Goal: Task Accomplishment & Management: Use online tool/utility

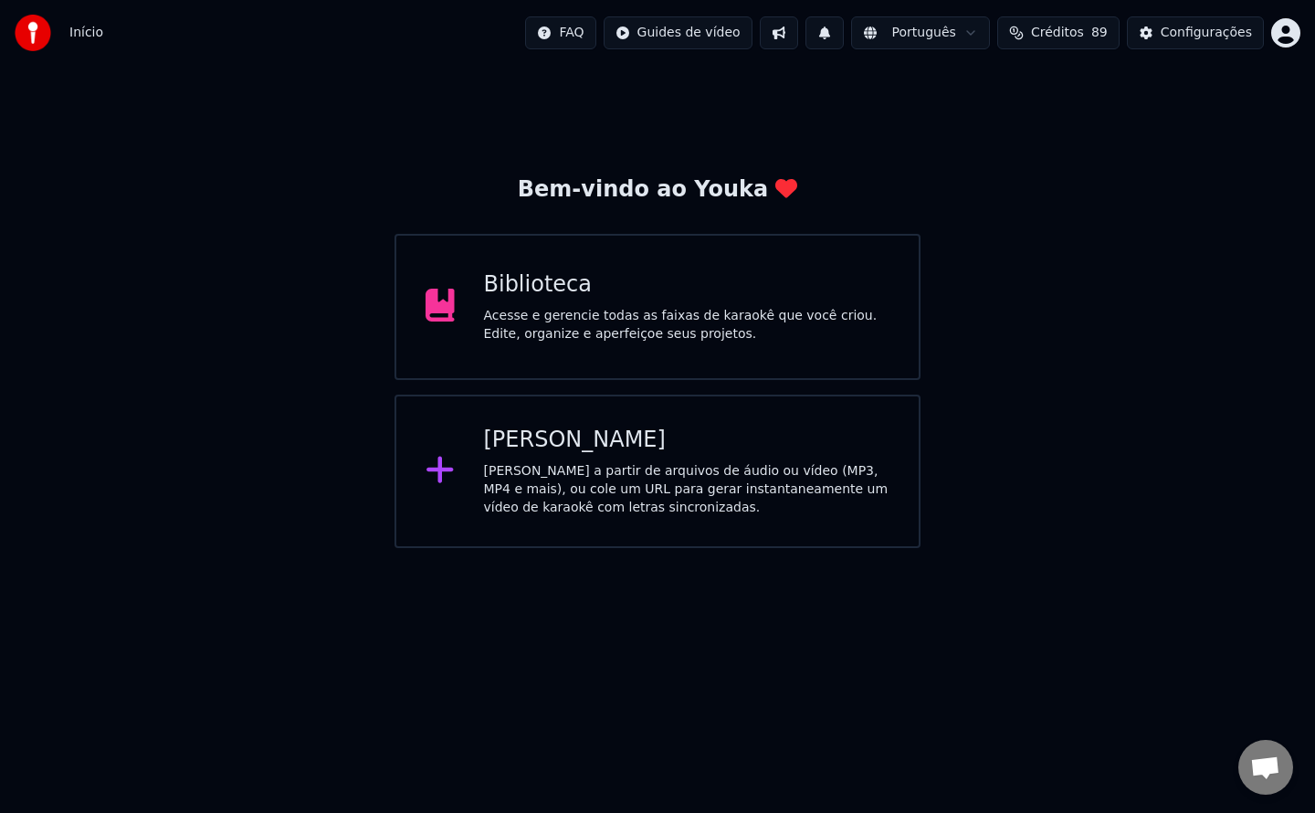
scroll to position [2884, 0]
click at [1211, 41] on div "Configurações" at bounding box center [1206, 33] width 91 height 18
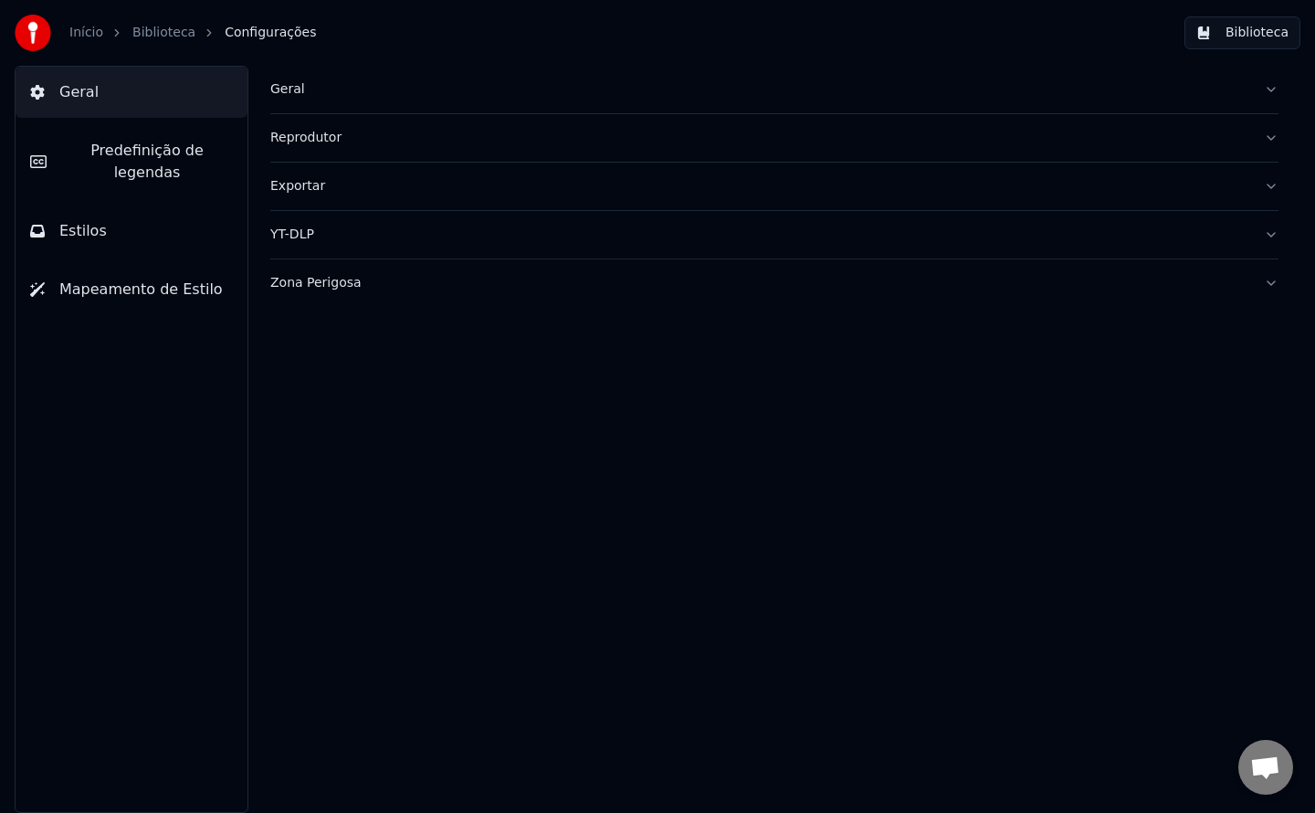
click at [295, 94] on div "Geral" at bounding box center [759, 89] width 979 height 18
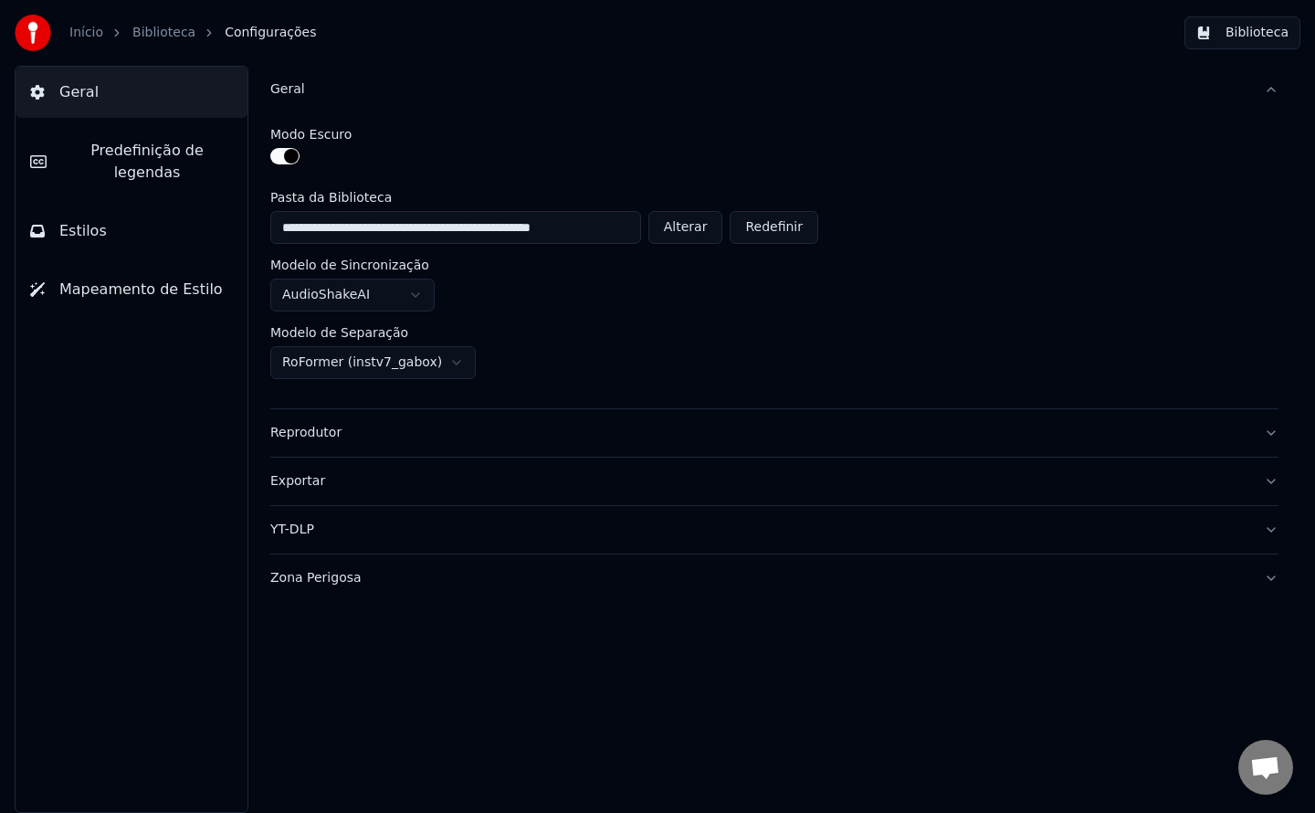
click at [688, 232] on button "Alterar" at bounding box center [685, 227] width 75 height 33
type input "**********"
click at [1264, 34] on button "Biblioteca" at bounding box center [1243, 32] width 116 height 33
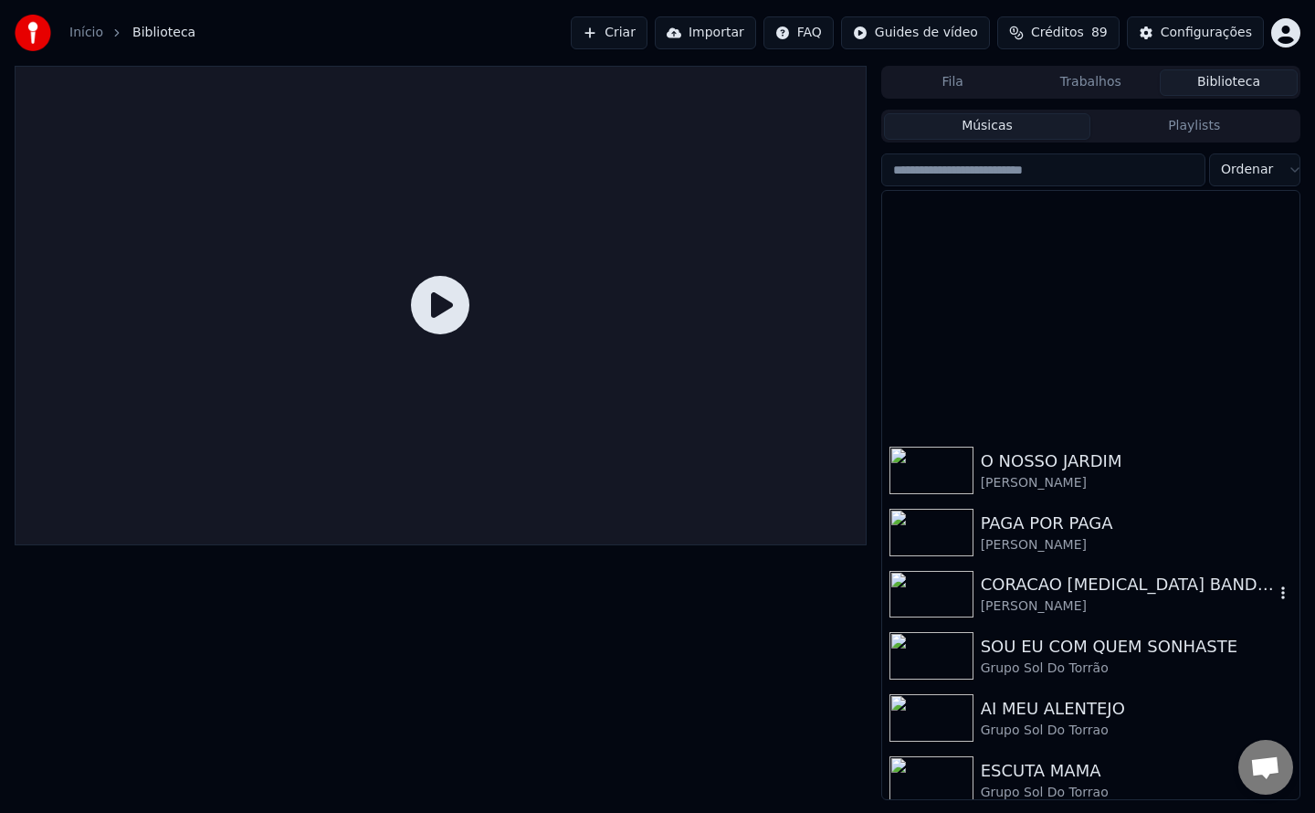
scroll to position [259, 0]
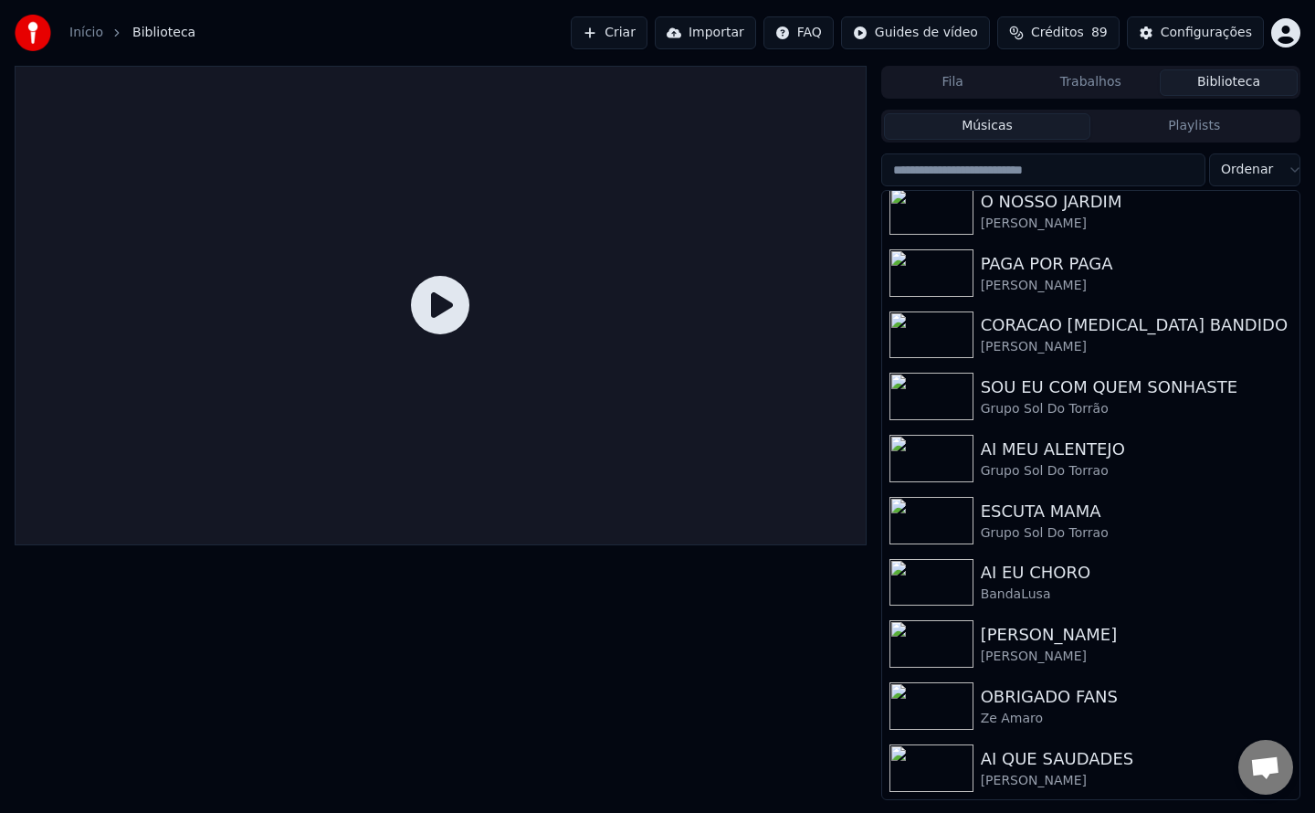
click at [638, 40] on button "Criar" at bounding box center [609, 32] width 77 height 33
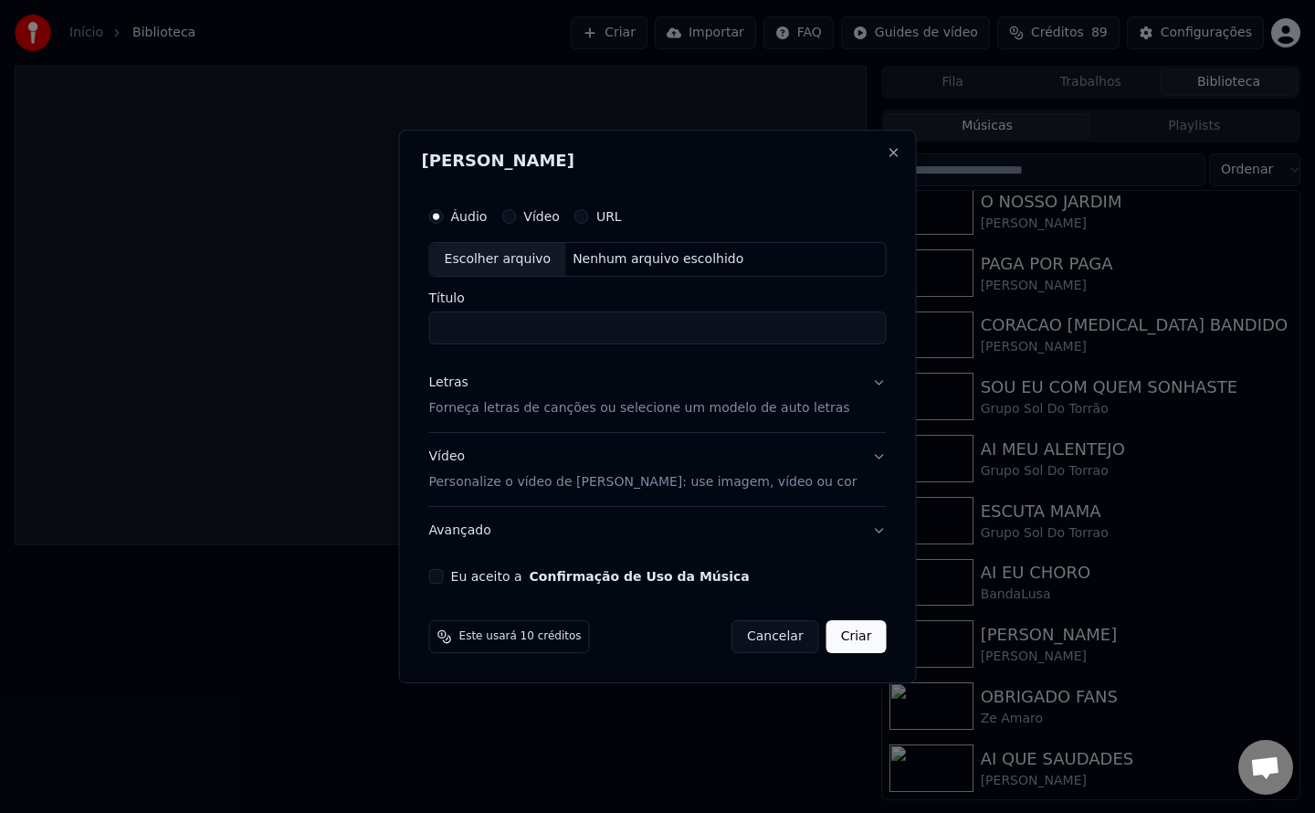
click at [622, 212] on label "URL" at bounding box center [609, 216] width 26 height 13
click at [589, 212] on button "URL" at bounding box center [581, 216] width 15 height 15
click at [850, 259] on button "button" at bounding box center [867, 257] width 37 height 33
type input "**********"
drag, startPoint x: 538, startPoint y: 339, endPoint x: 61, endPoint y: 383, distance: 478.7
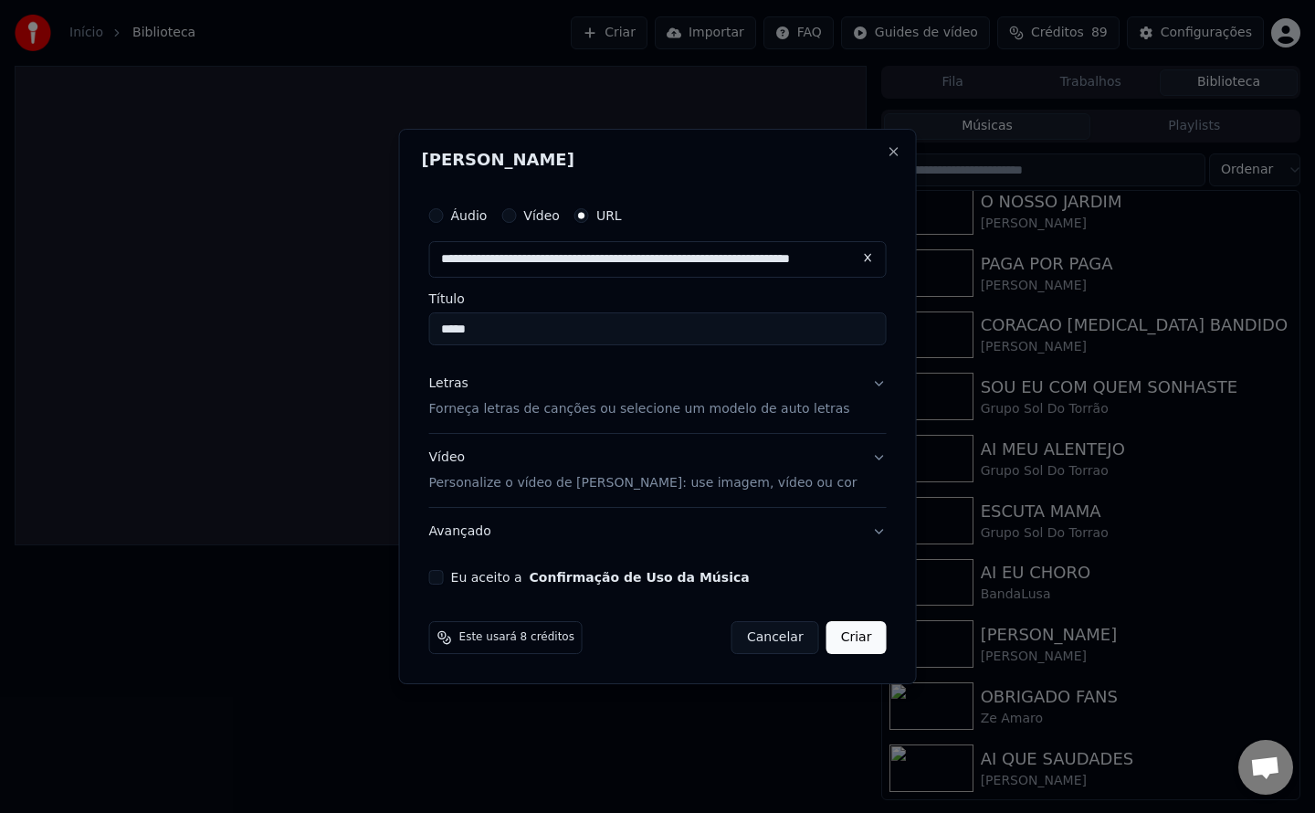
click at [61, 383] on body "Início Biblioteca Criar Importar FAQ Guides de vídeo Créditos 89 Configurações …" at bounding box center [657, 406] width 1315 height 813
paste input "**********"
type input "**********"
click at [444, 576] on button "Eu aceito a Confirmação de Uso da Música" at bounding box center [436, 577] width 15 height 15
click at [831, 634] on button "Criar" at bounding box center [857, 637] width 60 height 33
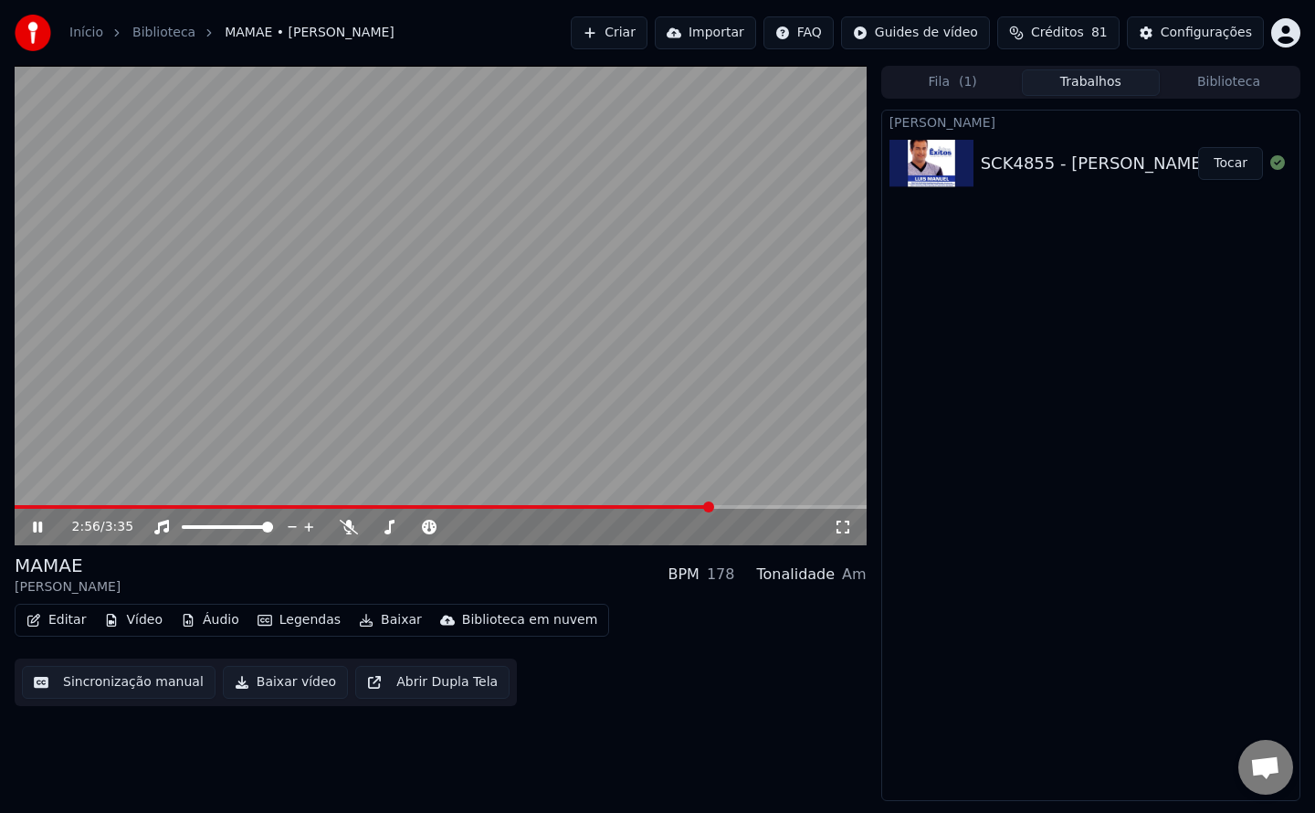
click at [145, 679] on button "Sincronização manual" at bounding box center [119, 682] width 194 height 33
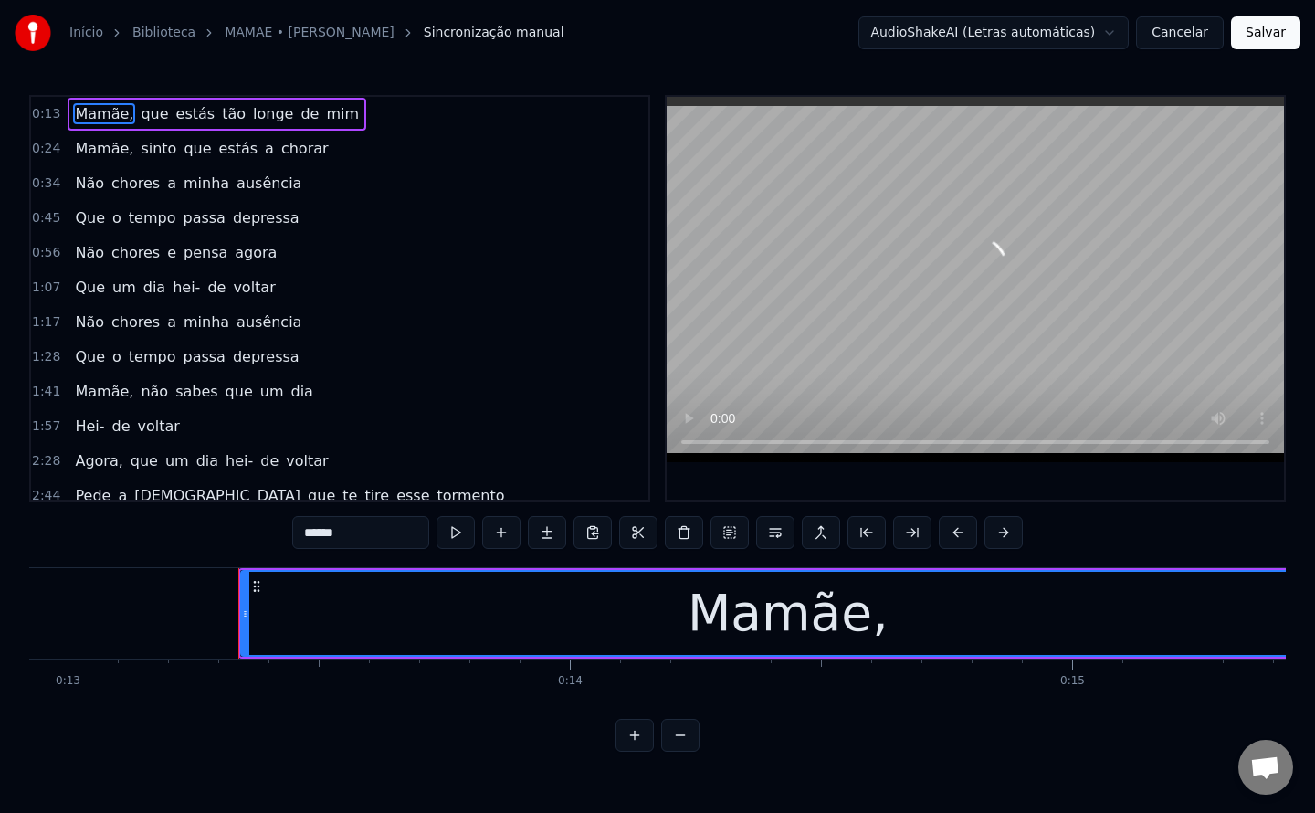
scroll to position [0, 6609]
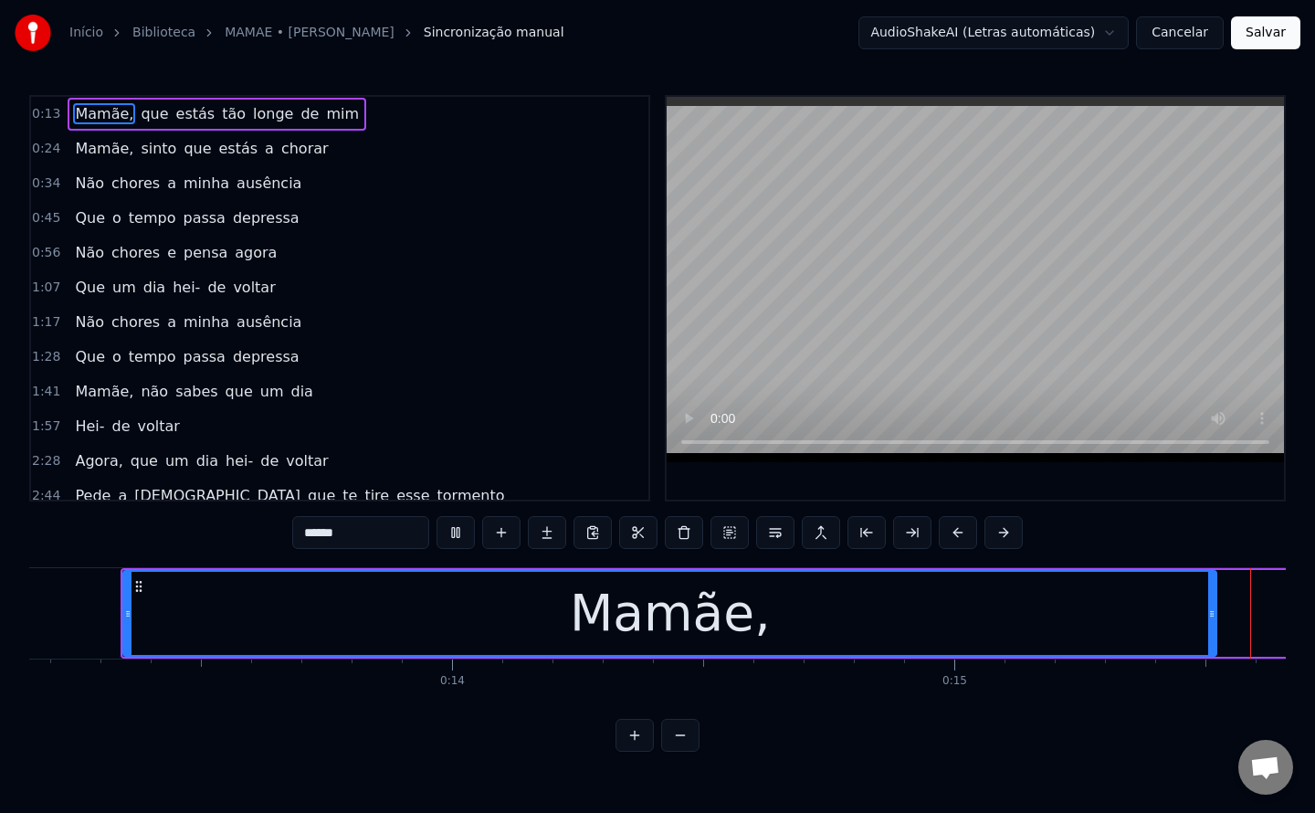
click at [104, 119] on span "Mamãe," at bounding box center [104, 113] width 62 height 21
click at [368, 530] on input "******" at bounding box center [360, 532] width 137 height 33
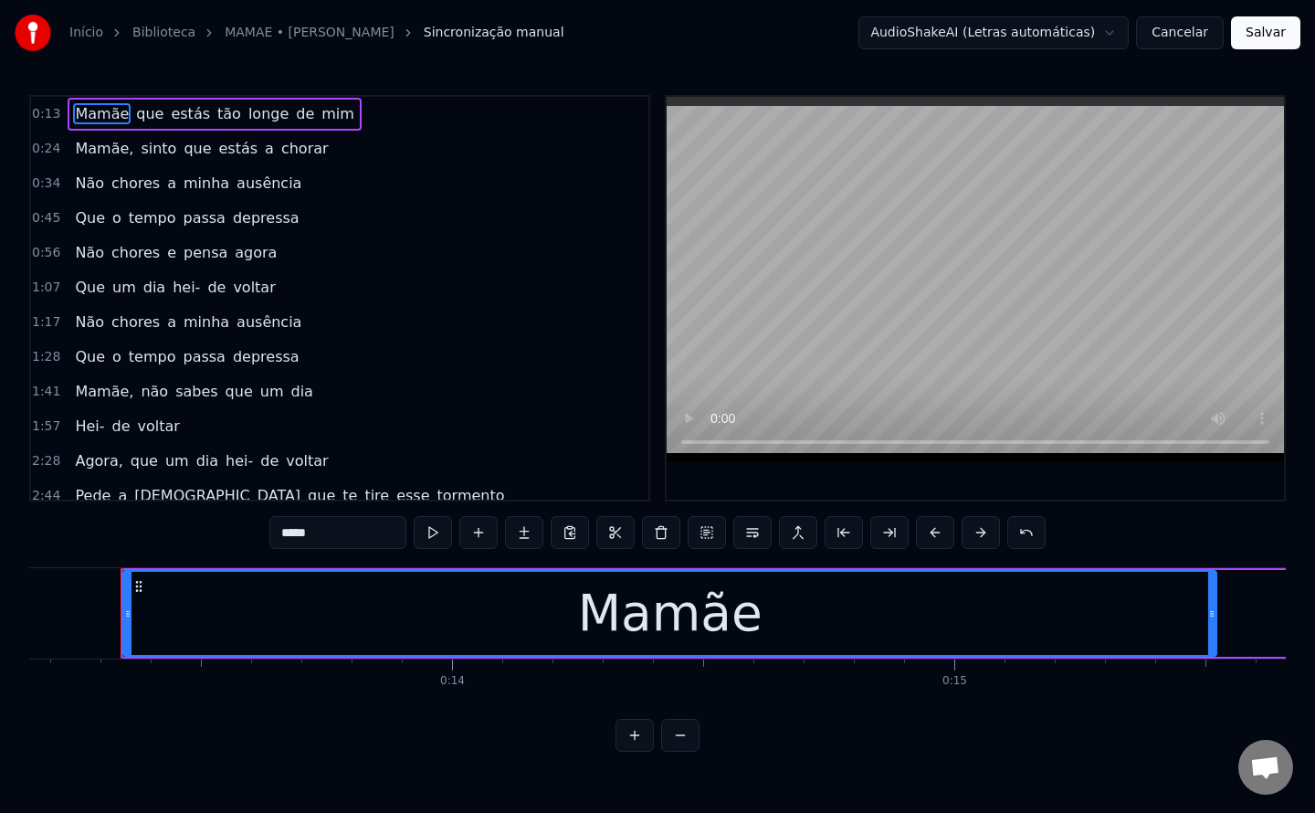
click at [141, 107] on span "que" at bounding box center [149, 113] width 31 height 21
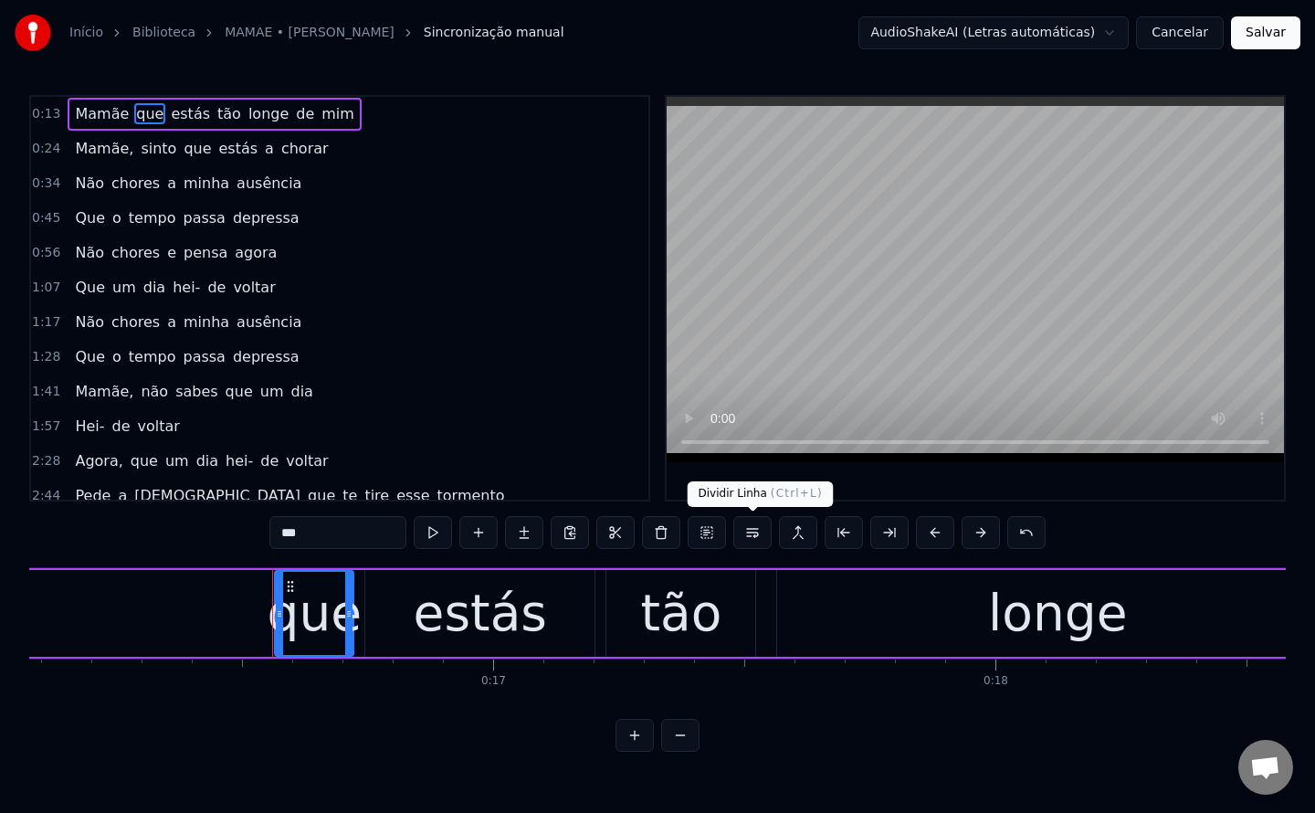
click at [759, 536] on button at bounding box center [752, 532] width 38 height 33
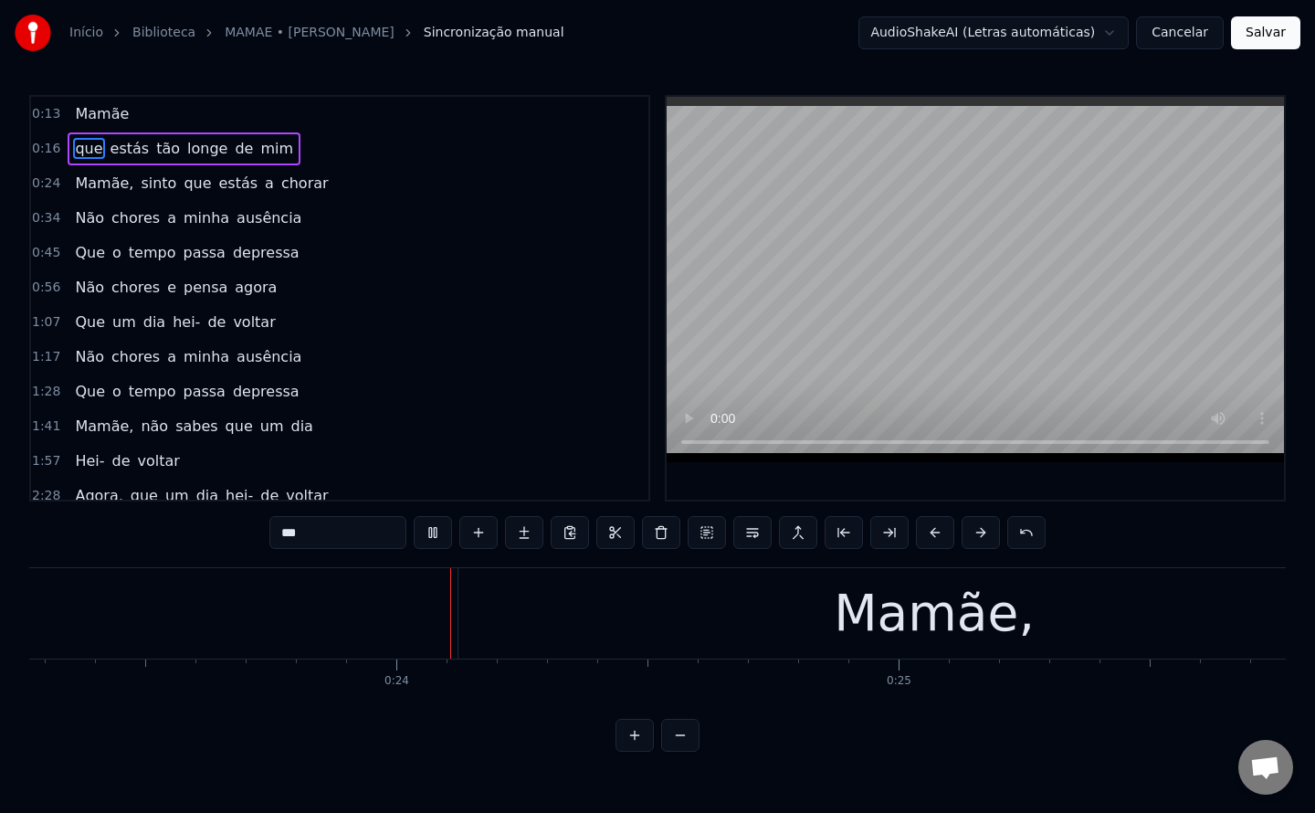
scroll to position [0, 11707]
click at [102, 177] on span "Mamãe," at bounding box center [104, 183] width 62 height 21
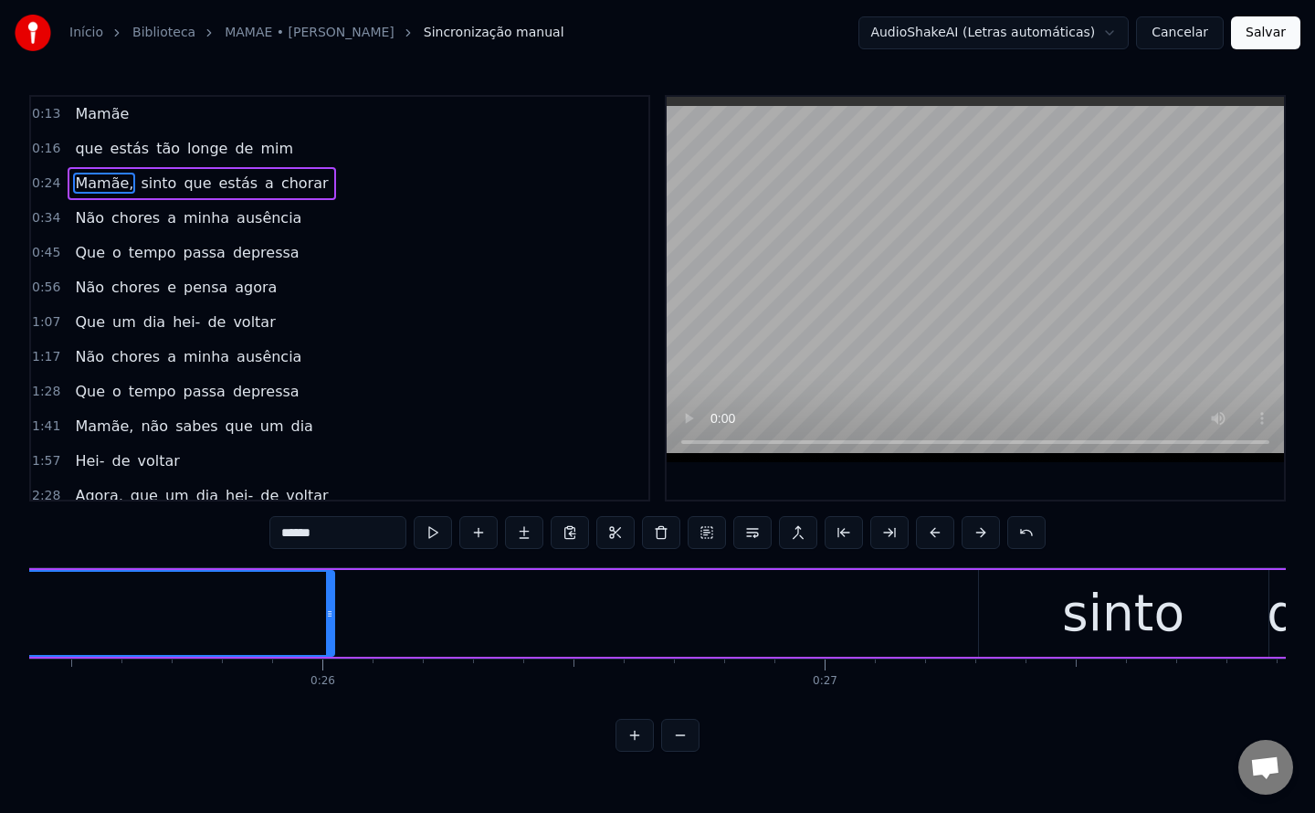
scroll to position [0, 12792]
click at [356, 532] on input "******" at bounding box center [337, 532] width 137 height 33
click at [153, 183] on span "sinto" at bounding box center [153, 183] width 39 height 21
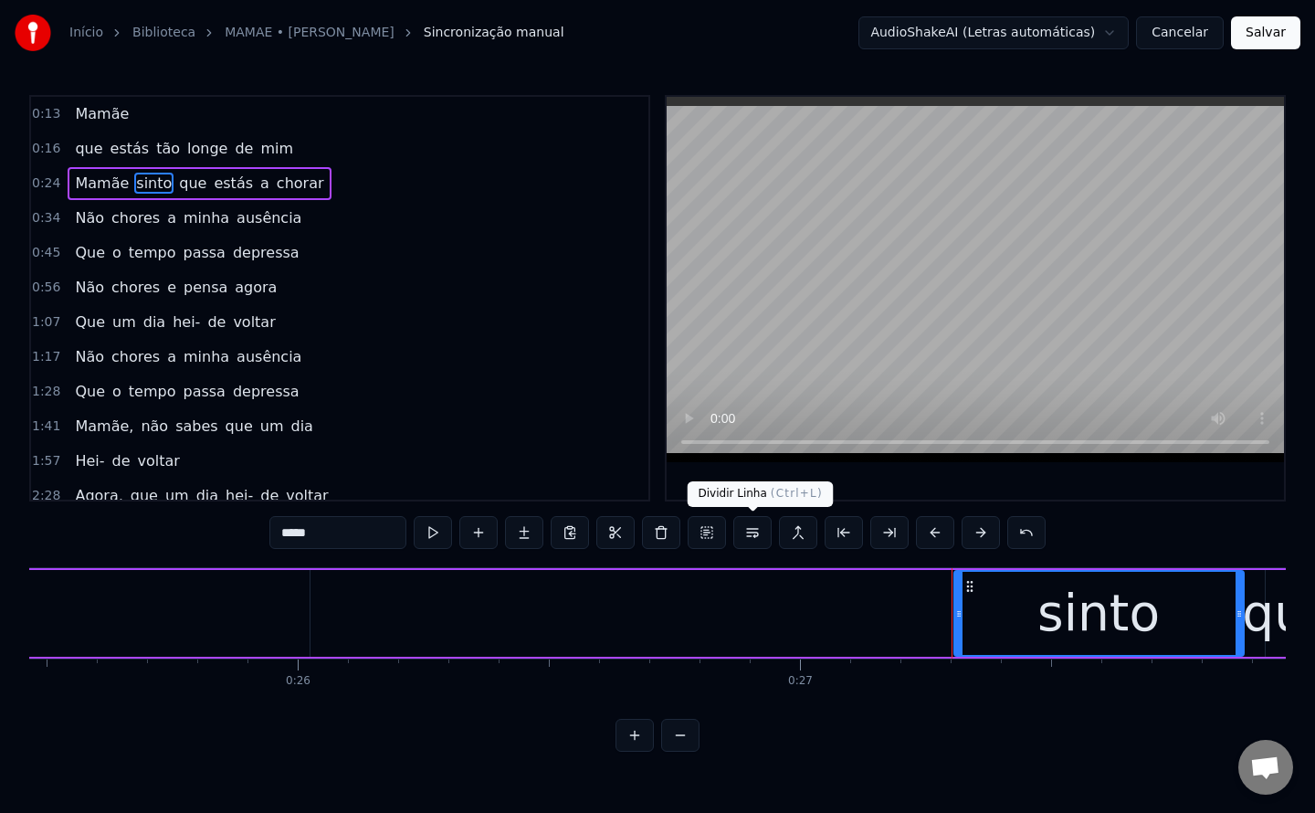
click at [757, 528] on button at bounding box center [752, 532] width 38 height 33
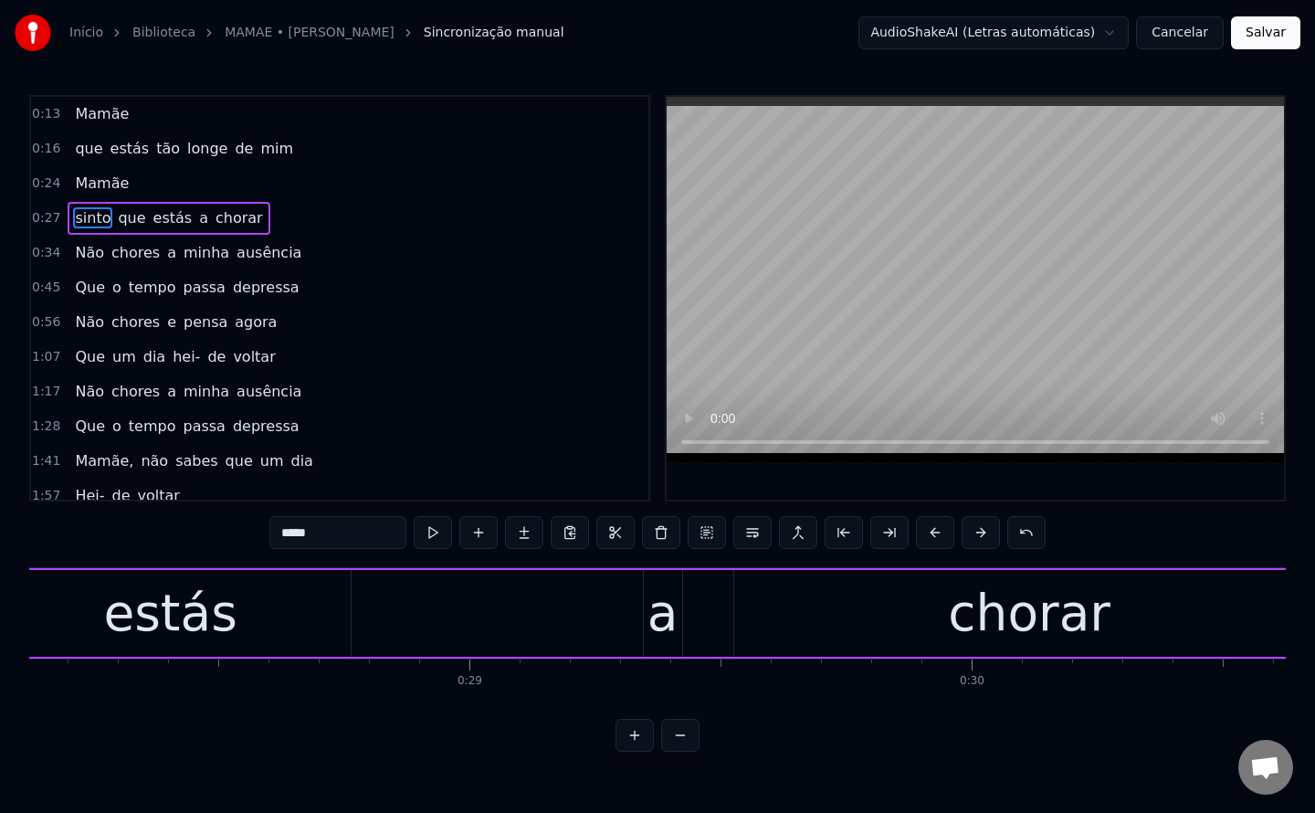
scroll to position [0, 14126]
click at [659, 618] on div "a" at bounding box center [663, 613] width 31 height 76
type input "*"
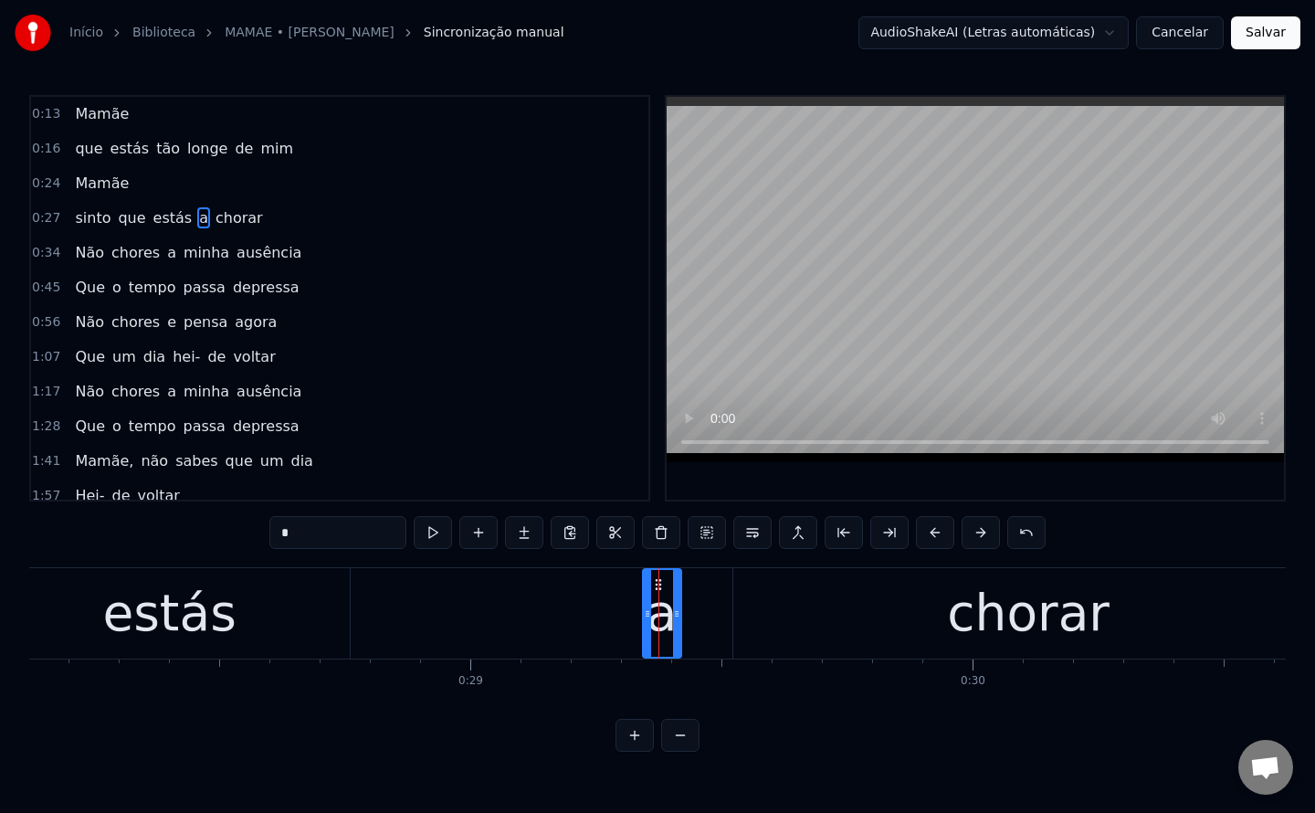
click at [678, 618] on icon at bounding box center [676, 613] width 7 height 15
click at [679, 613] on div at bounding box center [679, 613] width 1 height 90
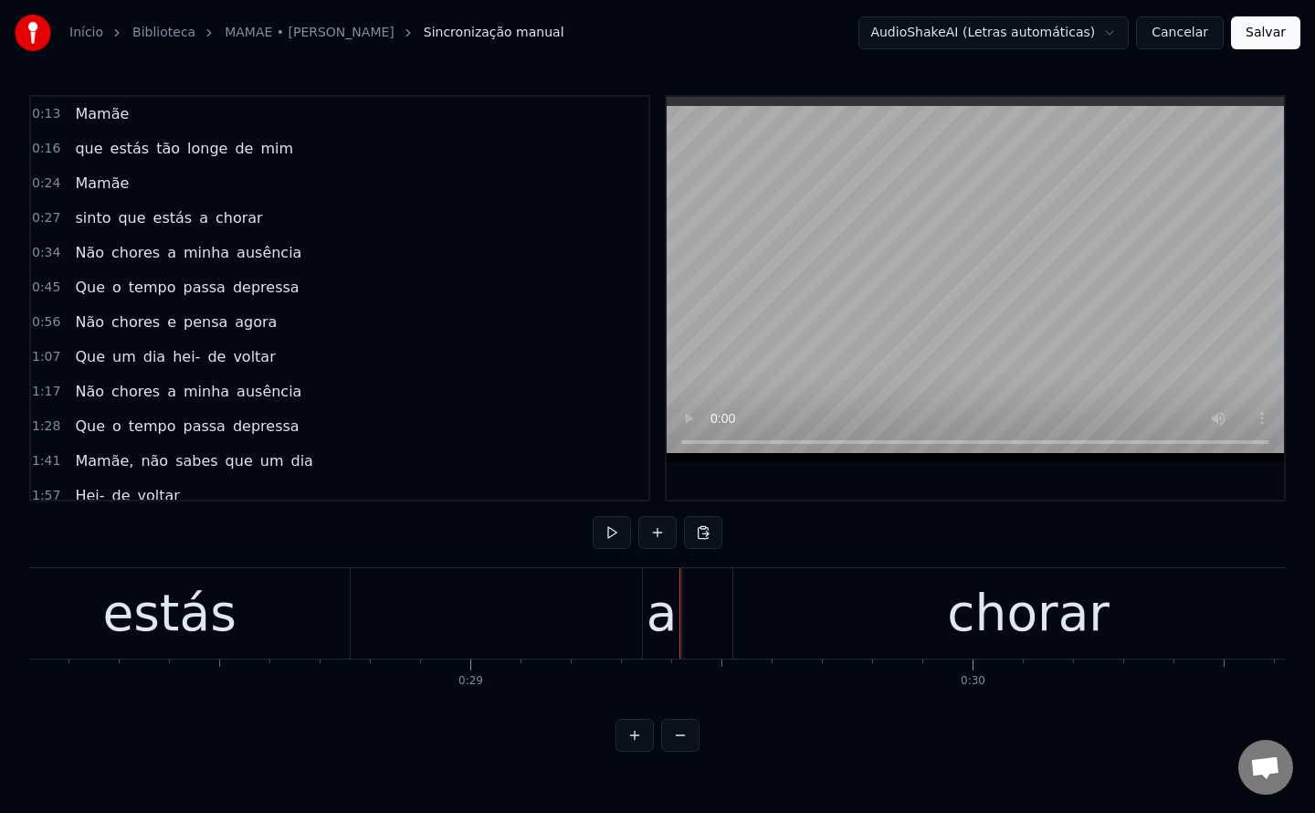
click at [672, 616] on div "a" at bounding box center [662, 613] width 31 height 76
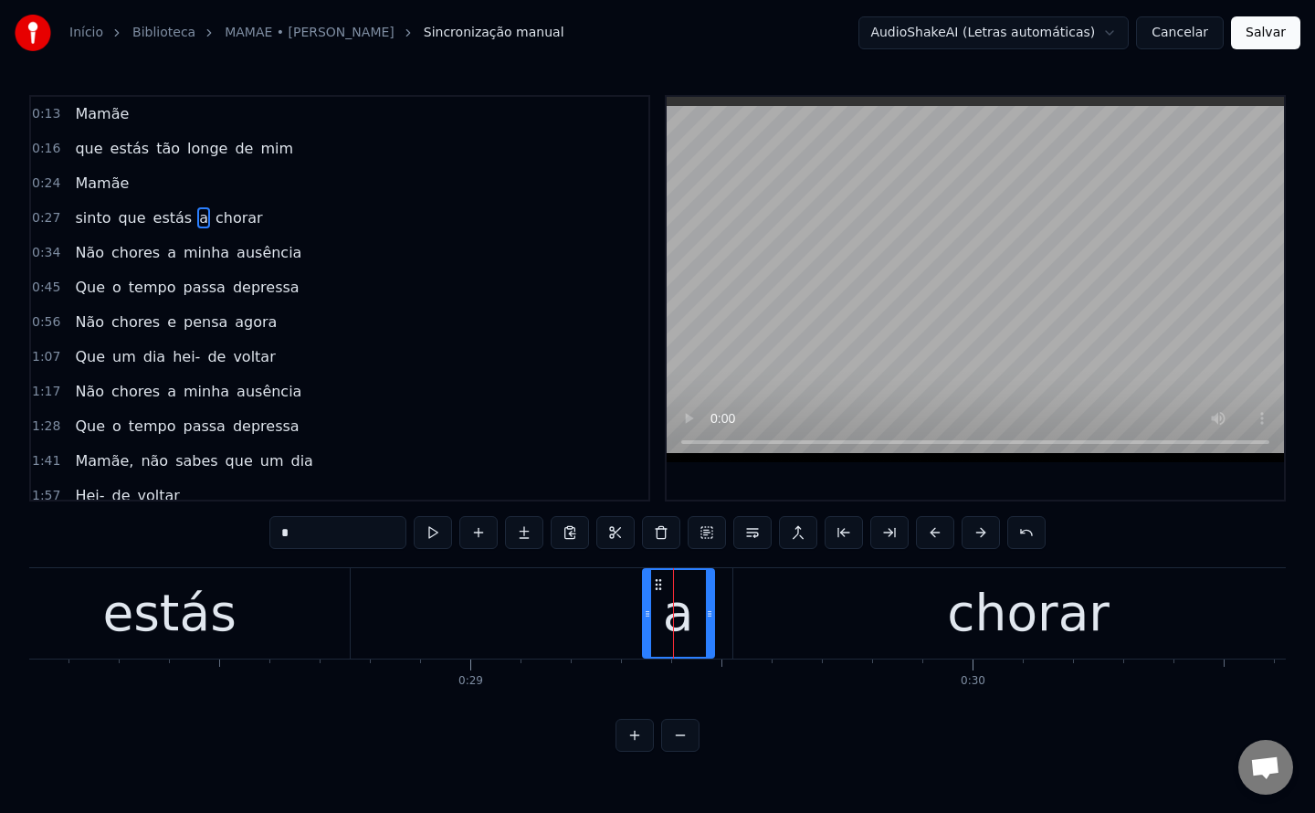
drag, startPoint x: 677, startPoint y: 612, endPoint x: 710, endPoint y: 609, distance: 33.0
click at [710, 609] on icon at bounding box center [709, 613] width 7 height 15
click at [211, 628] on div "estás" at bounding box center [168, 613] width 133 height 76
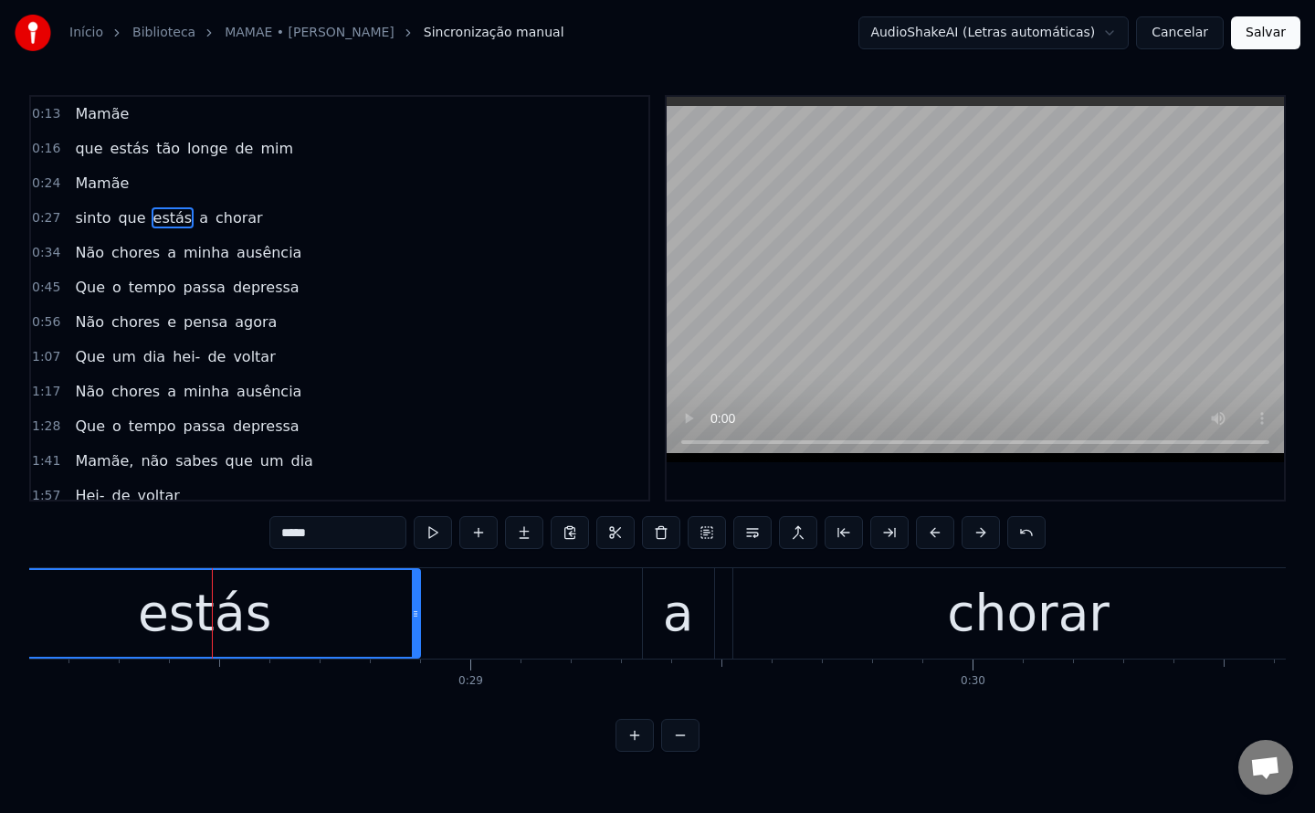
drag, startPoint x: 346, startPoint y: 611, endPoint x: 416, endPoint y: 618, distance: 70.7
click at [416, 618] on icon at bounding box center [415, 613] width 7 height 15
drag, startPoint x: 416, startPoint y: 612, endPoint x: 477, endPoint y: 615, distance: 61.3
click at [477, 615] on icon at bounding box center [476, 613] width 7 height 15
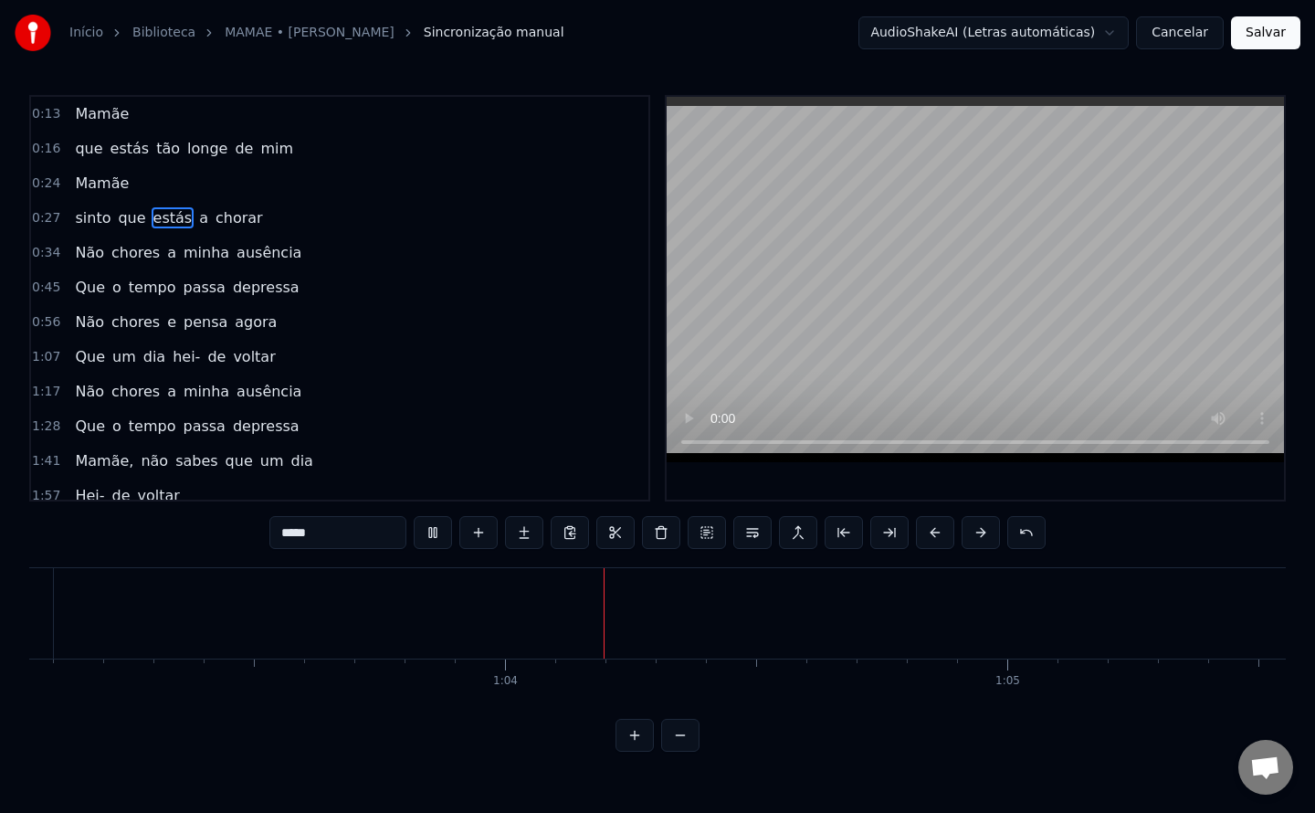
scroll to position [0, 31855]
click at [165, 321] on span "e" at bounding box center [171, 321] width 13 height 21
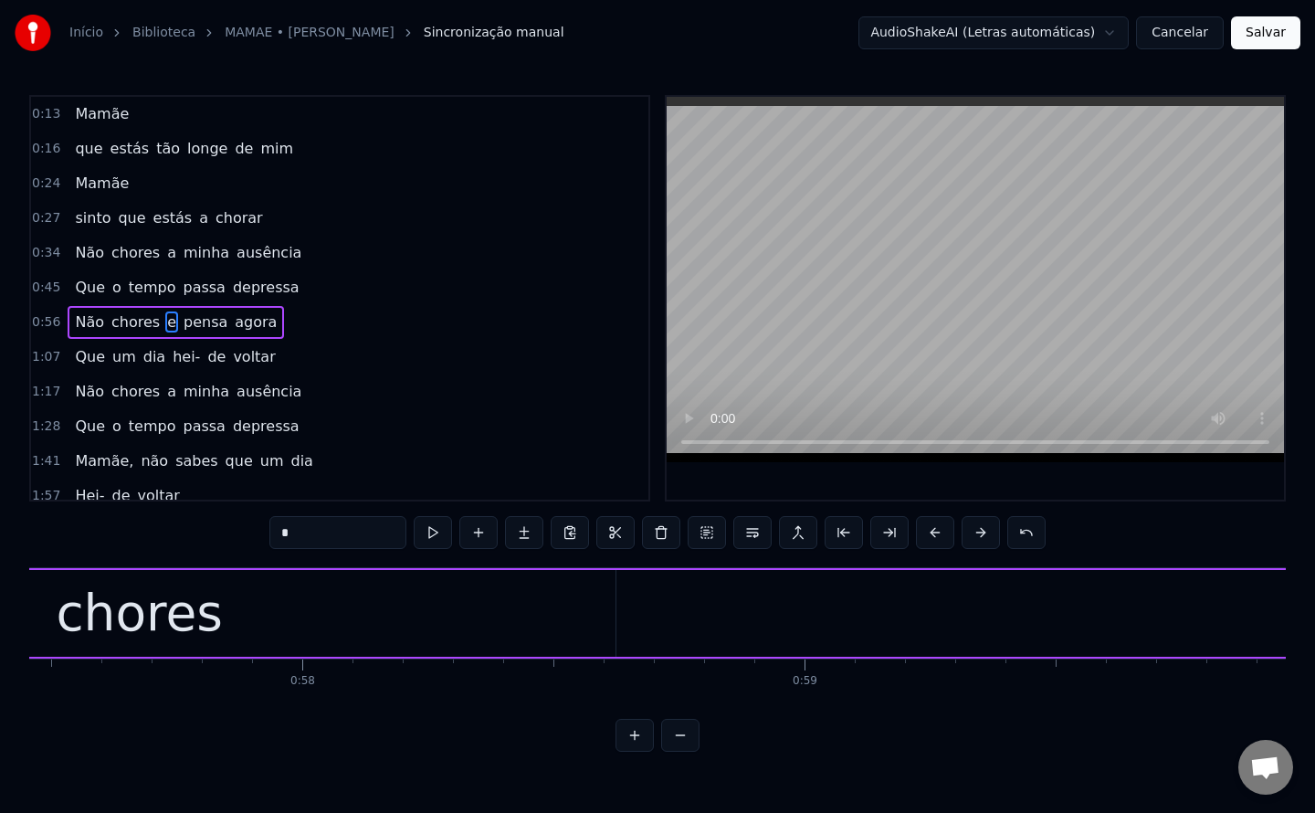
scroll to position [0, 28789]
click at [395, 602] on div "chores" at bounding box center [211, 613] width 953 height 87
type input "******"
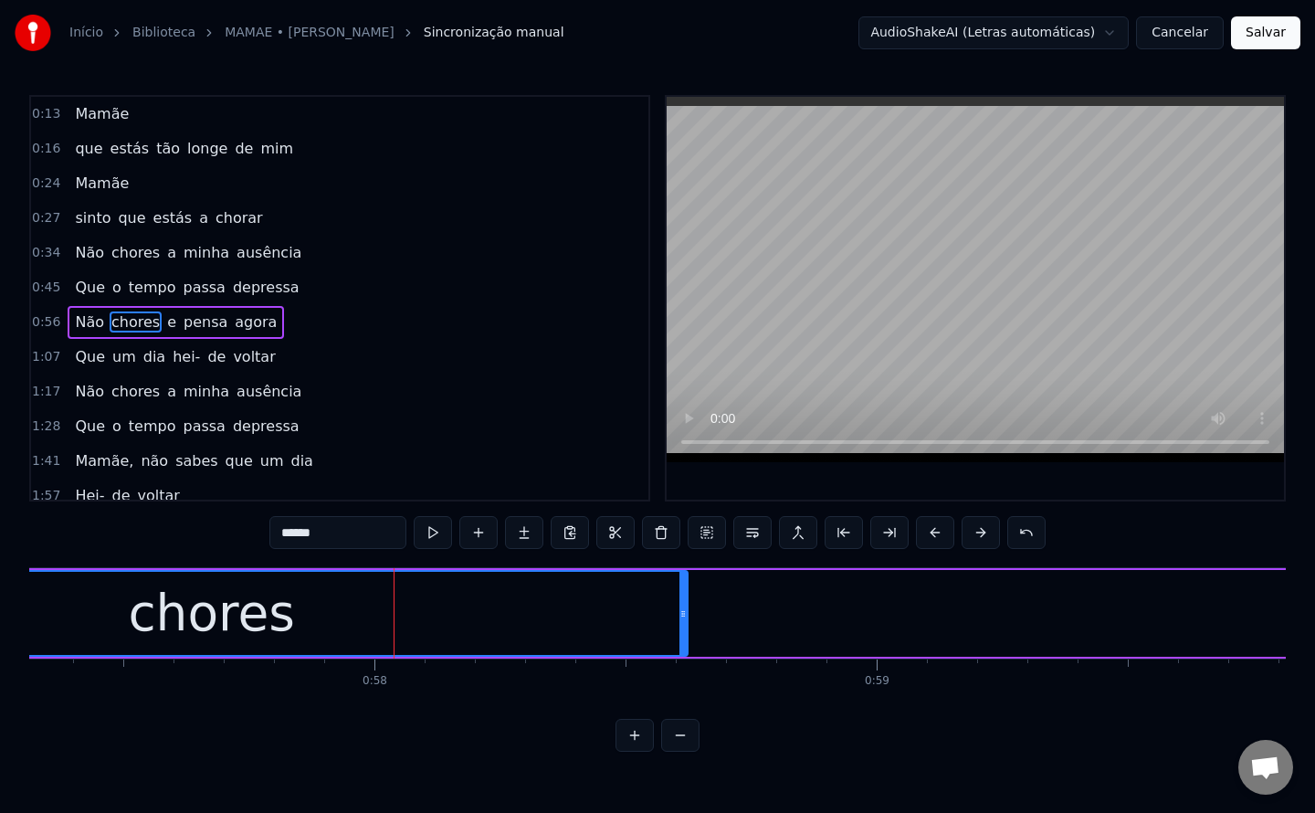
scroll to position [24, 0]
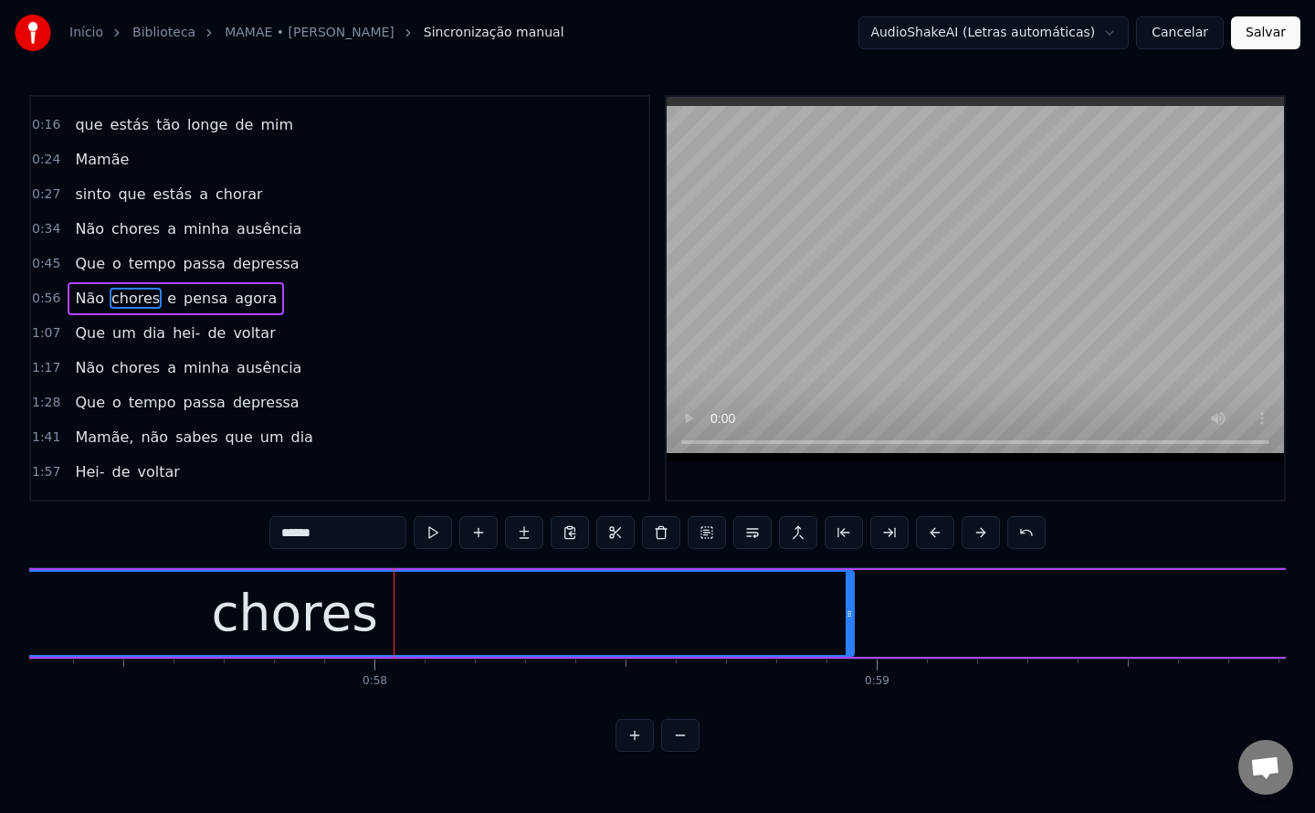
drag, startPoint x: 687, startPoint y: 610, endPoint x: 853, endPoint y: 611, distance: 166.2
click at [853, 611] on div "chores" at bounding box center [294, 613] width 1121 height 87
click at [899, 613] on div "Não chores e pensa agora" at bounding box center [1251, 613] width 3379 height 90
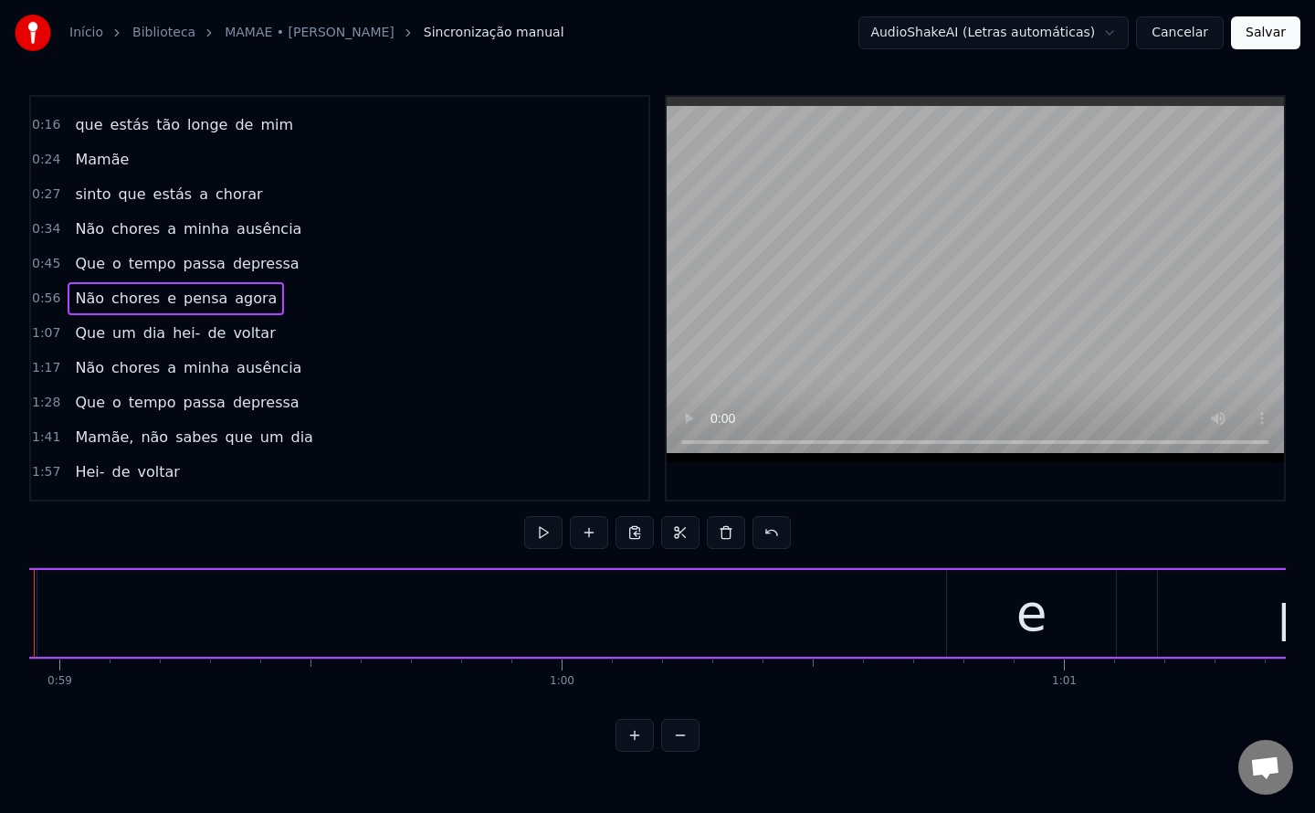
scroll to position [0, 29630]
click at [1007, 615] on div "e" at bounding box center [1008, 613] width 31 height 76
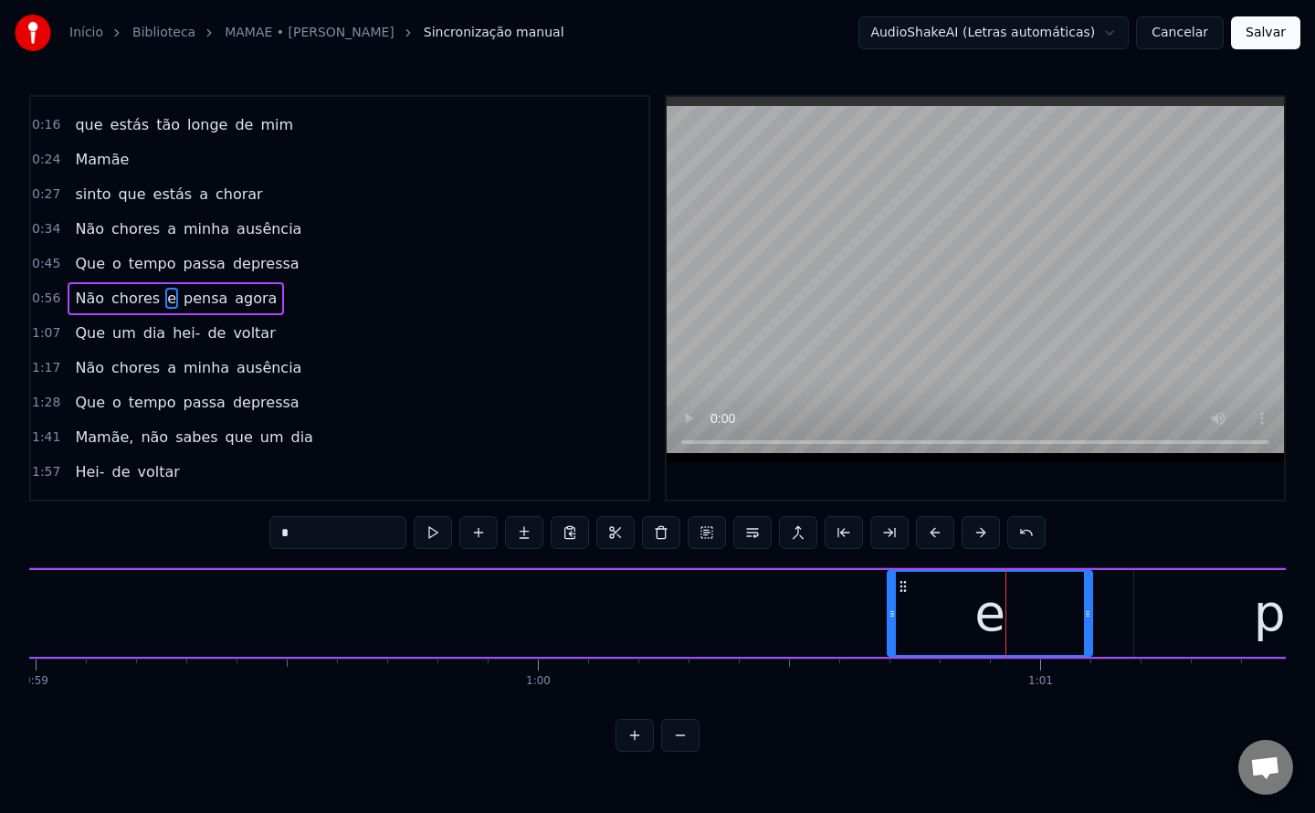
drag, startPoint x: 925, startPoint y: 614, endPoint x: 890, endPoint y: 615, distance: 35.6
click at [890, 615] on icon at bounding box center [892, 613] width 7 height 15
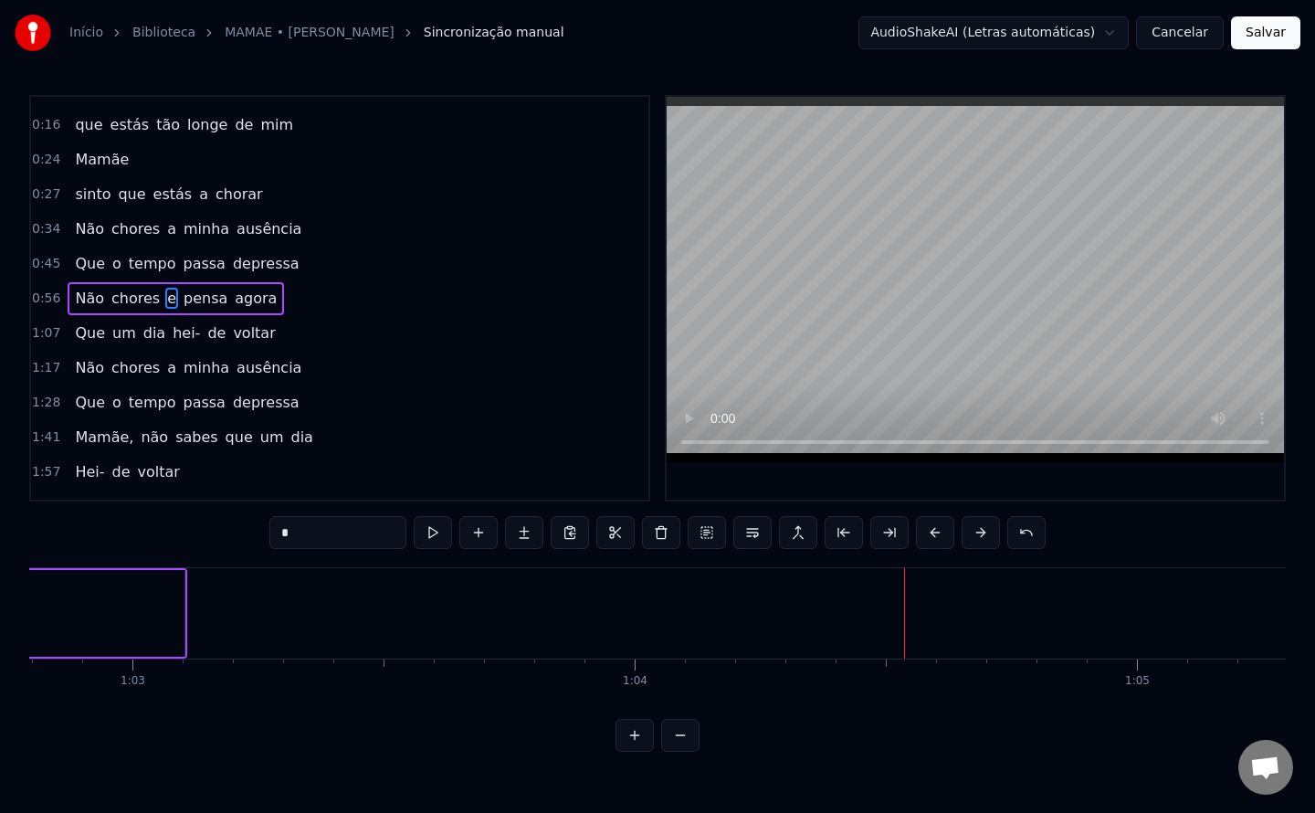
scroll to position [0, 31522]
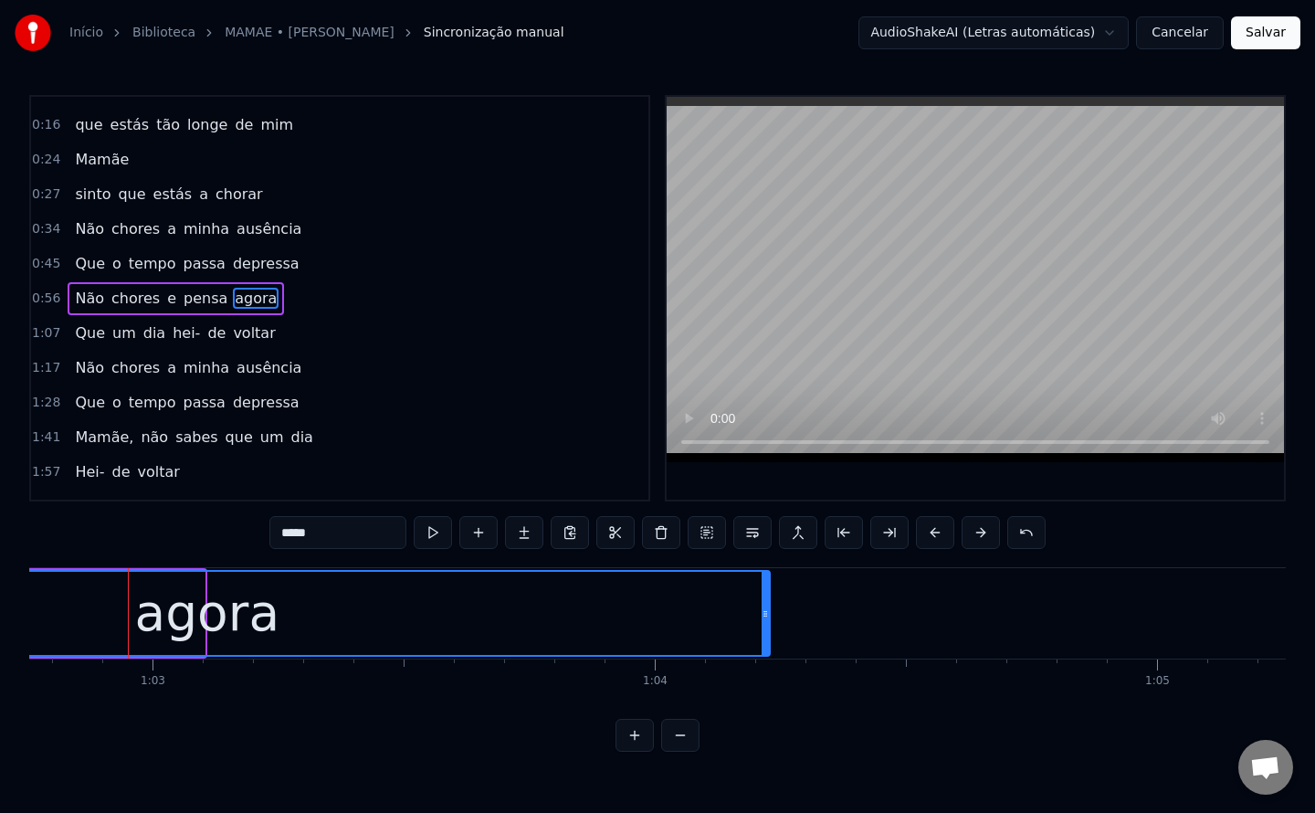
drag, startPoint x: 201, startPoint y: 613, endPoint x: 766, endPoint y: 642, distance: 566.1
click at [766, 642] on div at bounding box center [765, 613] width 7 height 83
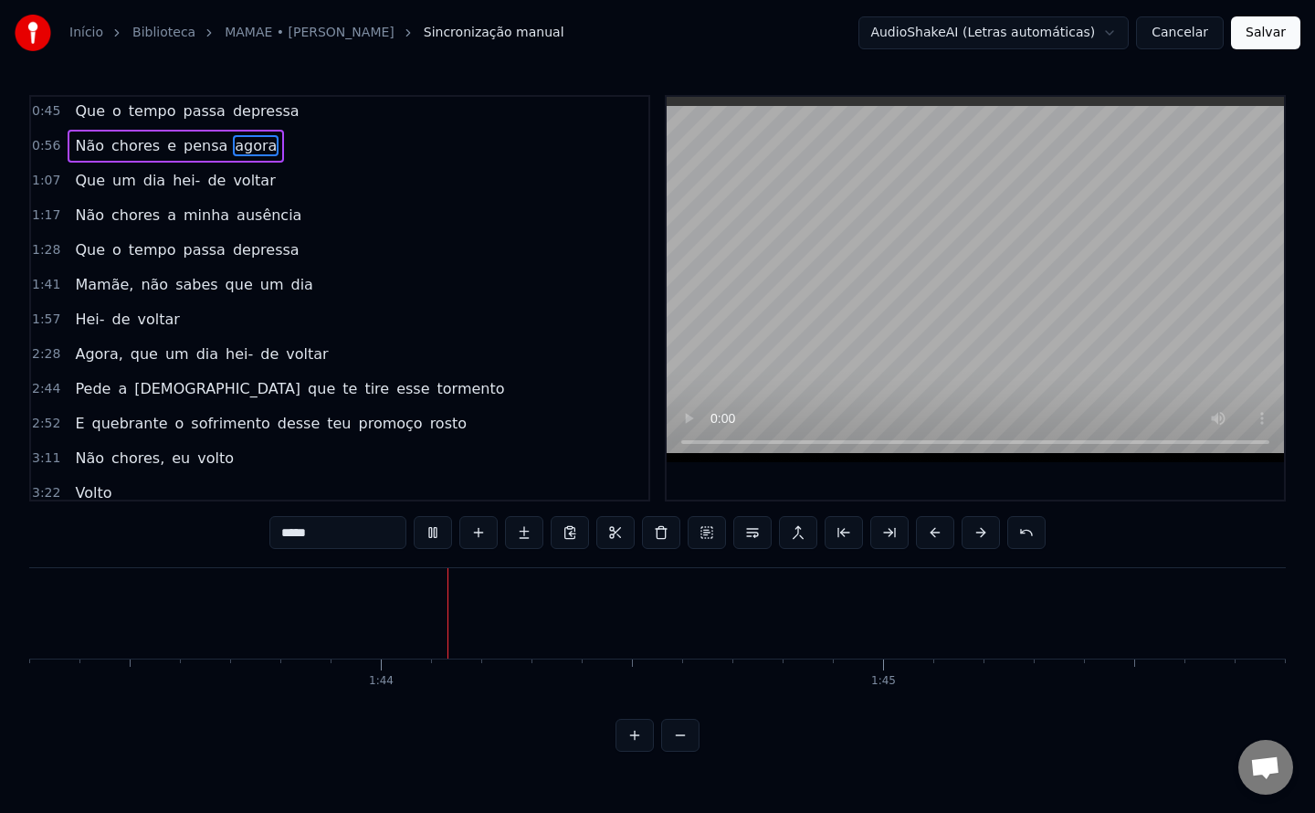
scroll to position [0, 51930]
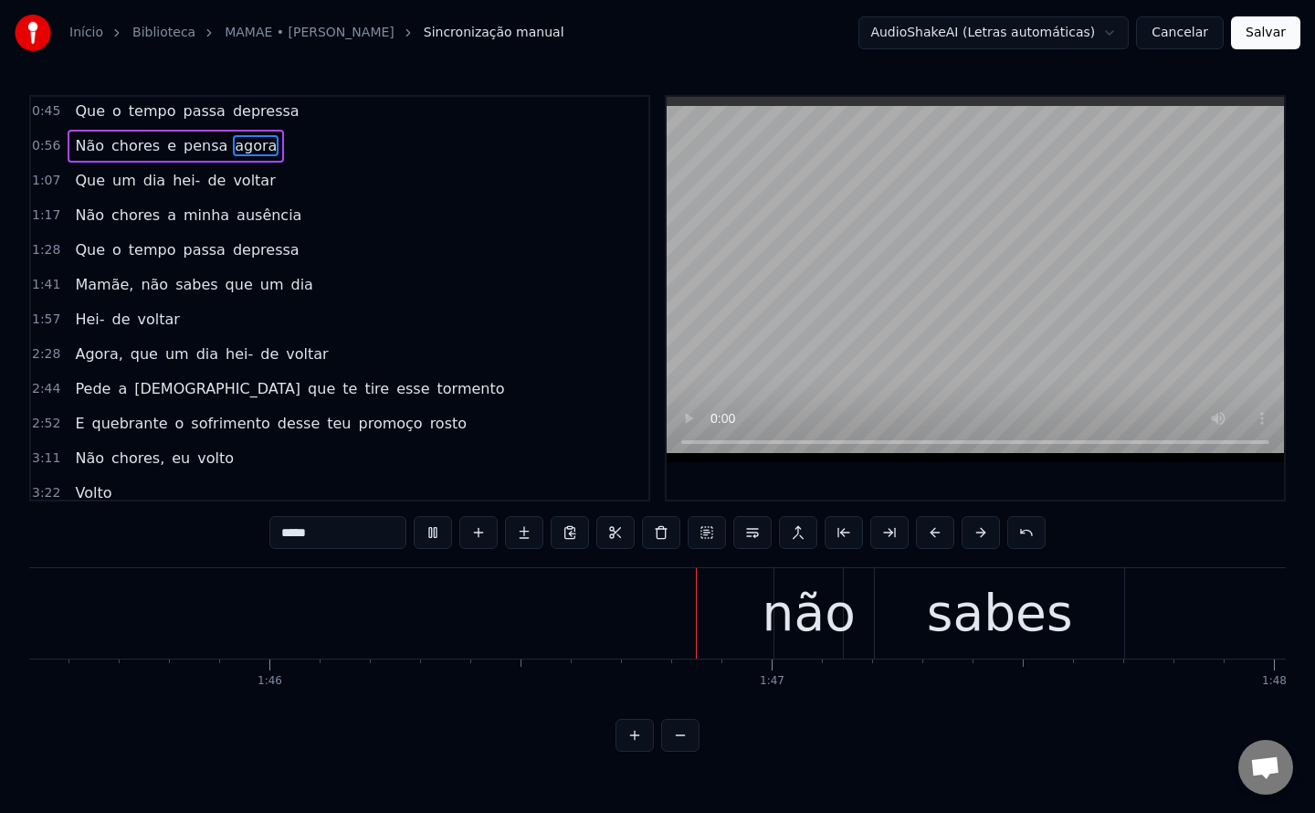
click at [79, 293] on span "Mamãe," at bounding box center [104, 284] width 62 height 21
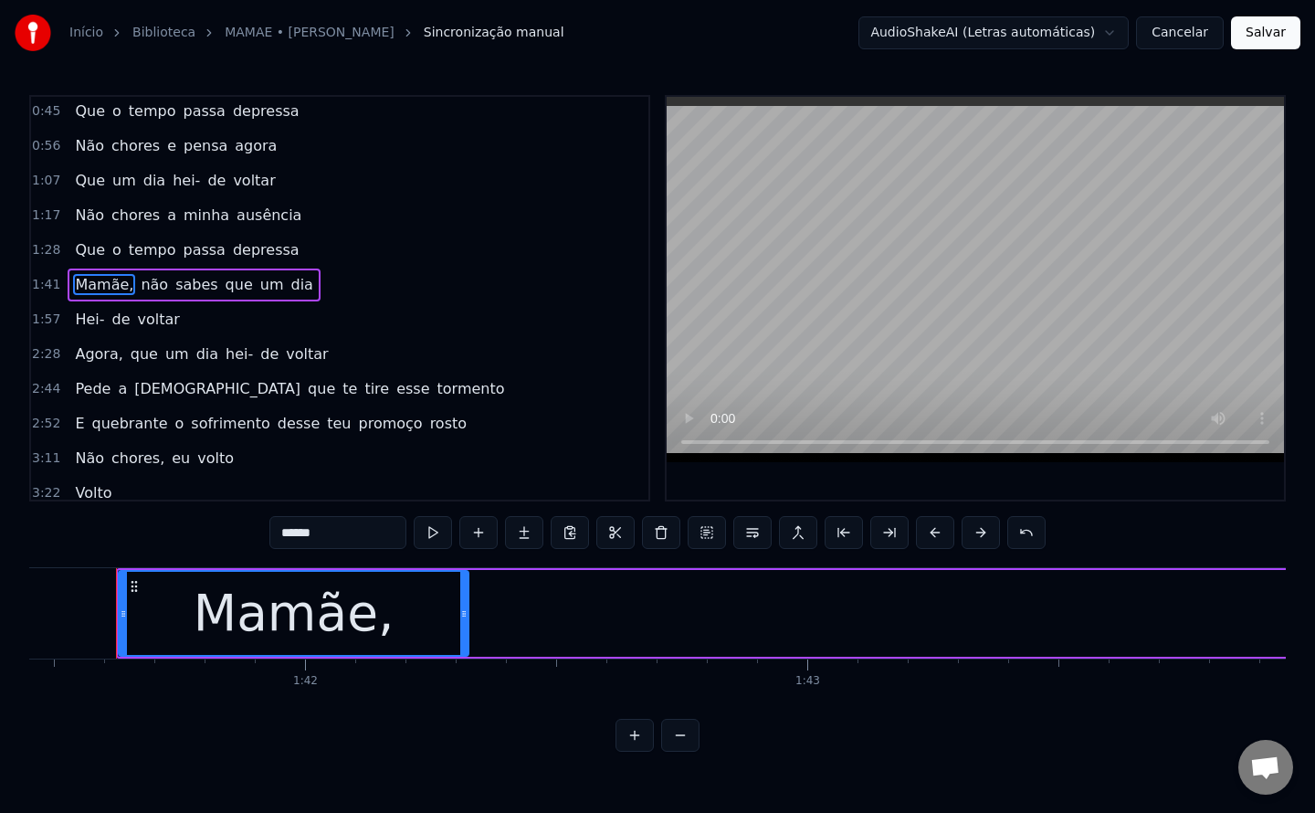
scroll to position [0, 50955]
click at [368, 537] on input "******" at bounding box center [337, 532] width 137 height 33
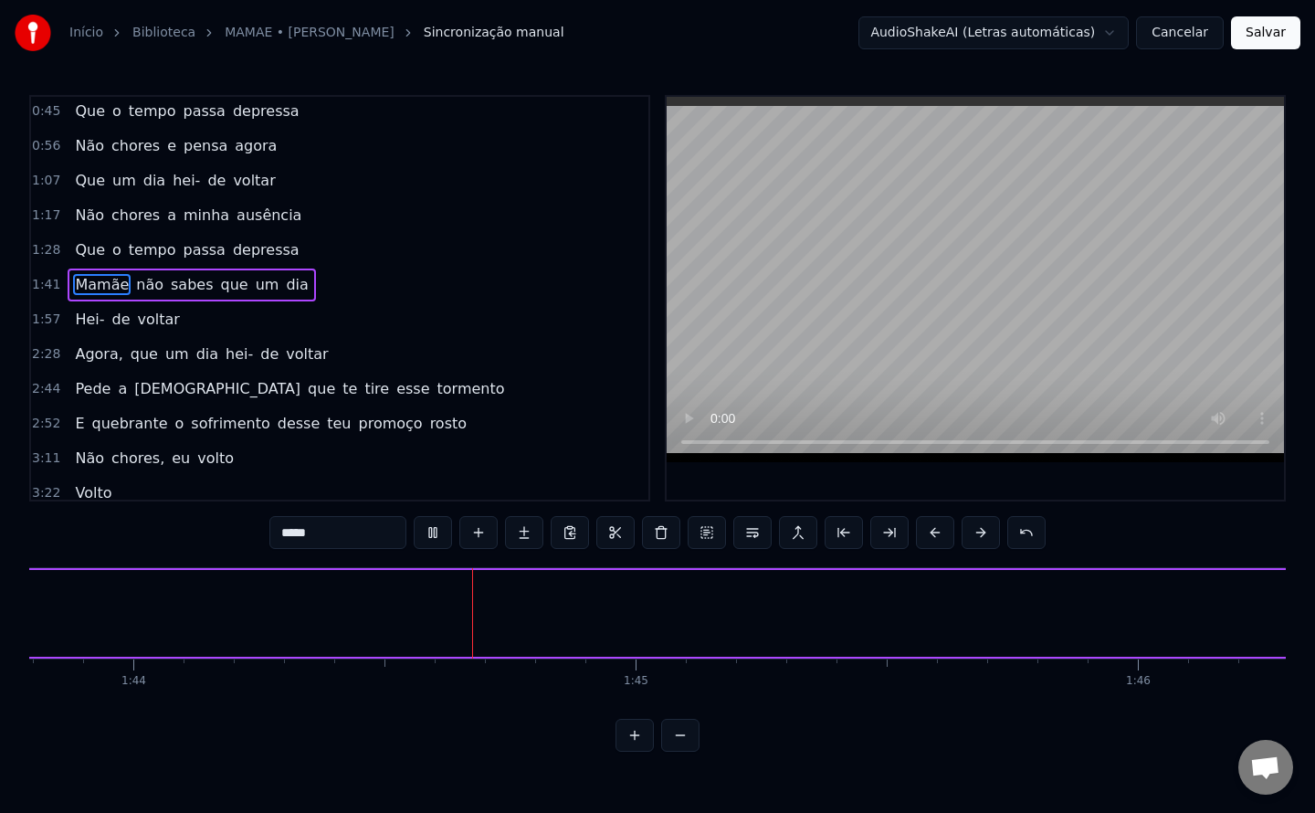
scroll to position [0, 0]
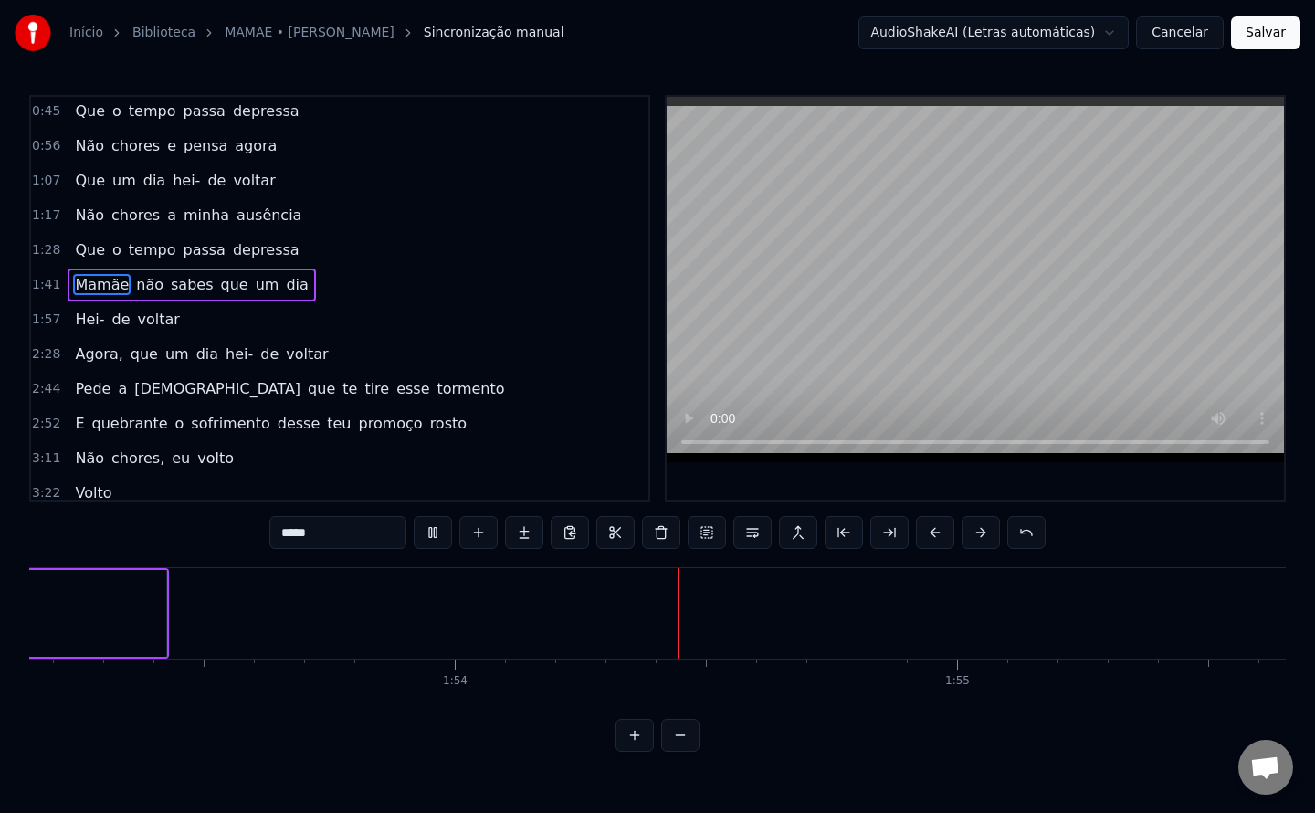
click at [169, 281] on span "sabes" at bounding box center [192, 284] width 46 height 21
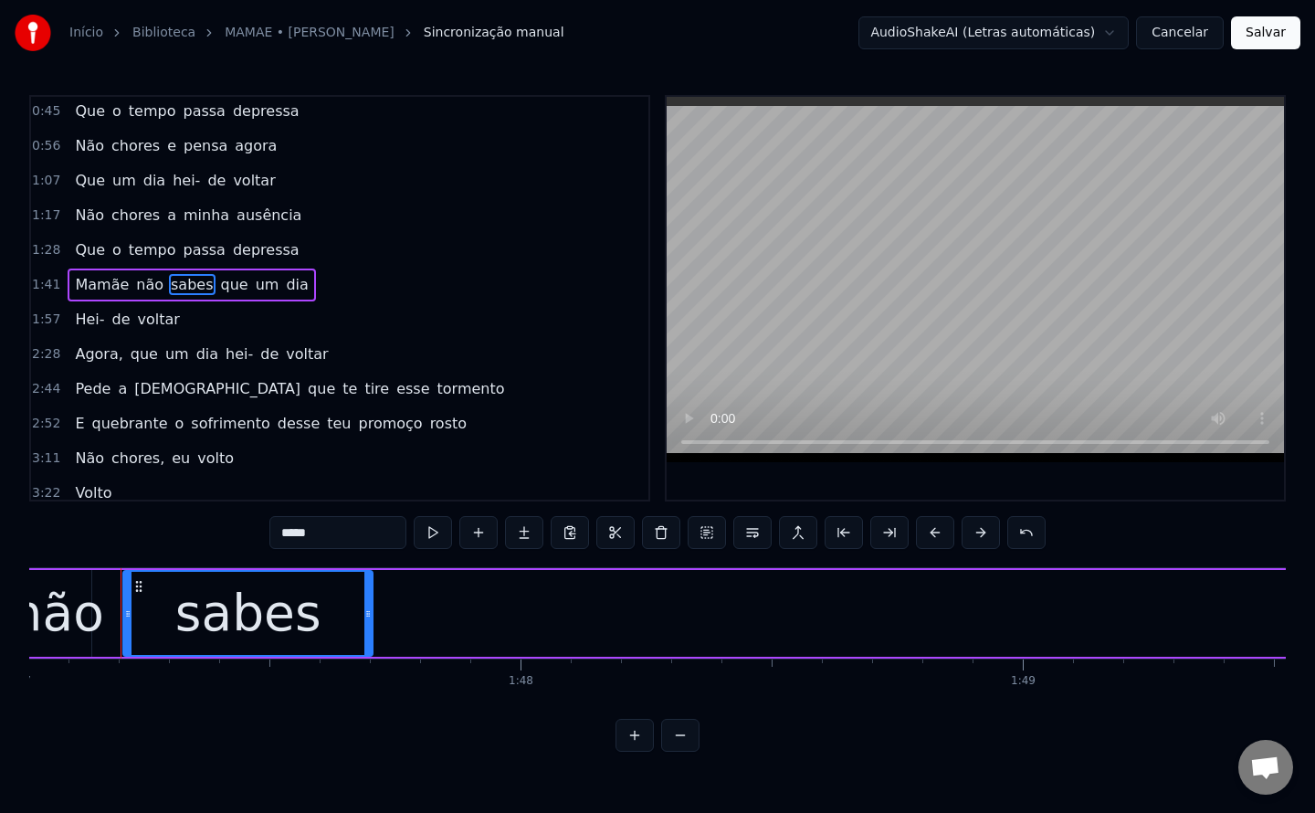
drag, startPoint x: 332, startPoint y: 536, endPoint x: 0, endPoint y: 496, distance: 334.9
click at [0, 496] on div "Início Biblioteca MAMAE • [PERSON_NAME] manual AudioShakeAI (Letras automáticas…" at bounding box center [657, 376] width 1315 height 752
click at [134, 284] on span "não" at bounding box center [149, 284] width 31 height 21
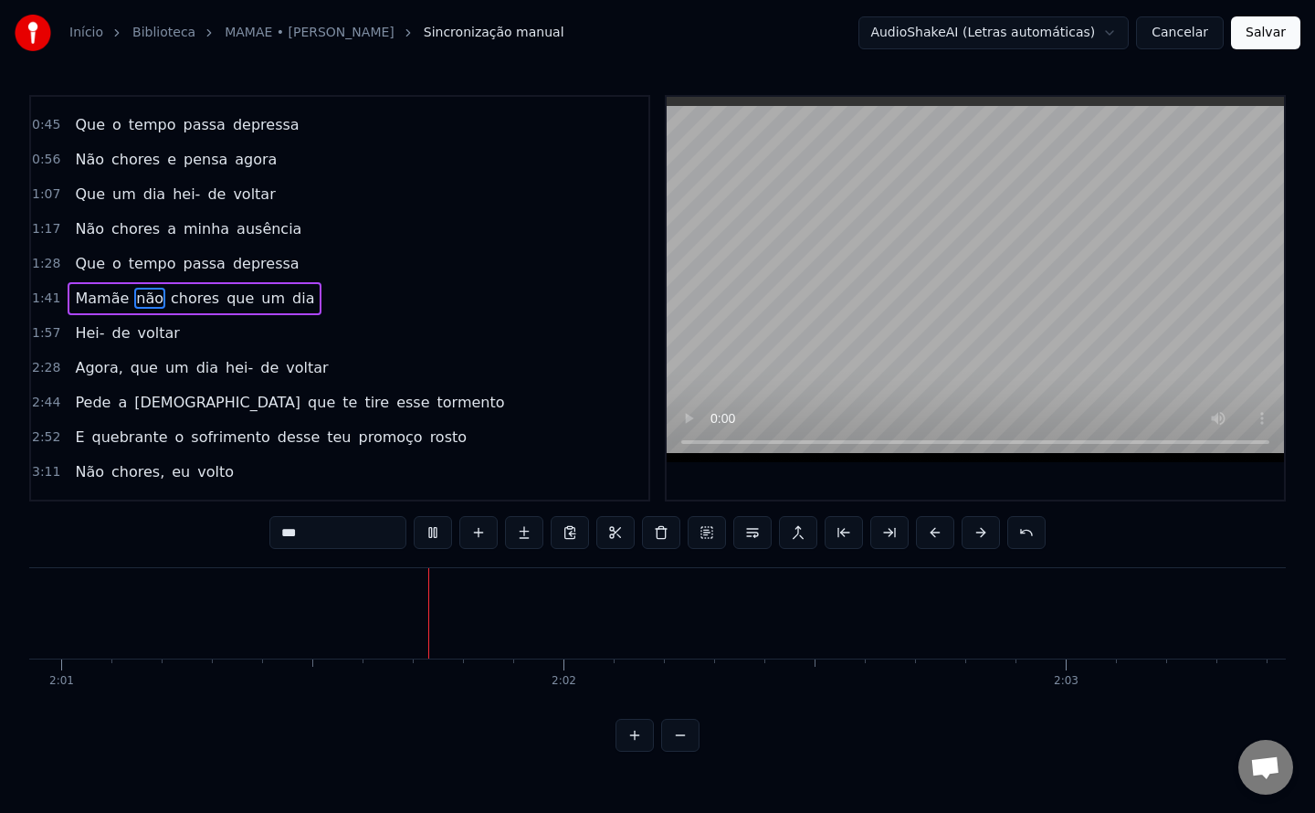
scroll to position [0, 60779]
click at [136, 342] on span "voltar" at bounding box center [159, 332] width 46 height 21
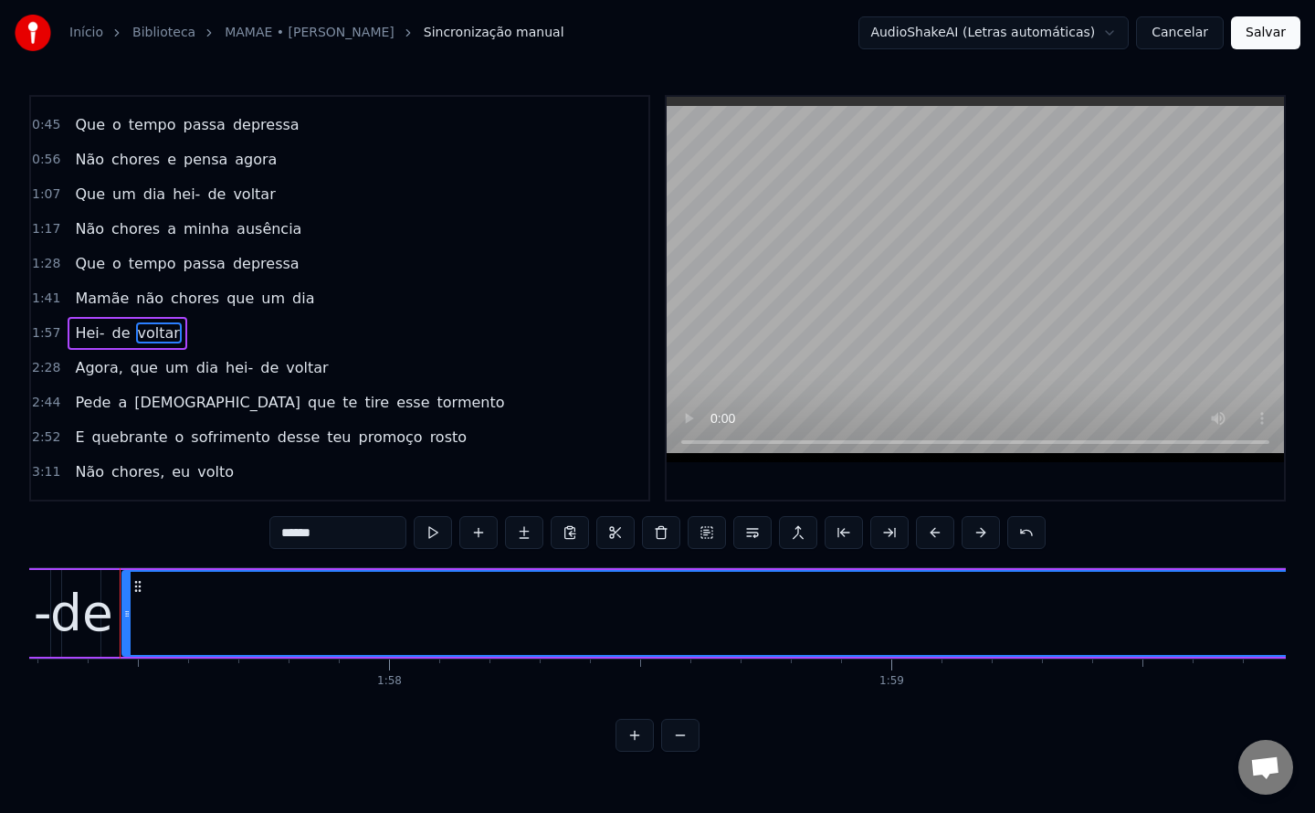
scroll to position [0, 58912]
drag, startPoint x: 348, startPoint y: 532, endPoint x: 109, endPoint y: 531, distance: 239.3
click at [109, 531] on div "0:13 Mamãe 0:16 que estás tão longe de mim 0:24 Mamãe 0:27 sinto que estás a ch…" at bounding box center [657, 423] width 1257 height 657
click at [81, 368] on span "Agora," at bounding box center [98, 367] width 51 height 21
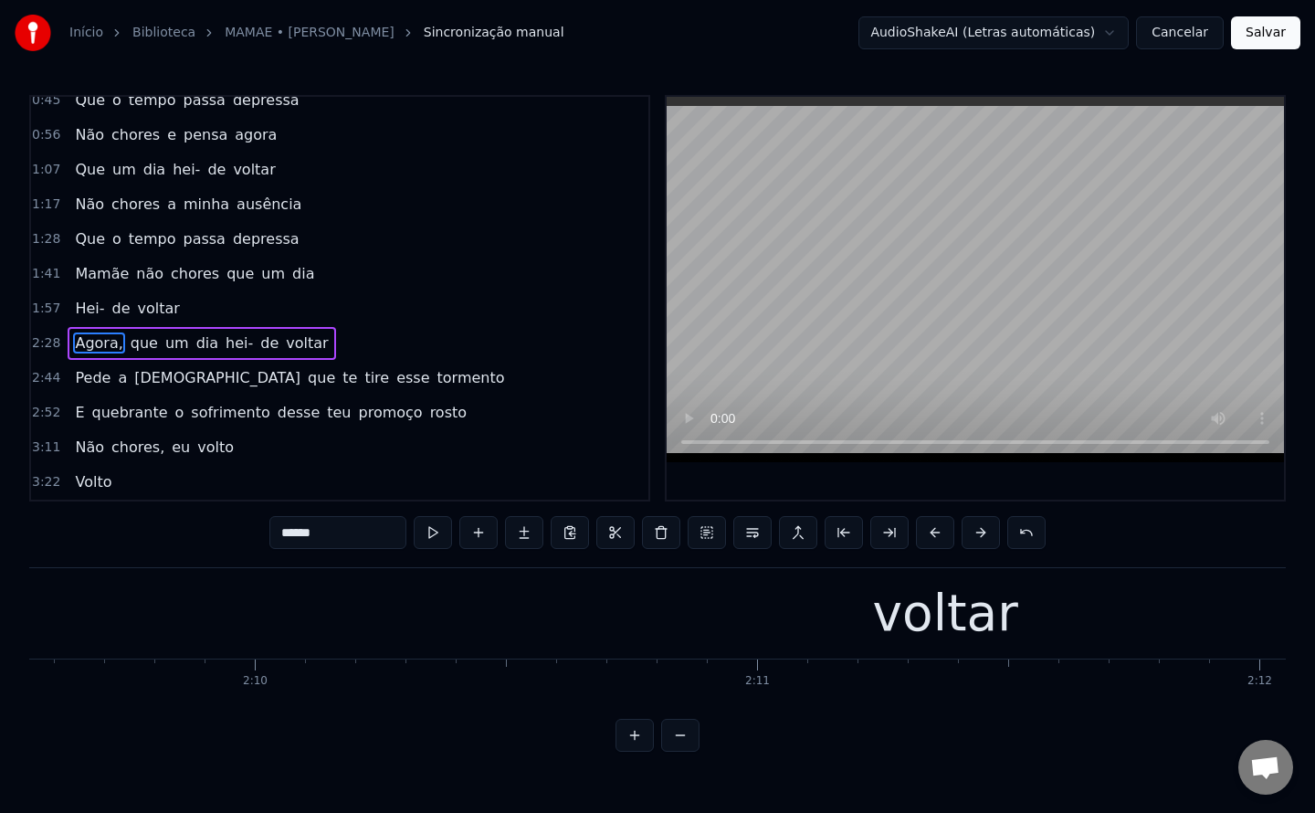
scroll to position [0, 64964]
click at [142, 302] on span "voltar" at bounding box center [159, 308] width 46 height 21
type input "******"
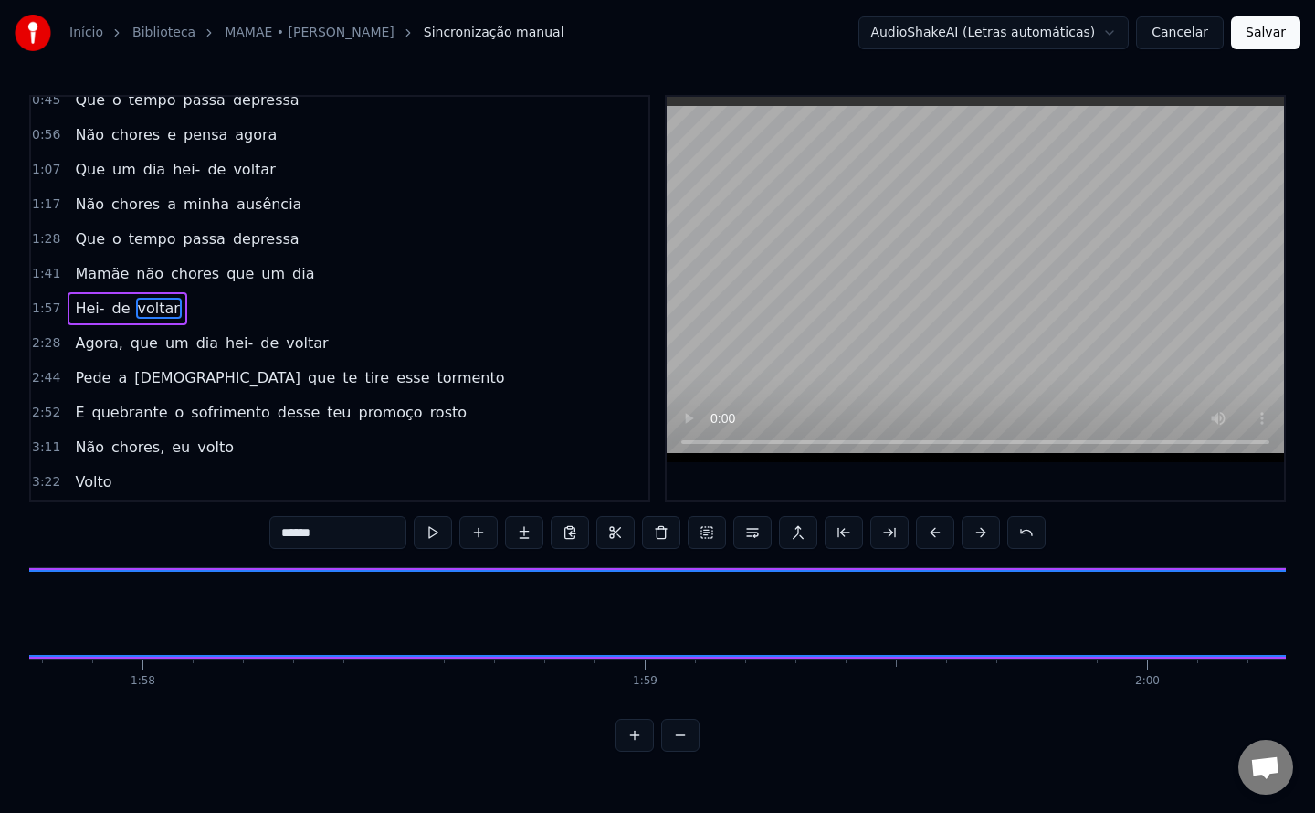
scroll to position [0, 58912]
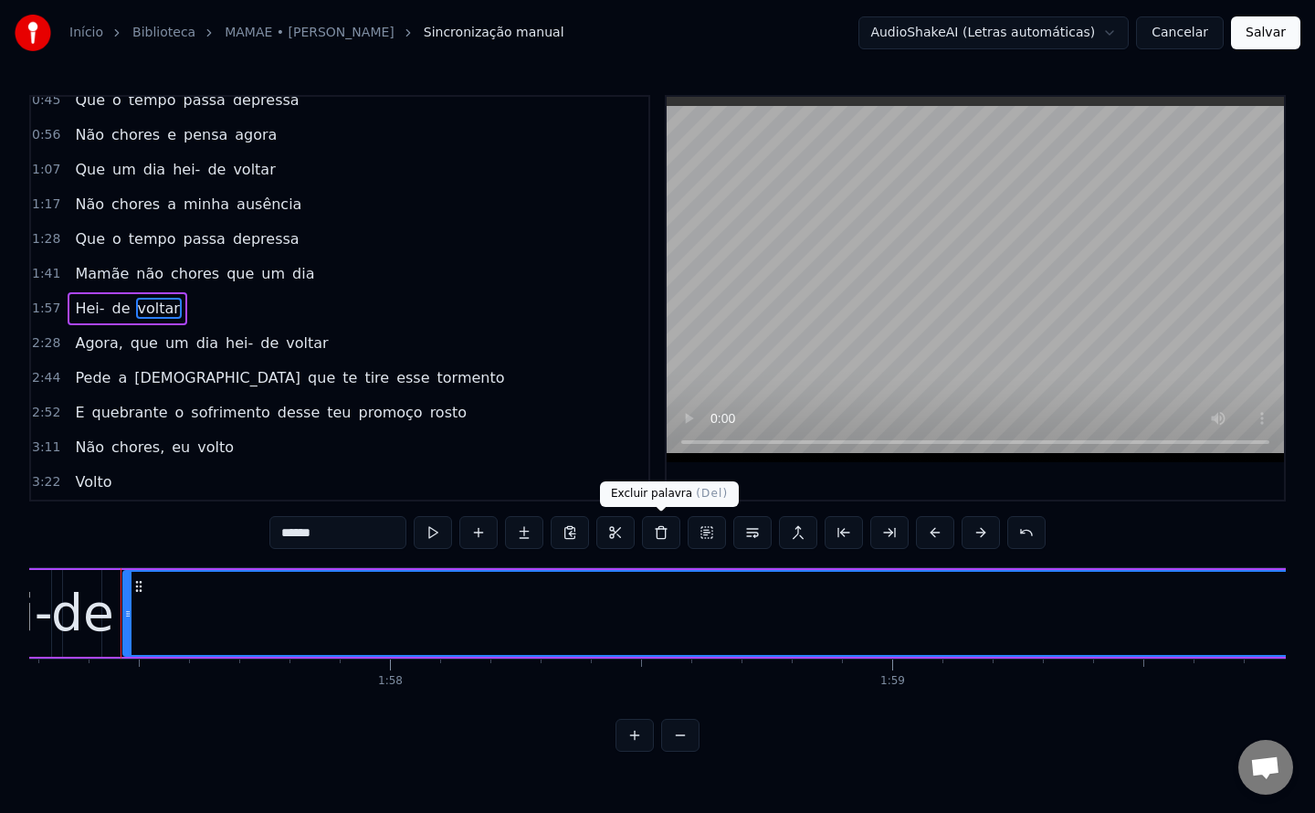
click at [657, 532] on button at bounding box center [661, 532] width 38 height 33
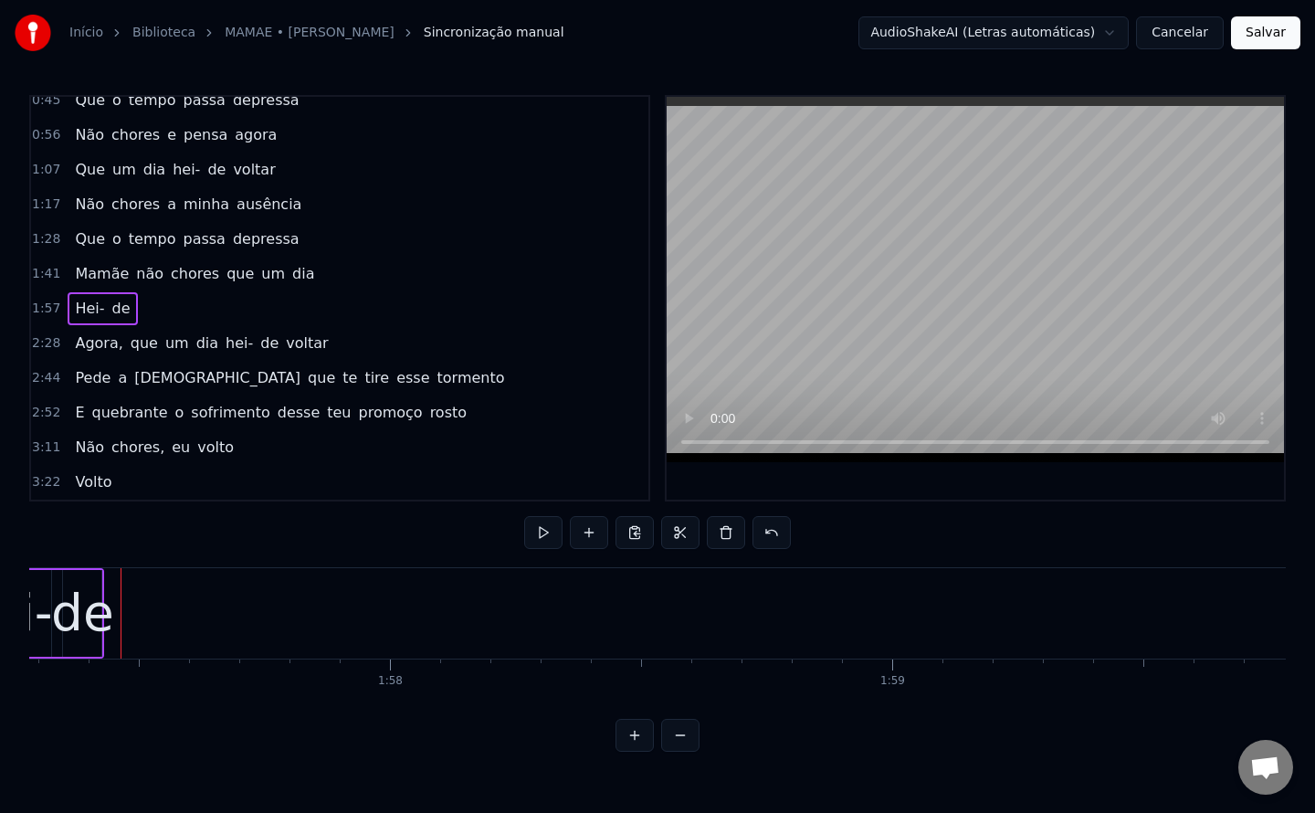
click at [590, 532] on button at bounding box center [589, 532] width 38 height 33
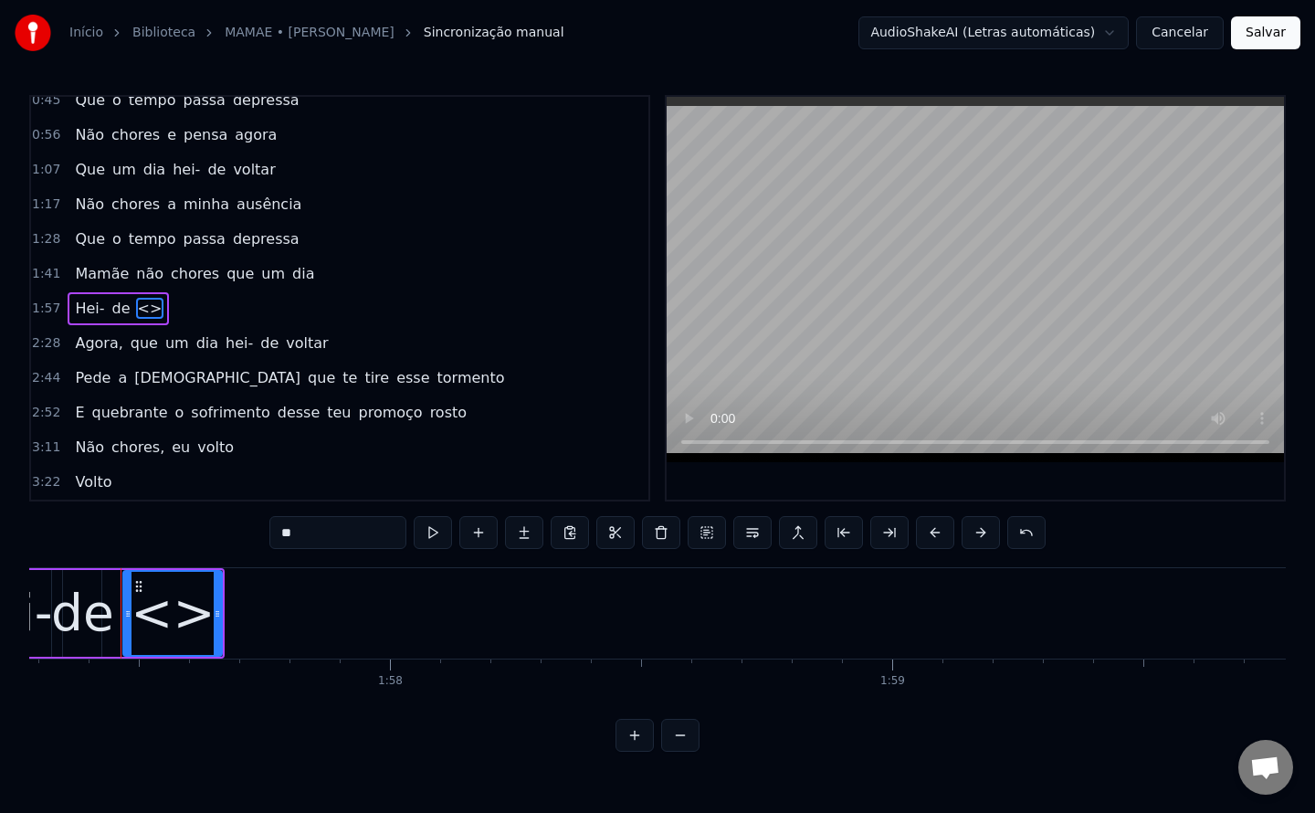
drag, startPoint x: 319, startPoint y: 543, endPoint x: 186, endPoint y: 542, distance: 132.4
click at [186, 542] on div "0:13 Mamãe 0:16 que estás tão longe de mim 0:24 Mamãe 0:27 sinto que estás a ch…" at bounding box center [657, 423] width 1257 height 657
paste input "****"
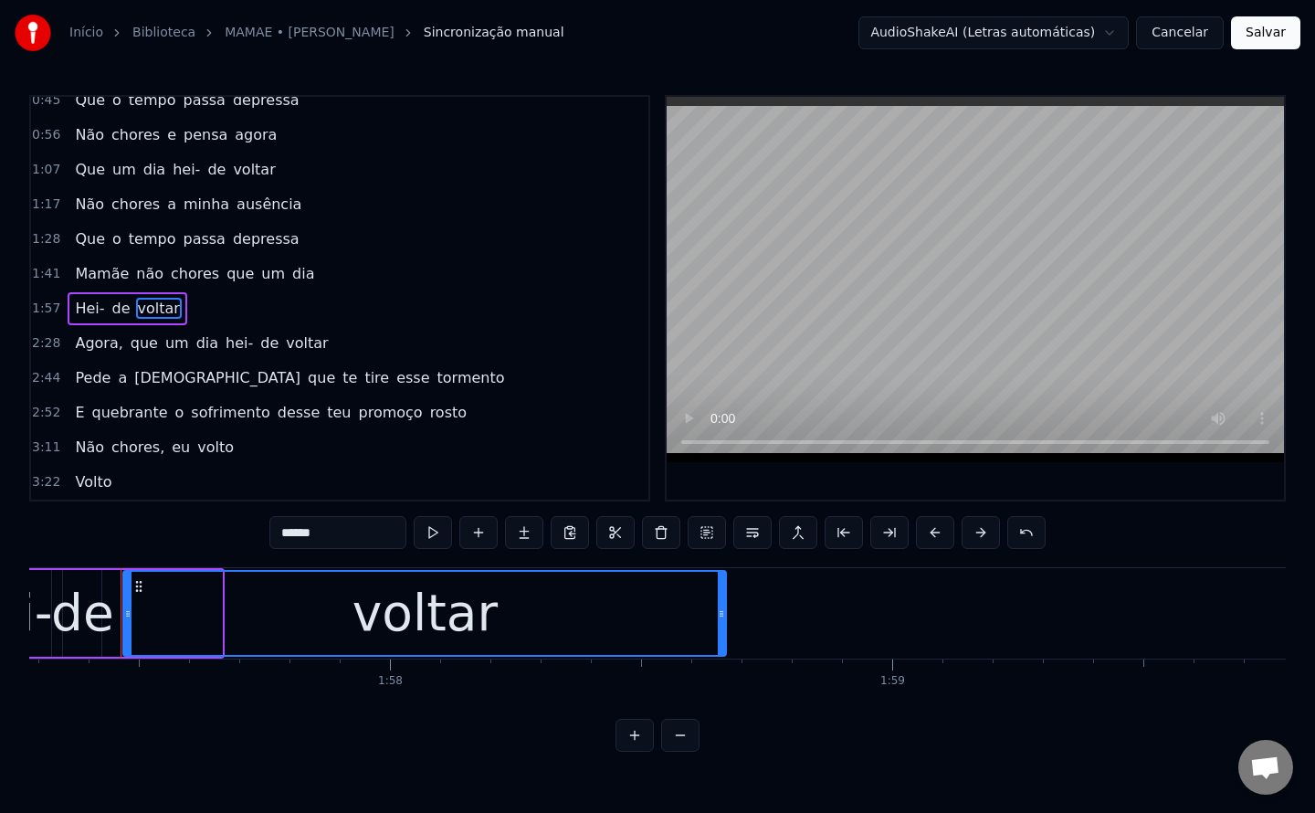
drag, startPoint x: 218, startPoint y: 611, endPoint x: 722, endPoint y: 606, distance: 504.2
click at [722, 606] on icon at bounding box center [721, 613] width 7 height 15
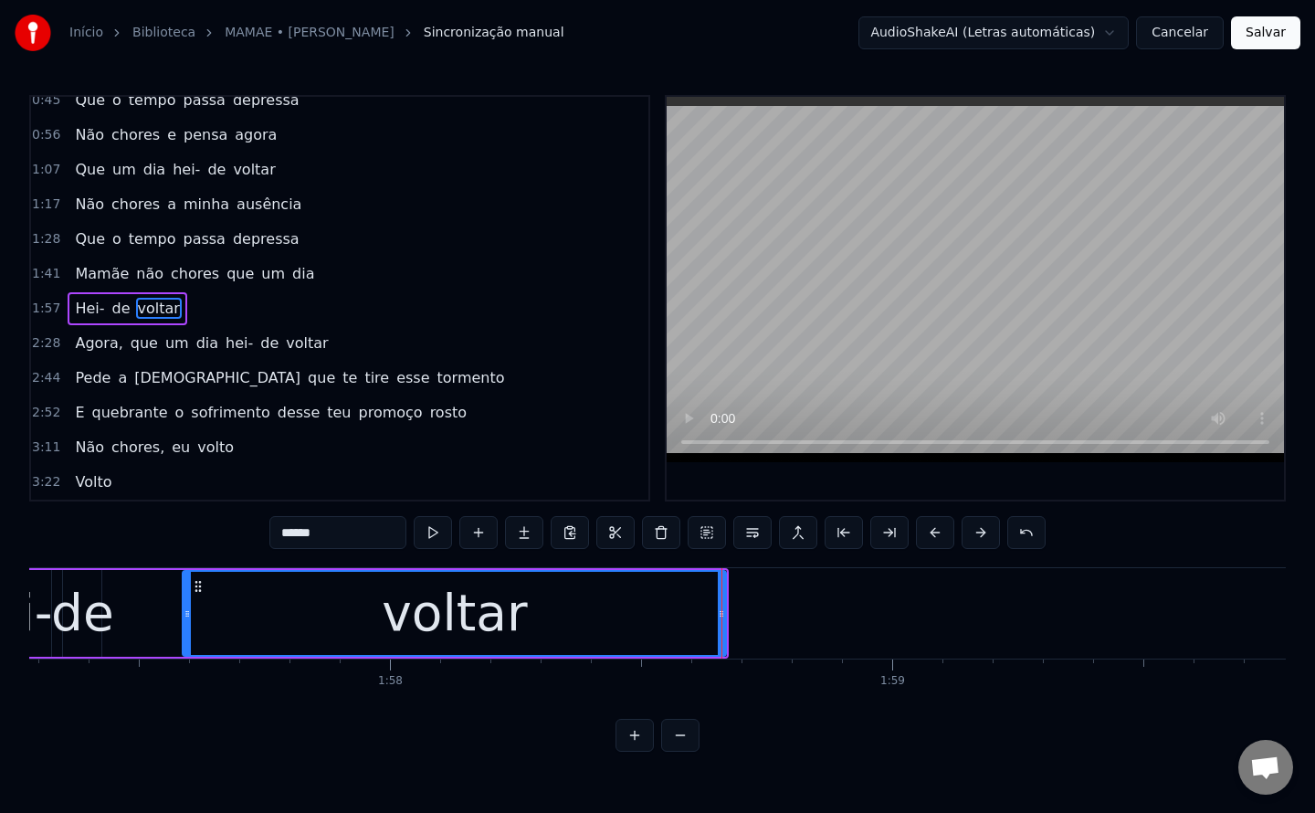
drag, startPoint x: 129, startPoint y: 616, endPoint x: 188, endPoint y: 616, distance: 59.4
click at [188, 616] on icon at bounding box center [187, 613] width 7 height 15
type input "******"
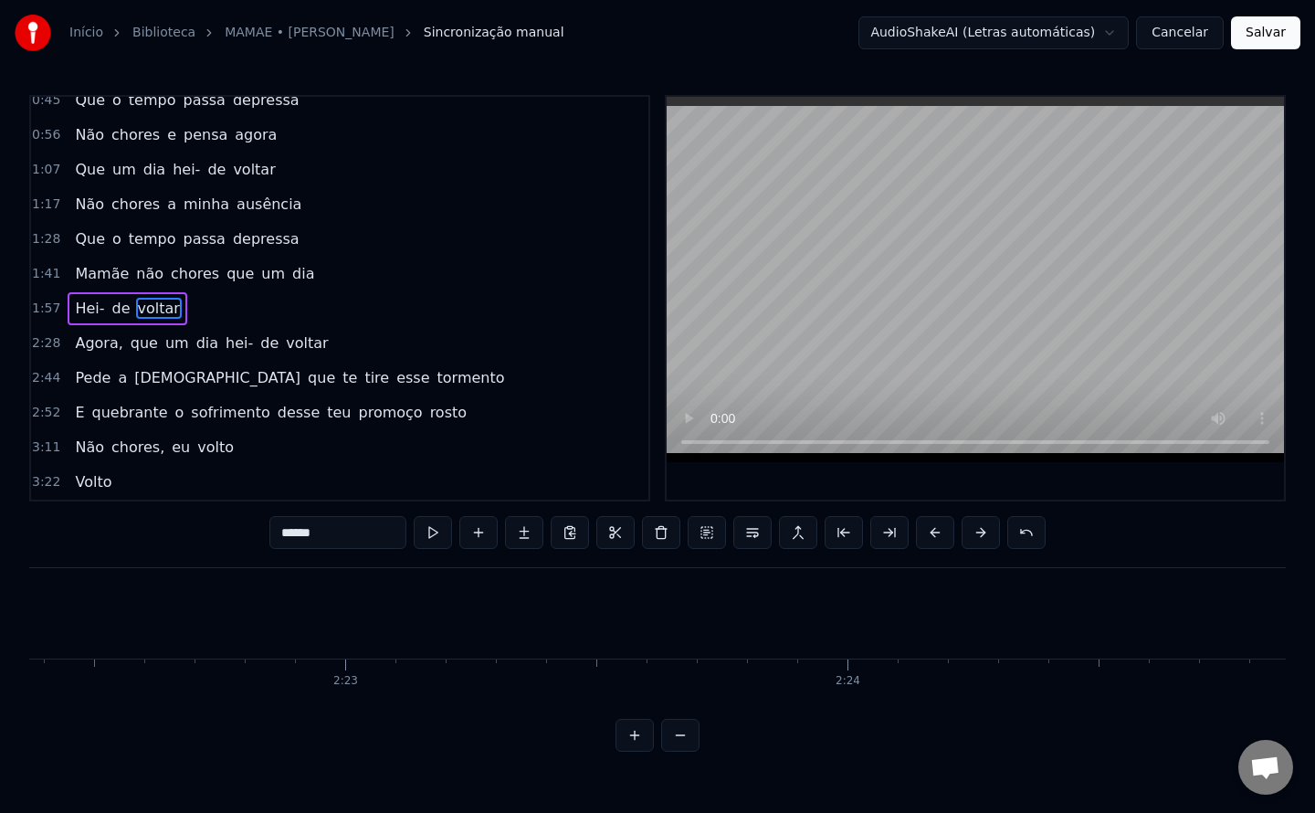
scroll to position [0, 71452]
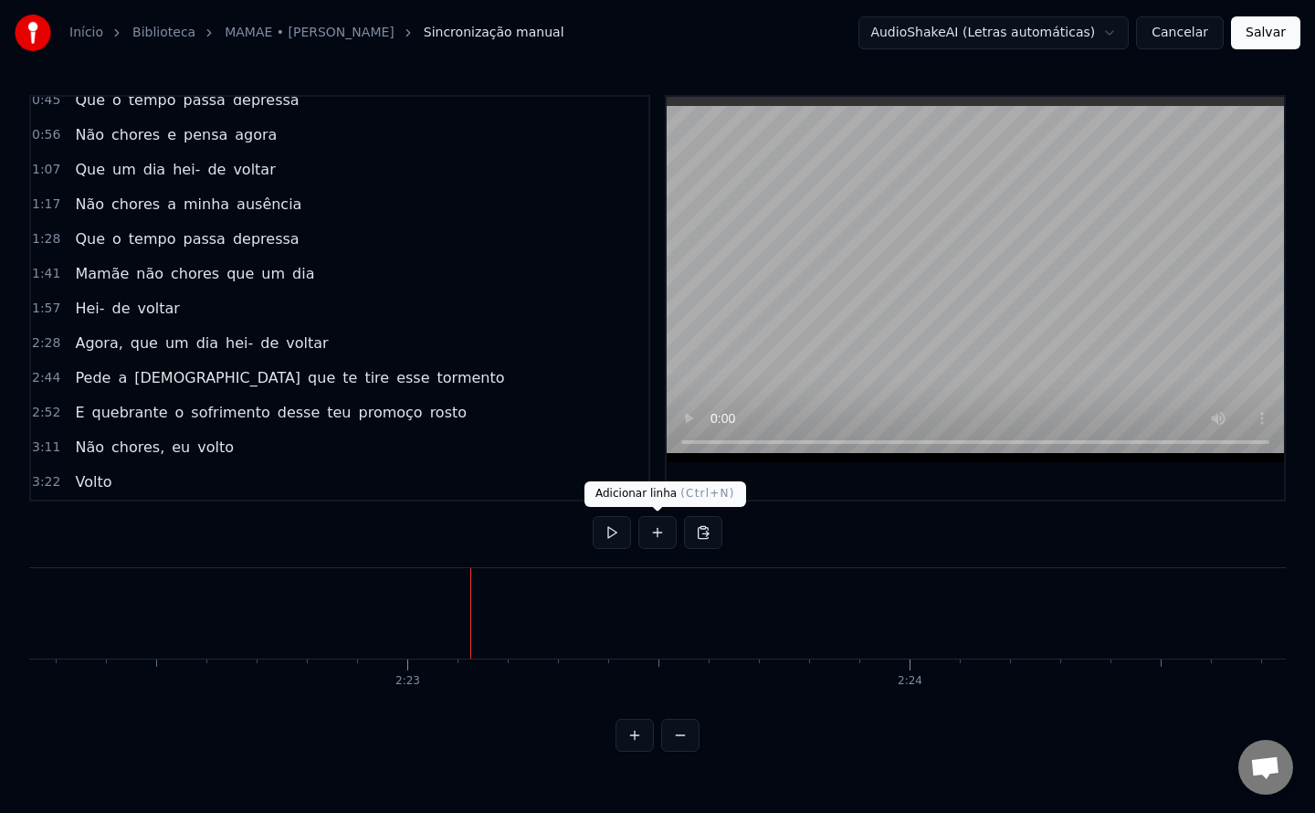
click at [668, 528] on button at bounding box center [657, 532] width 38 height 33
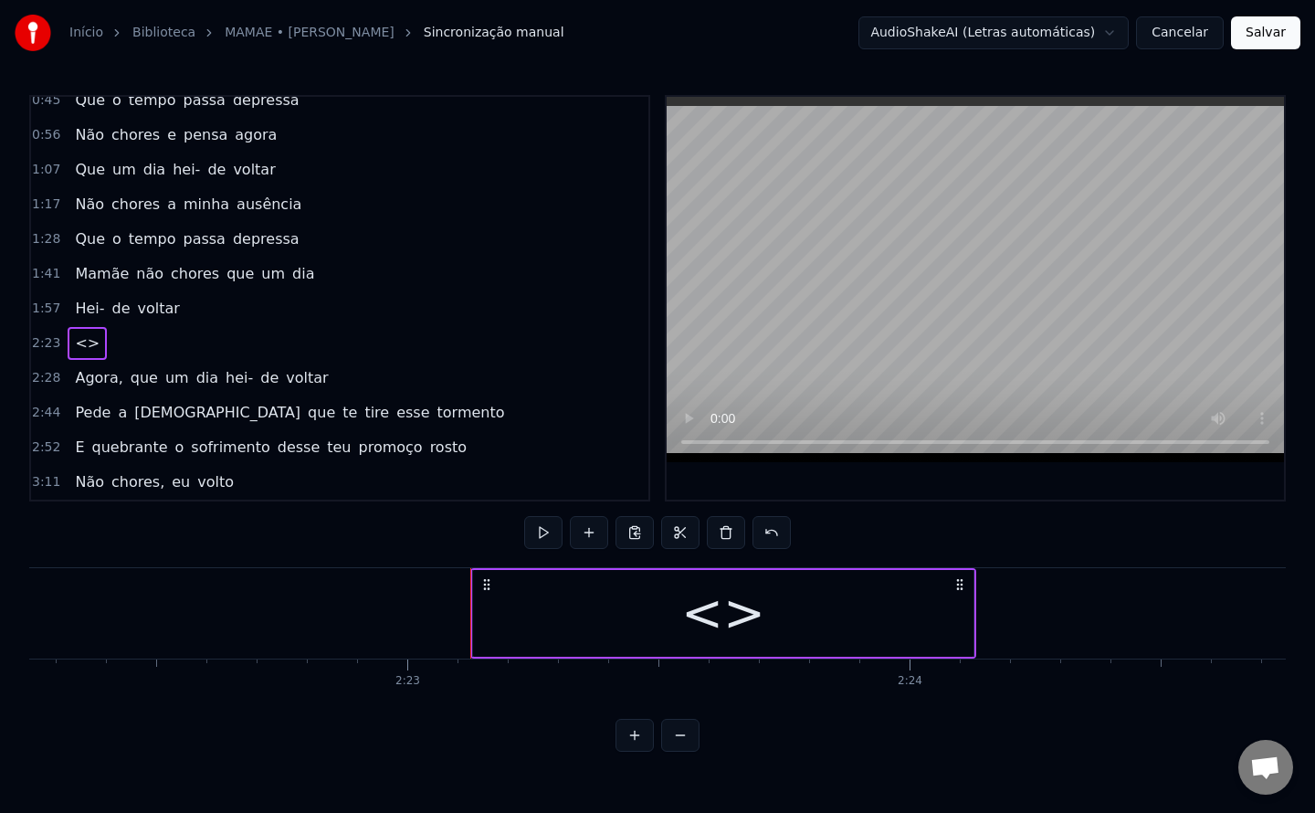
click at [707, 621] on div "<>" at bounding box center [723, 613] width 84 height 76
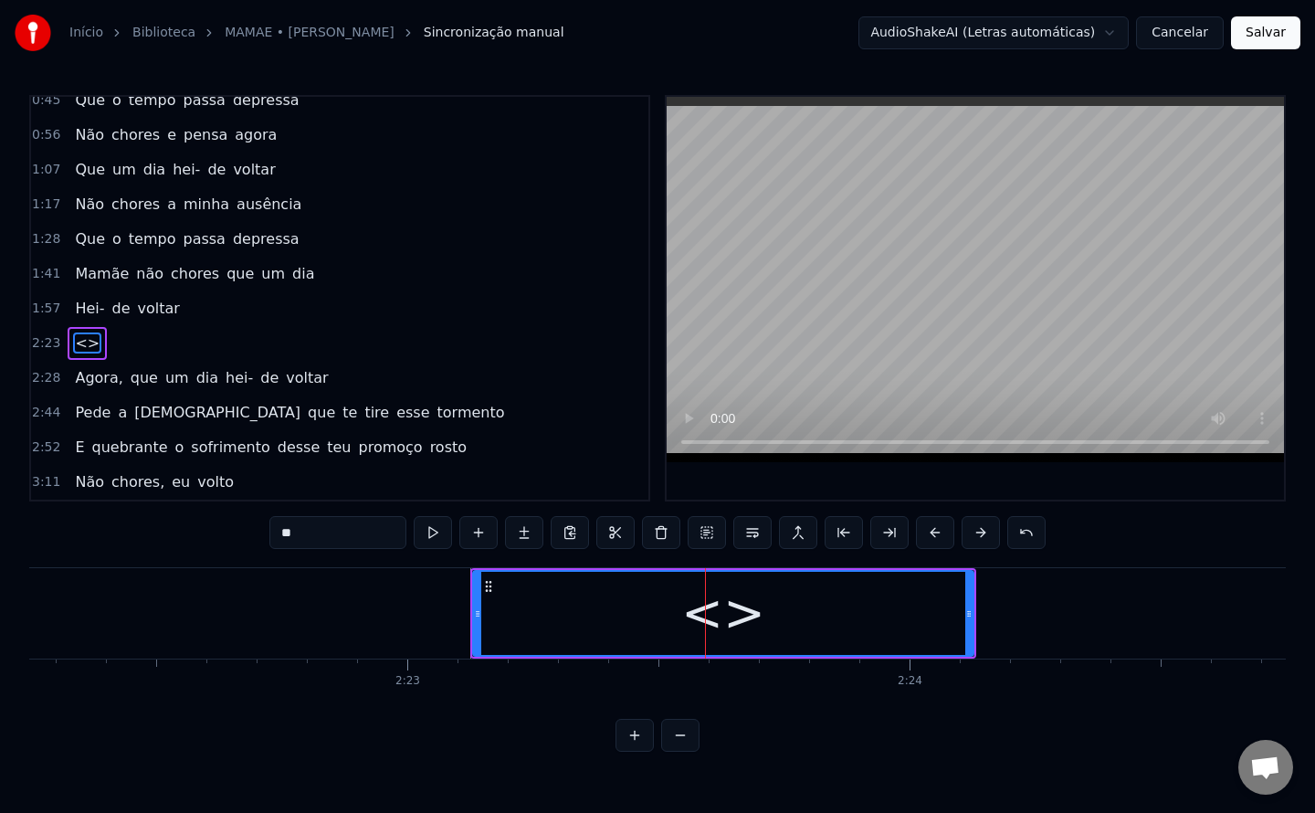
scroll to position [222, 0]
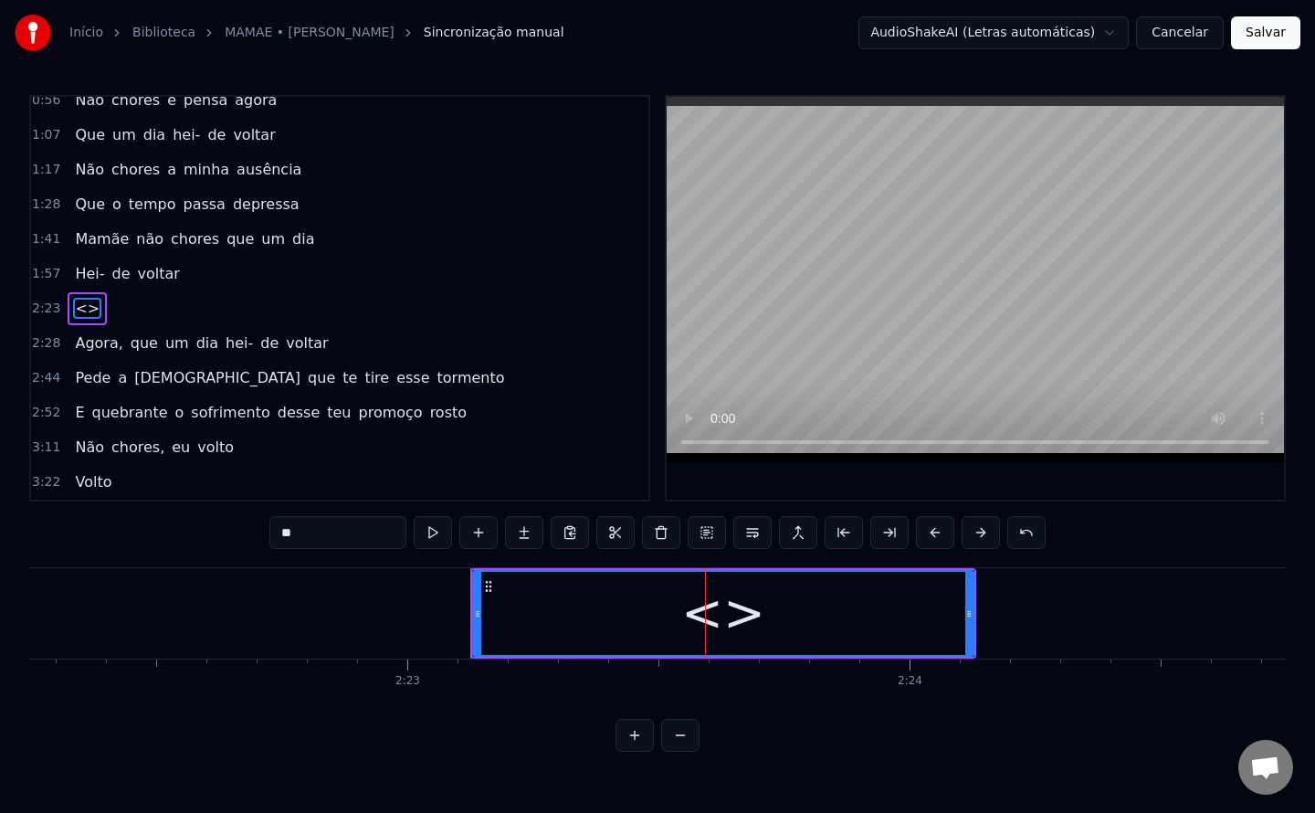
drag, startPoint x: 317, startPoint y: 535, endPoint x: 81, endPoint y: 576, distance: 239.2
click at [81, 576] on div "0:13 Mamãe 0:16 que estás tão longe de mim 0:24 Mamãe 0:27 sinto que estás a ch…" at bounding box center [657, 423] width 1257 height 657
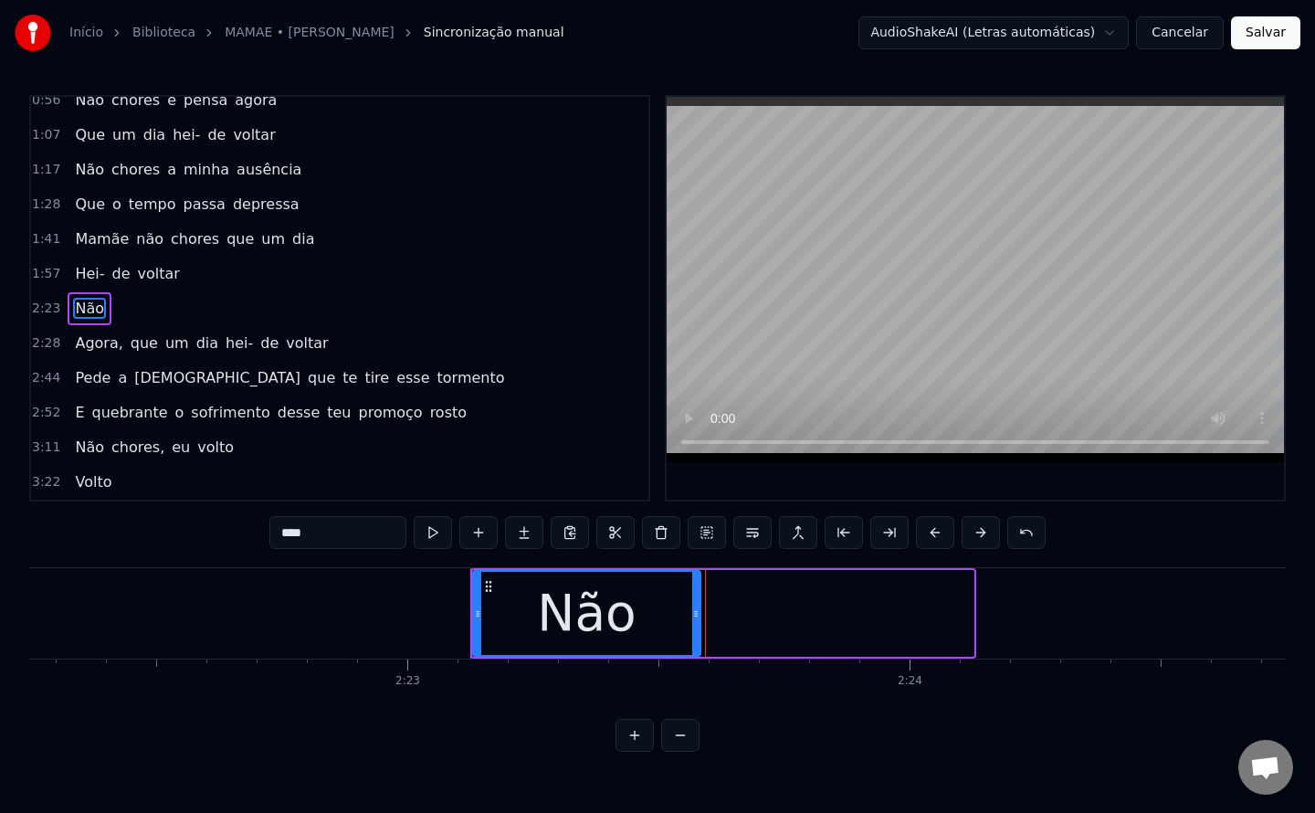
drag, startPoint x: 969, startPoint y: 616, endPoint x: 697, endPoint y: 627, distance: 272.4
click at [697, 627] on div at bounding box center [695, 613] width 7 height 83
type input "***"
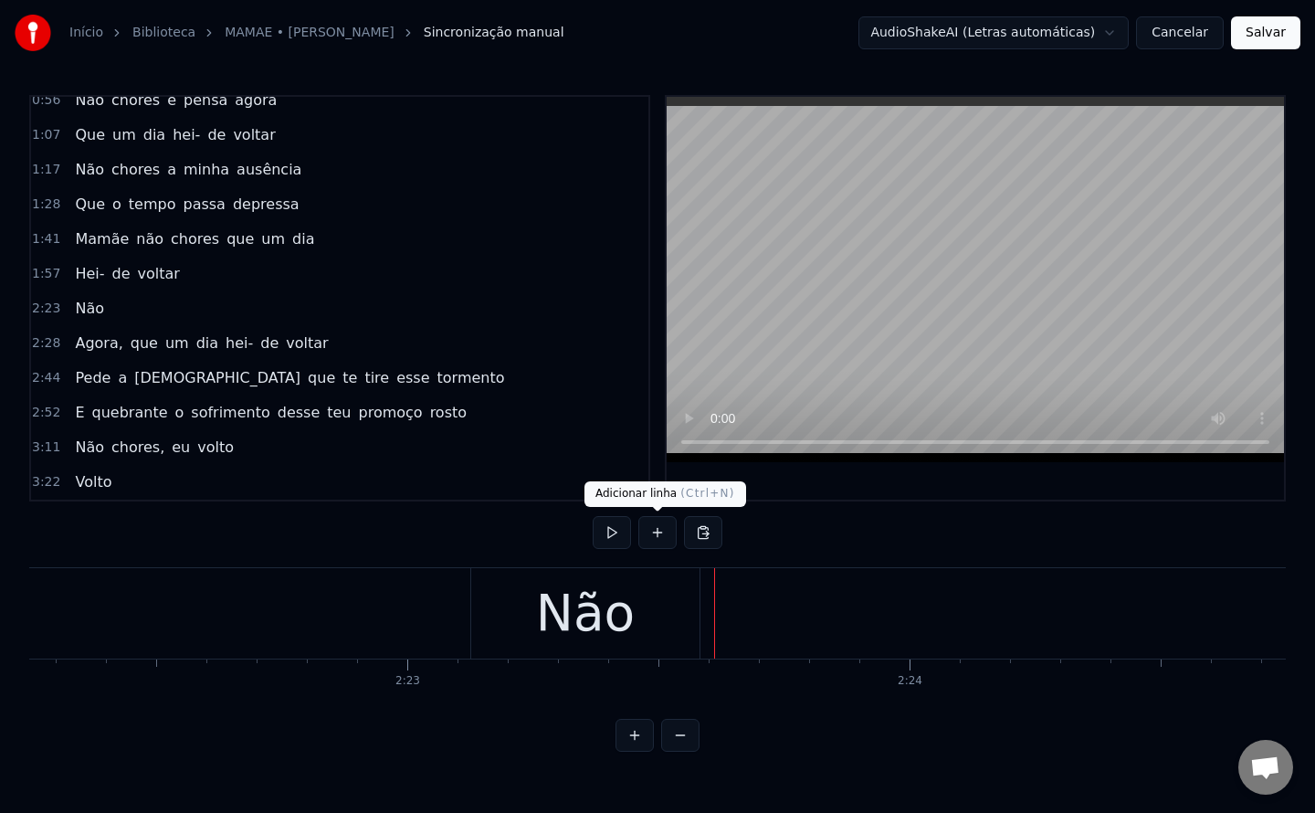
click at [663, 532] on button at bounding box center [657, 532] width 38 height 33
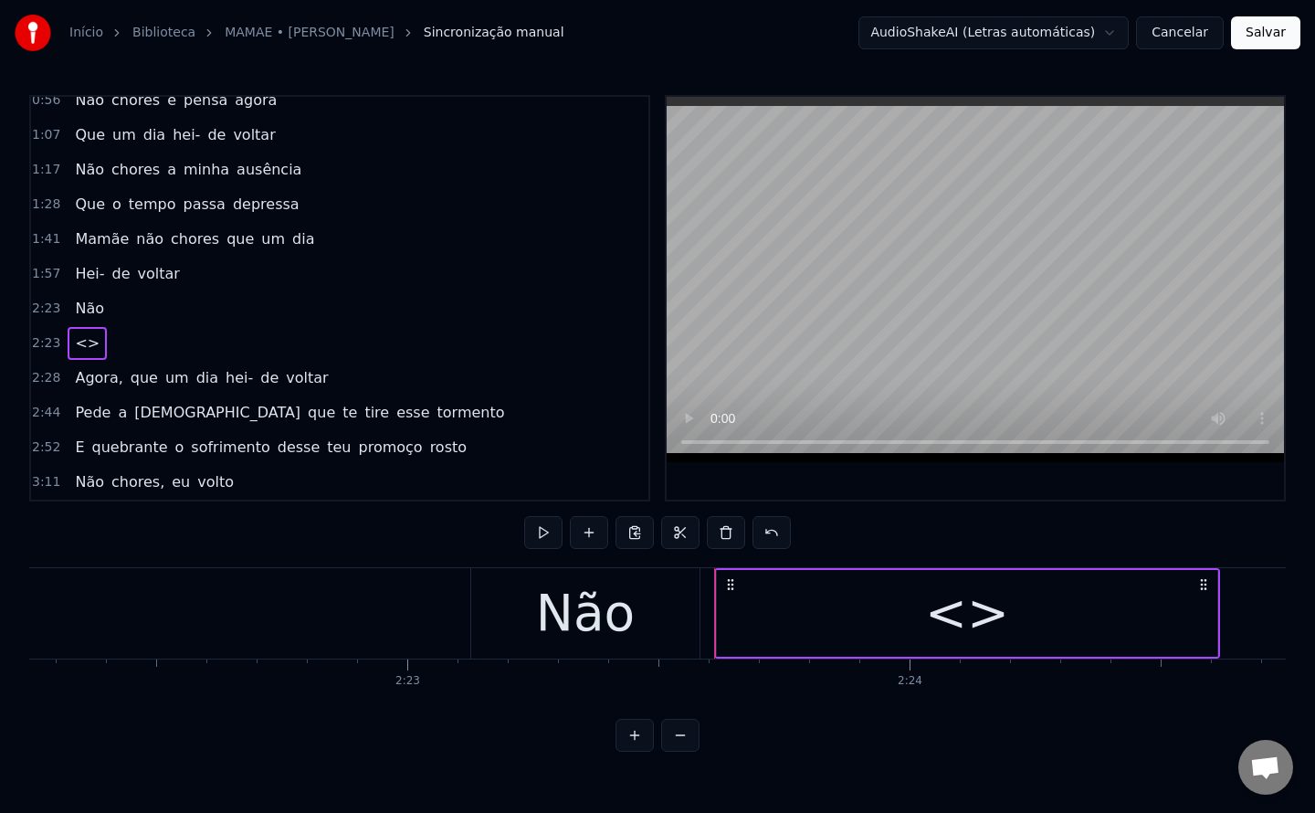
click at [935, 622] on div "<>" at bounding box center [967, 613] width 84 height 76
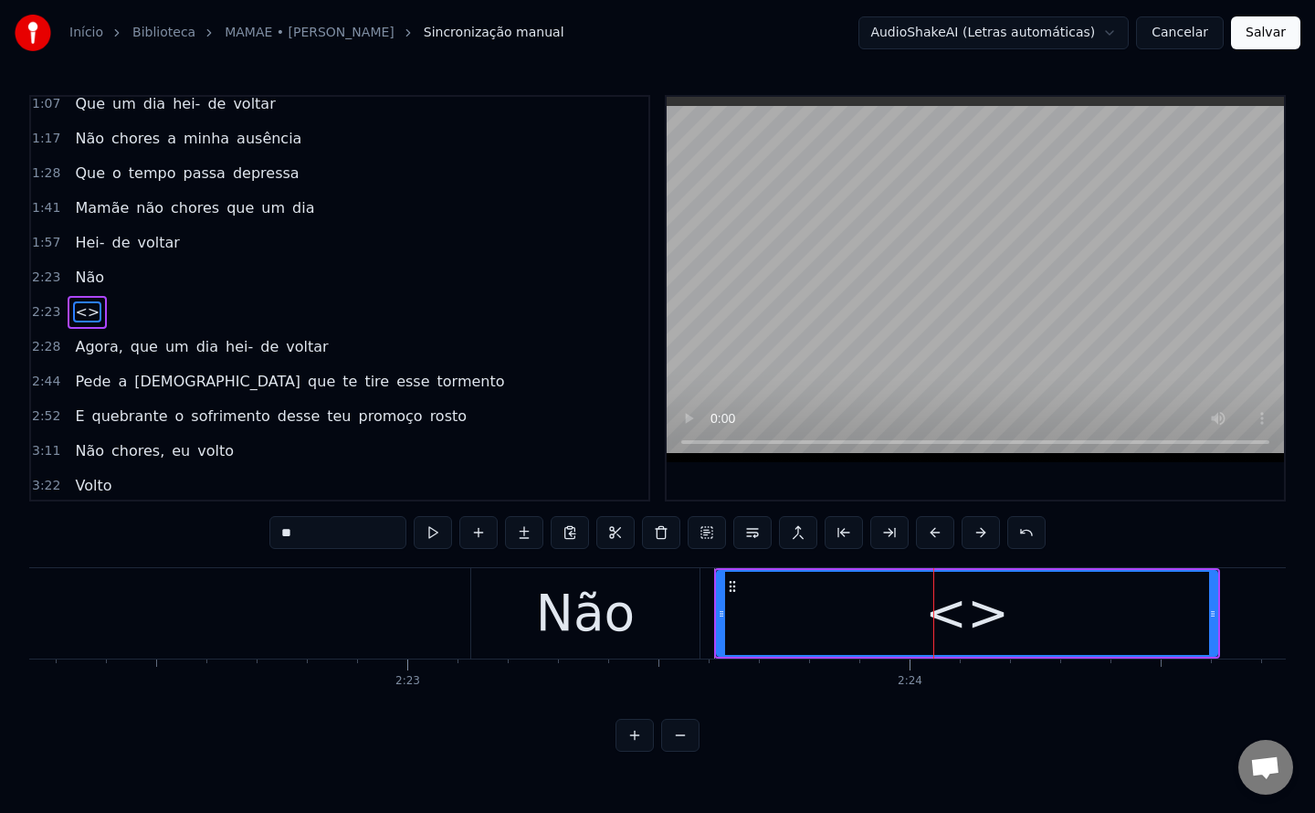
click at [935, 622] on div "<>" at bounding box center [967, 613] width 84 height 76
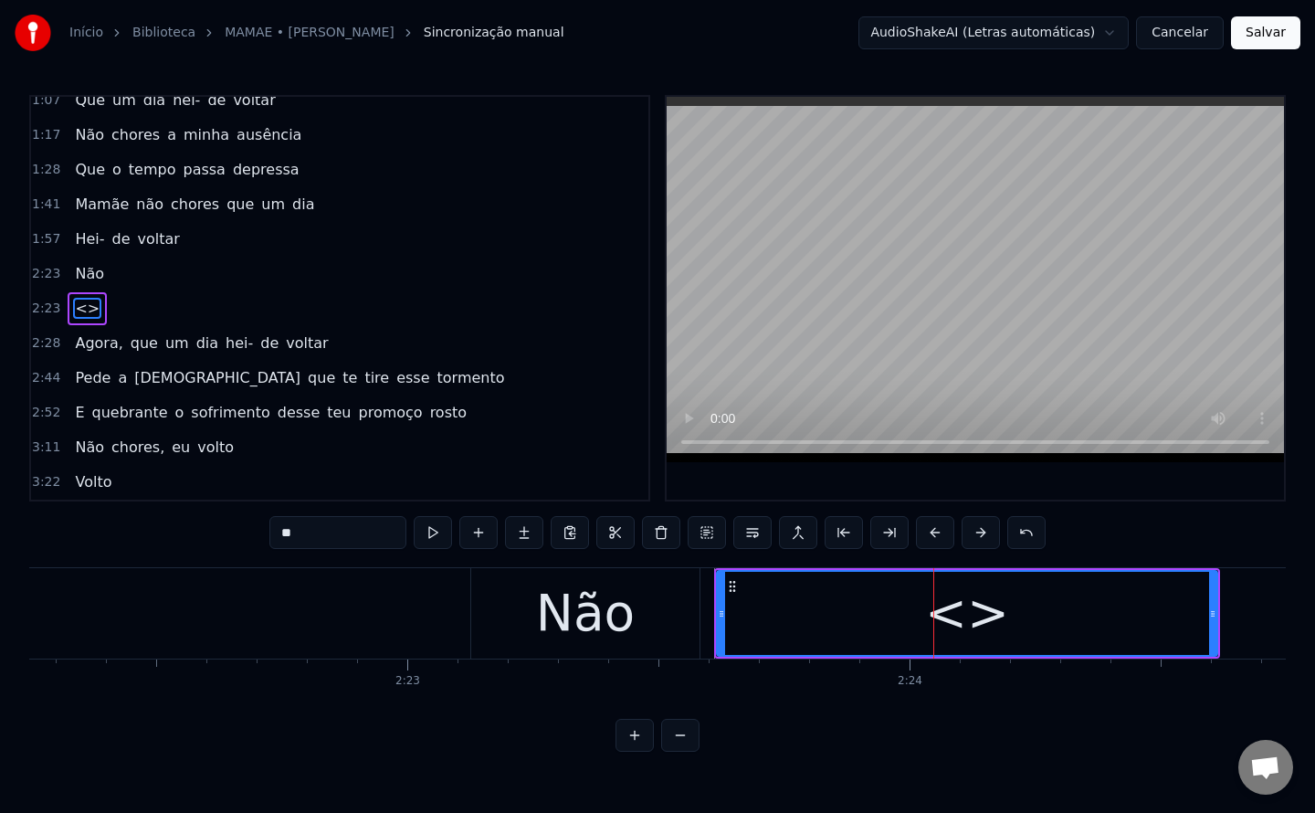
drag, startPoint x: 363, startPoint y: 529, endPoint x: 130, endPoint y: 559, distance: 234.8
click at [130, 559] on div "0:13 Mamãe 0:16 que estás tão longe de mim 0:24 Mamãe 0:27 sinto que estás a ch…" at bounding box center [657, 423] width 1257 height 657
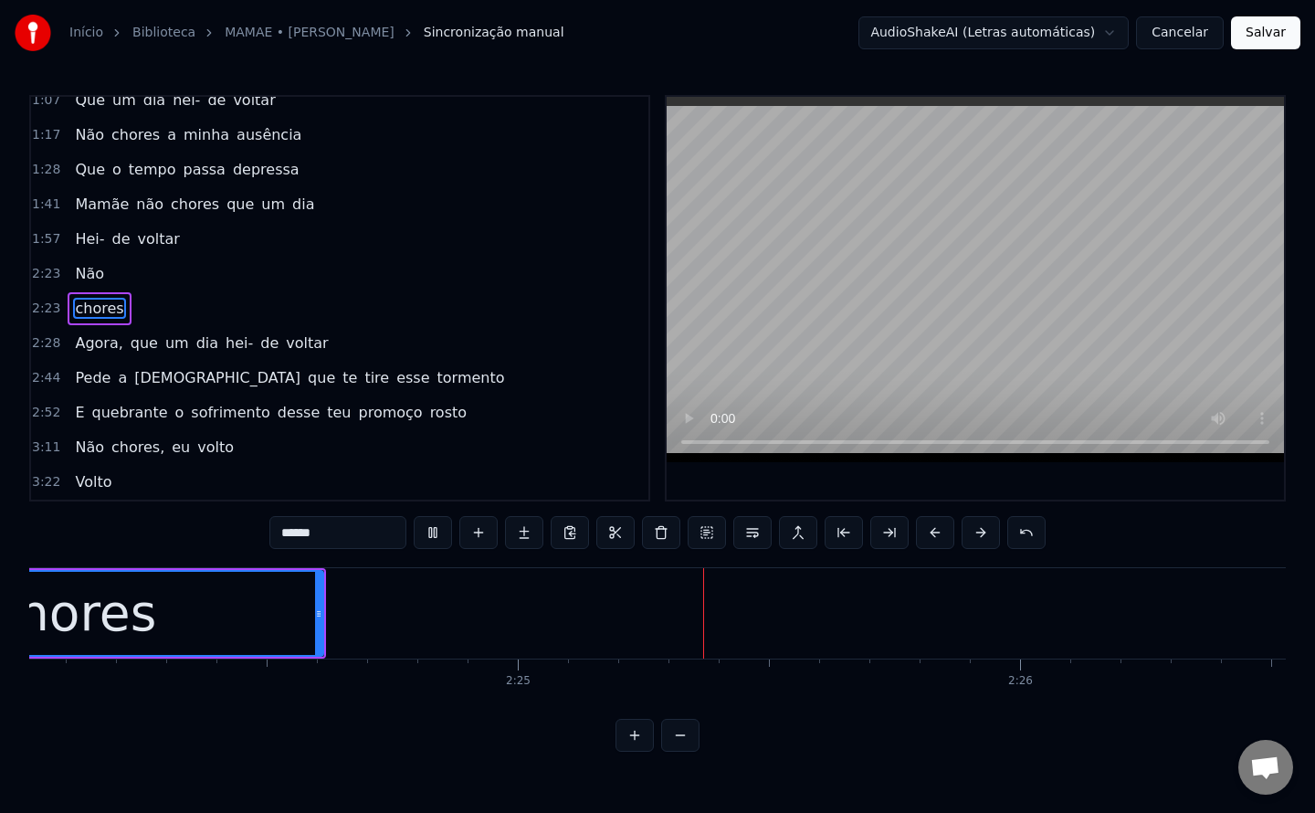
scroll to position [0, 72616]
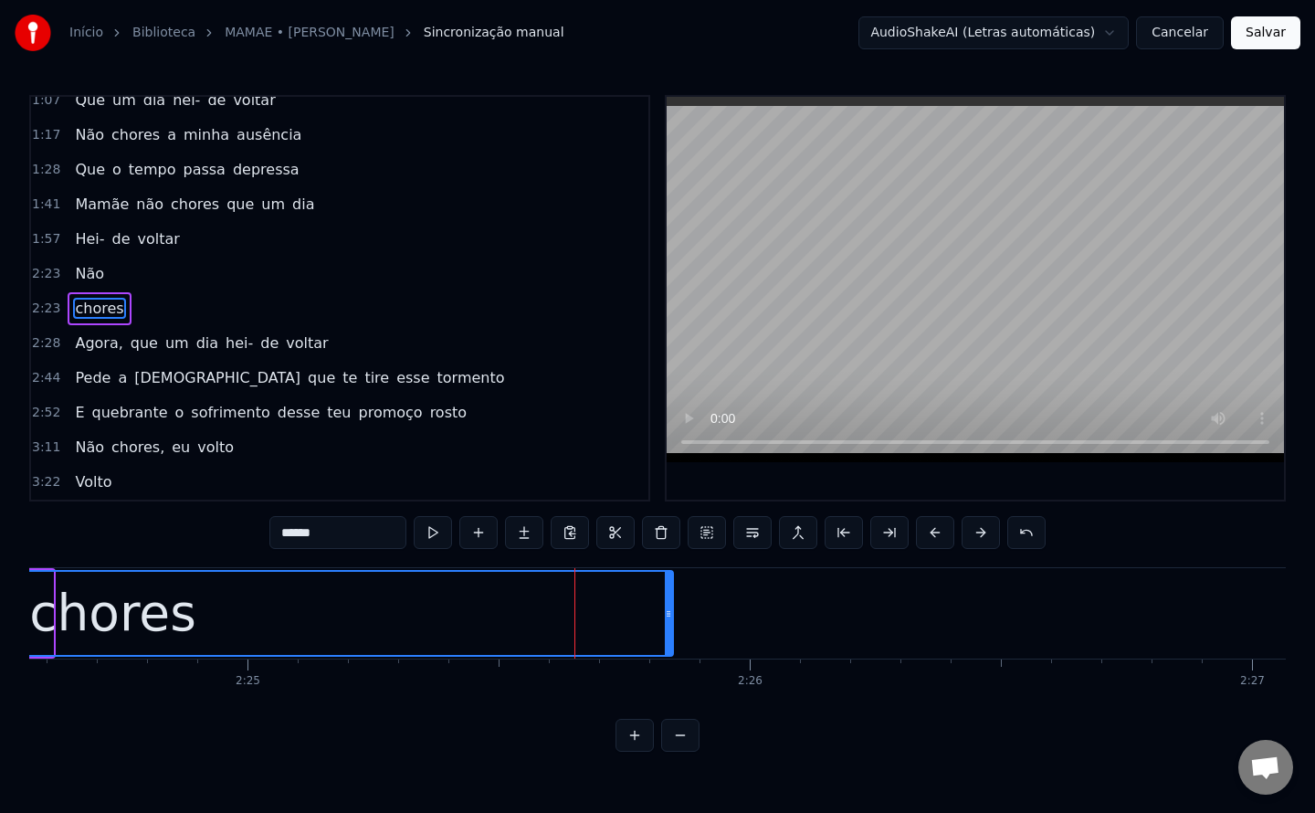
drag, startPoint x: 47, startPoint y: 614, endPoint x: 668, endPoint y: 628, distance: 620.3
click at [668, 628] on div at bounding box center [668, 613] width 7 height 83
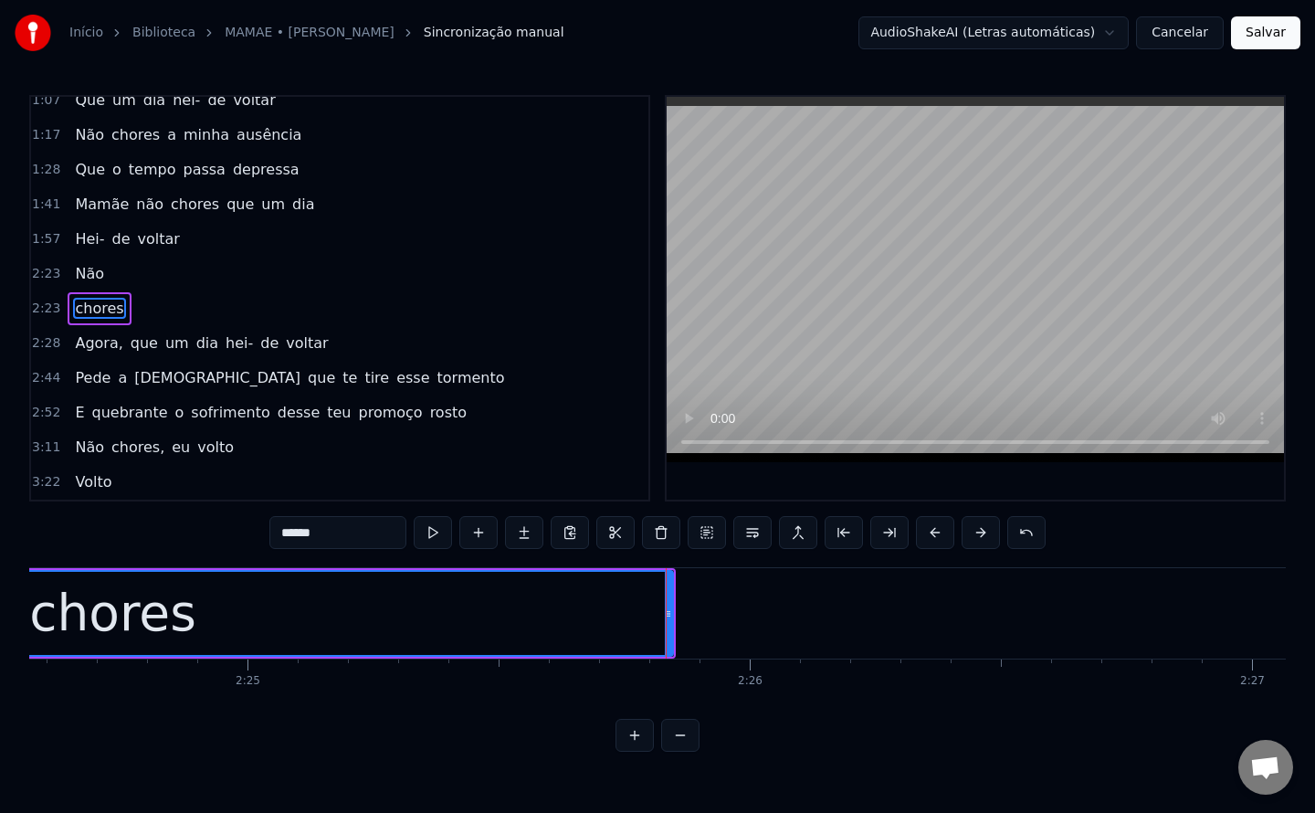
click at [90, 269] on span "Não" at bounding box center [89, 273] width 33 height 21
type input "***"
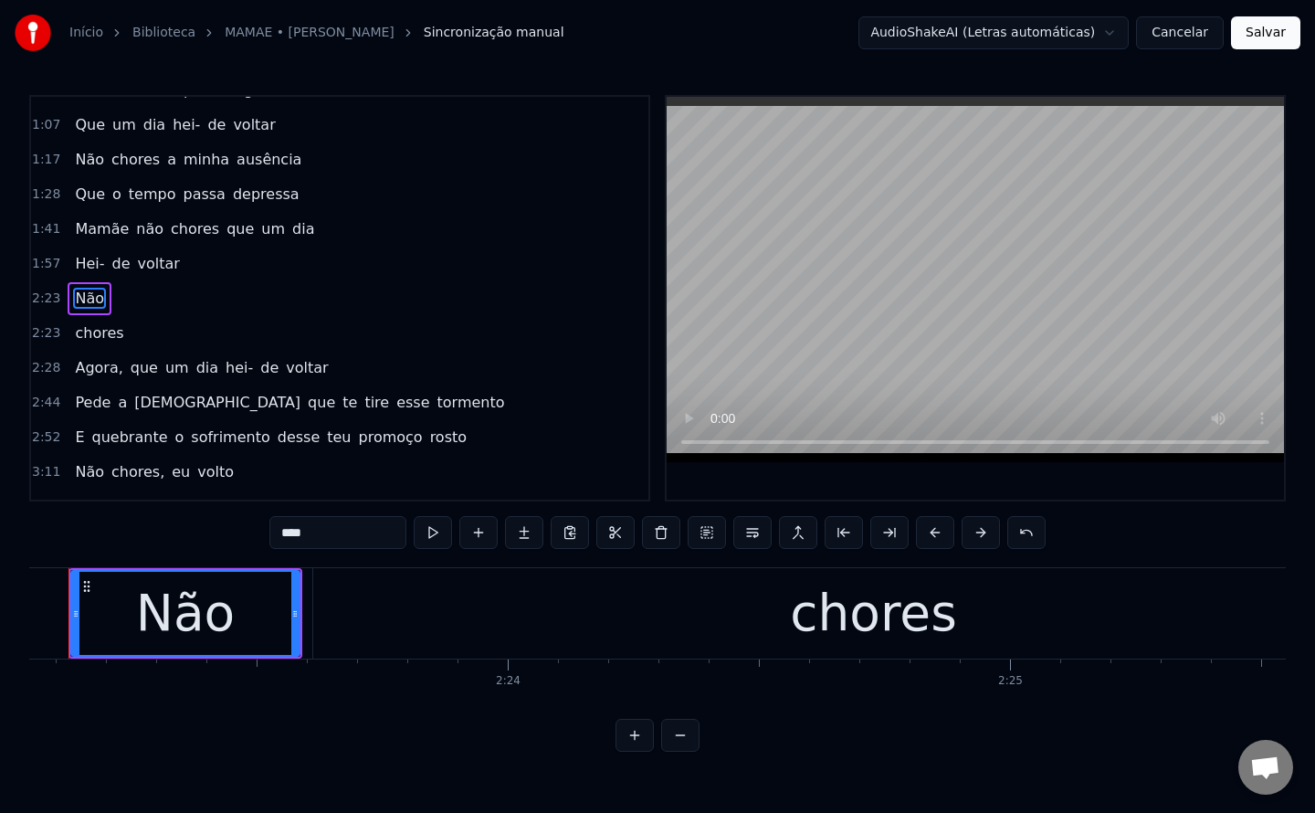
scroll to position [0, 71802]
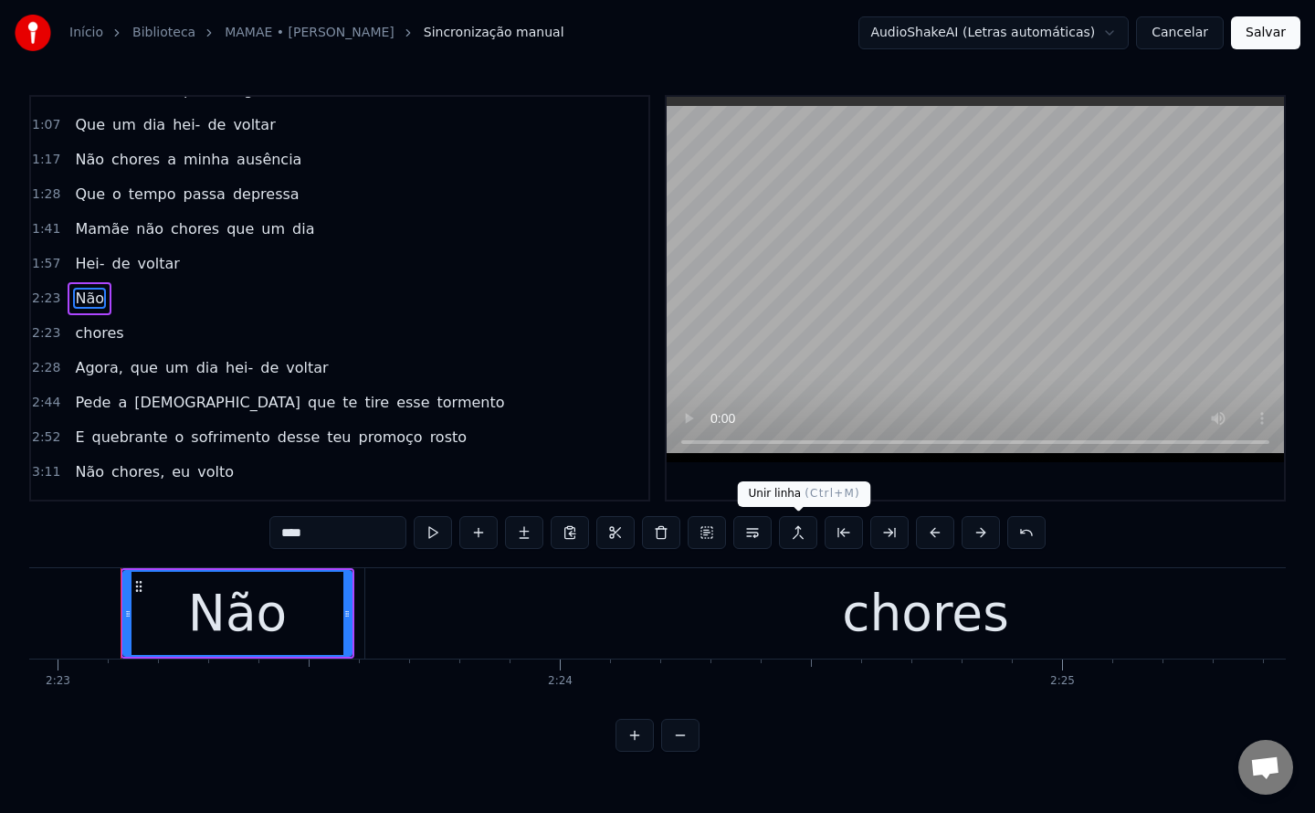
click at [806, 537] on button at bounding box center [798, 532] width 38 height 33
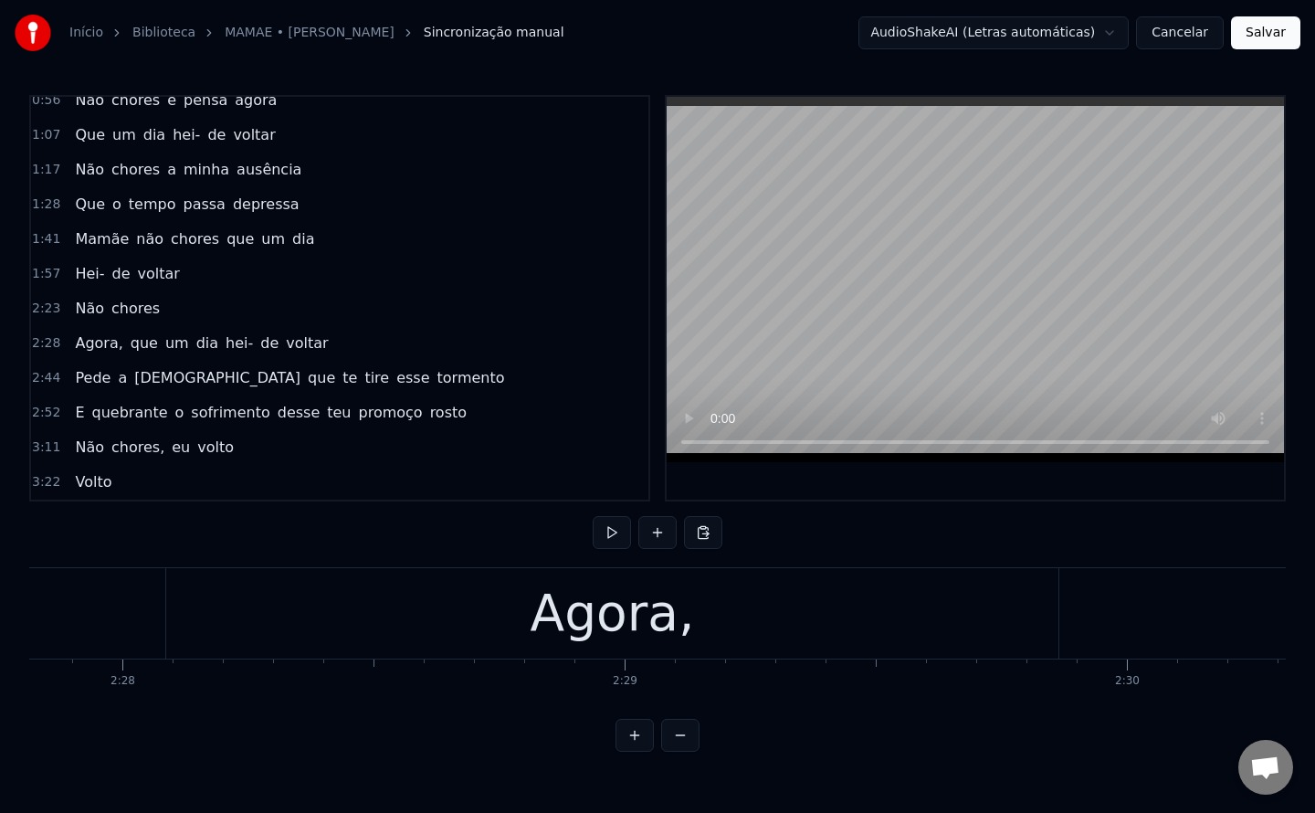
scroll to position [0, 74248]
click at [606, 628] on div "Agora," at bounding box center [614, 613] width 164 height 76
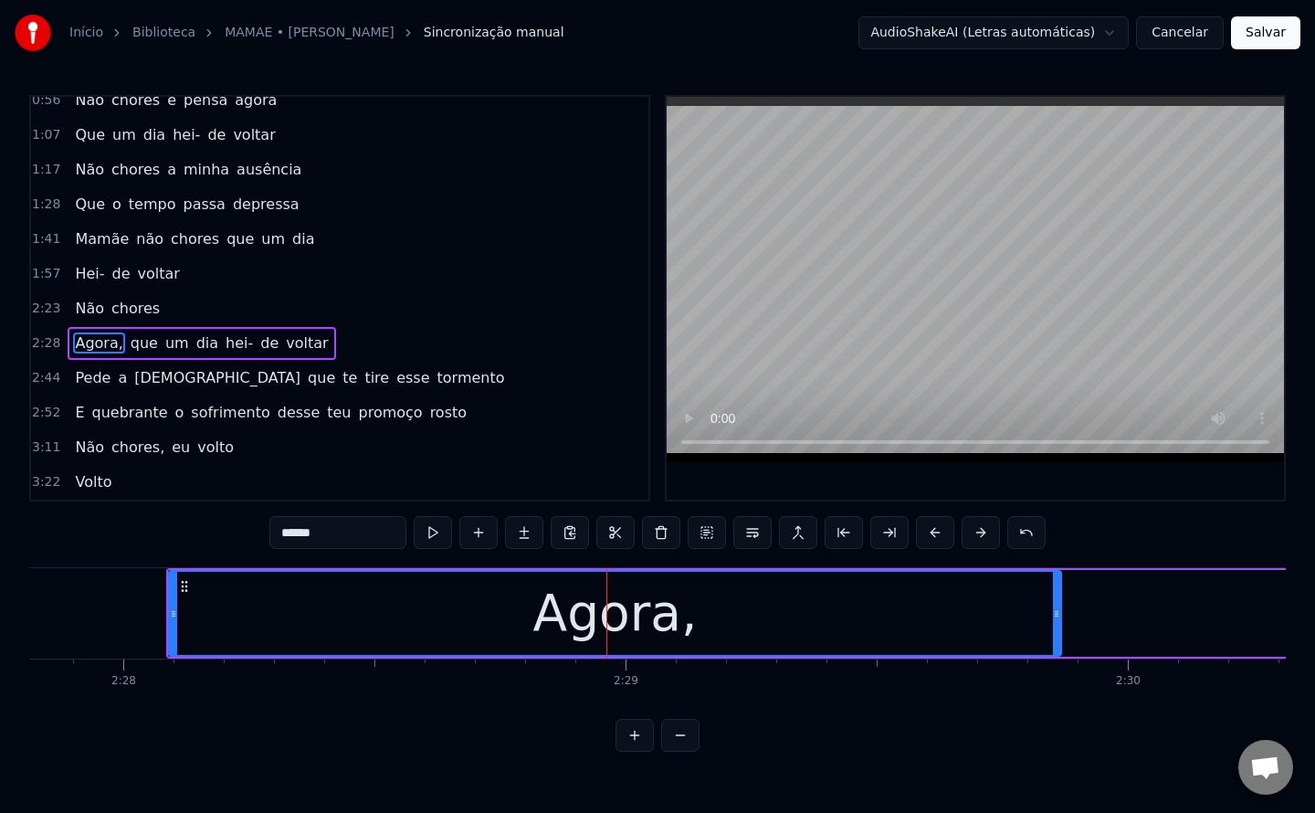
click at [288, 539] on input "******" at bounding box center [337, 532] width 137 height 33
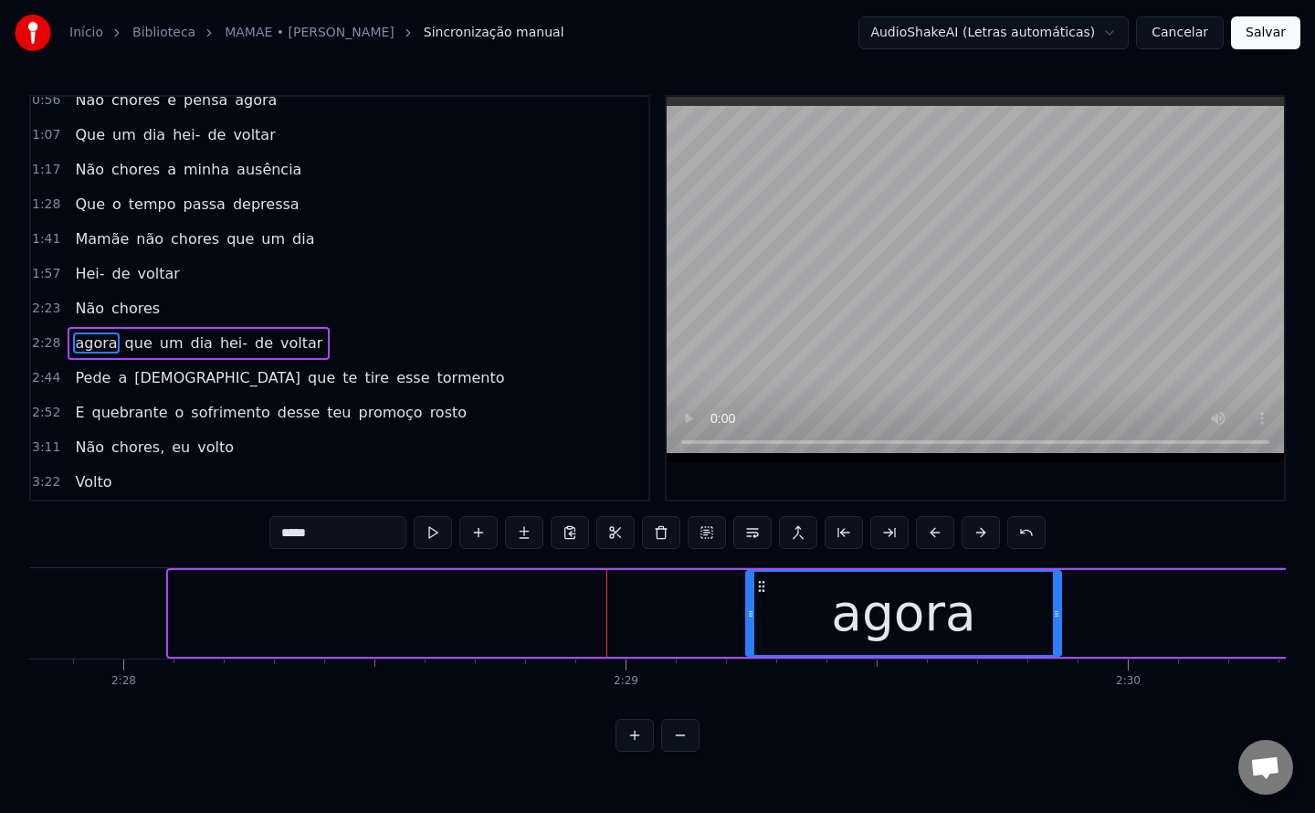
drag, startPoint x: 173, startPoint y: 611, endPoint x: 765, endPoint y: 629, distance: 593.0
click at [754, 629] on div at bounding box center [750, 613] width 7 height 83
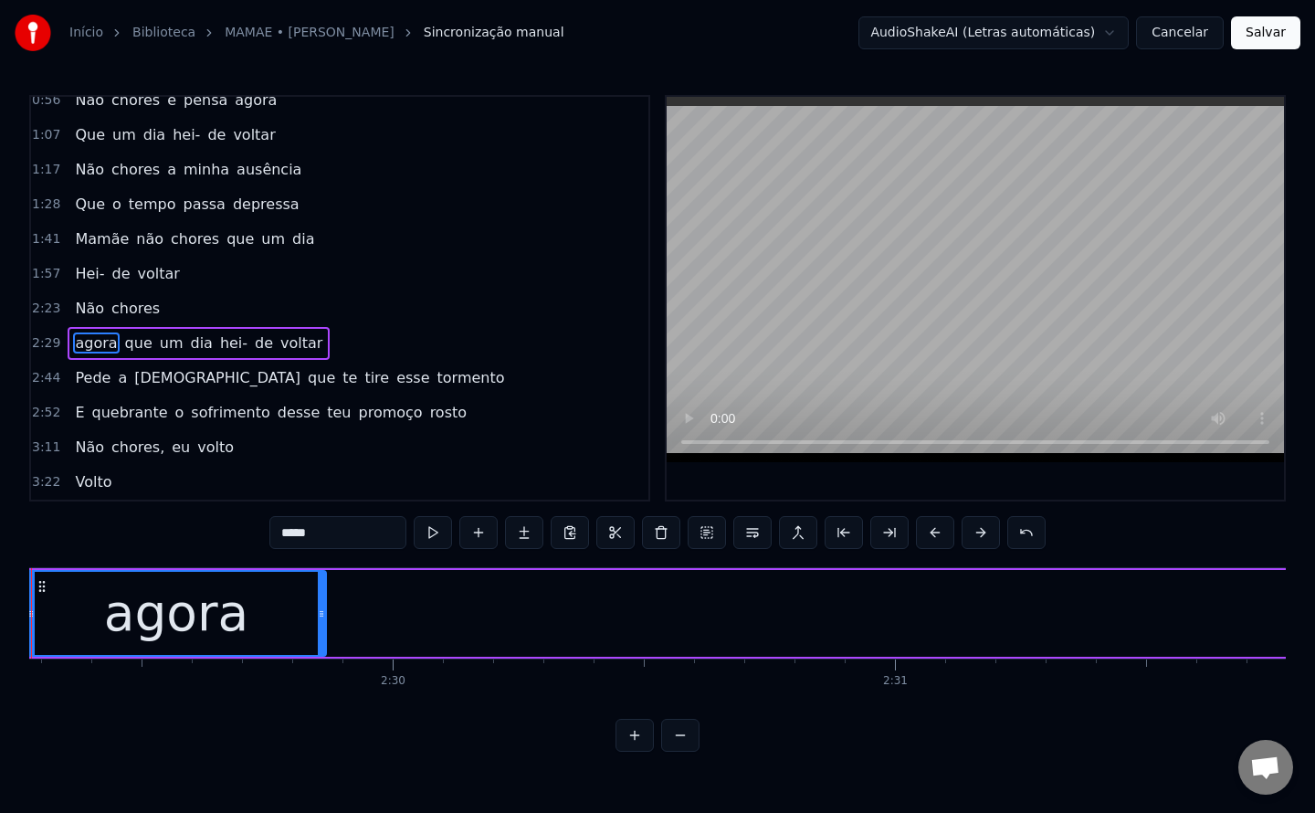
scroll to position [0, 74992]
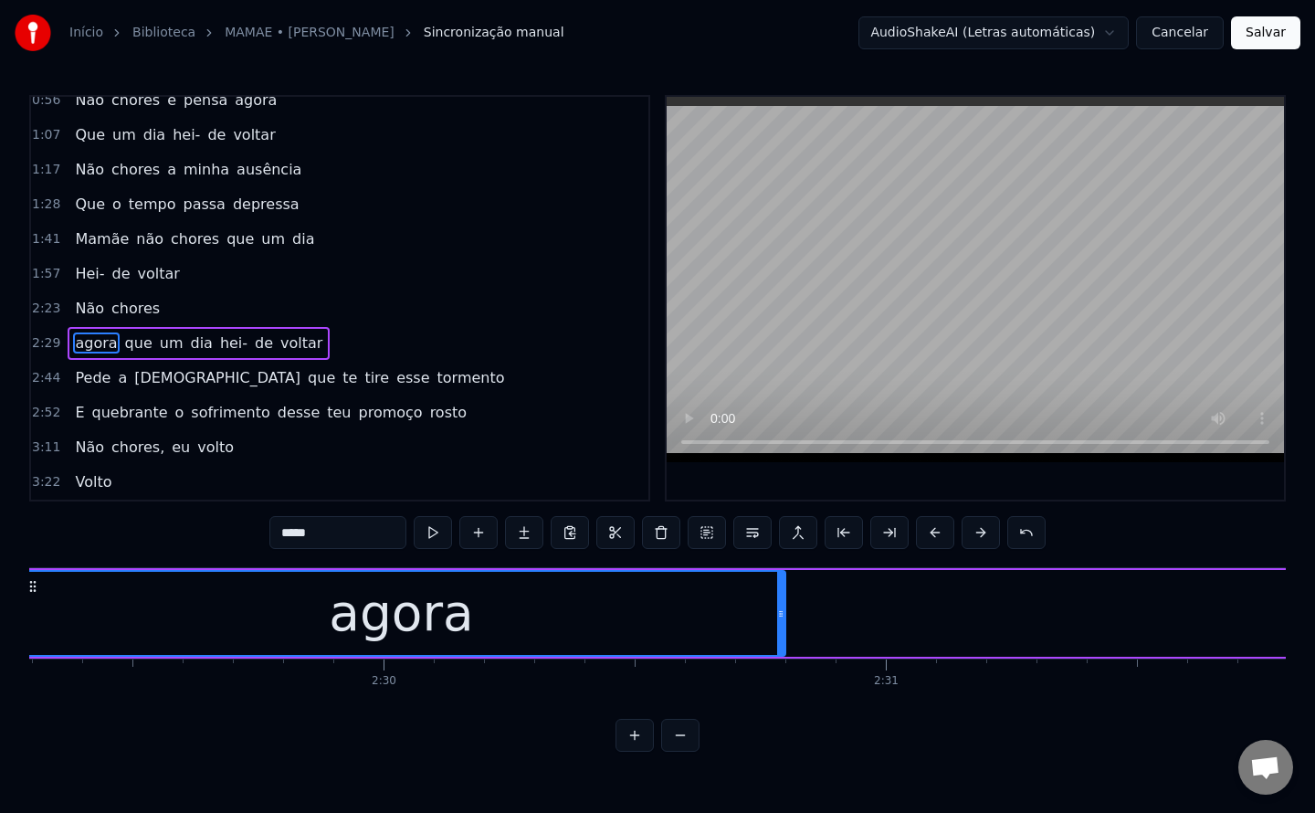
drag, startPoint x: 313, startPoint y: 611, endPoint x: 780, endPoint y: 620, distance: 466.8
click at [780, 620] on div at bounding box center [780, 613] width 7 height 83
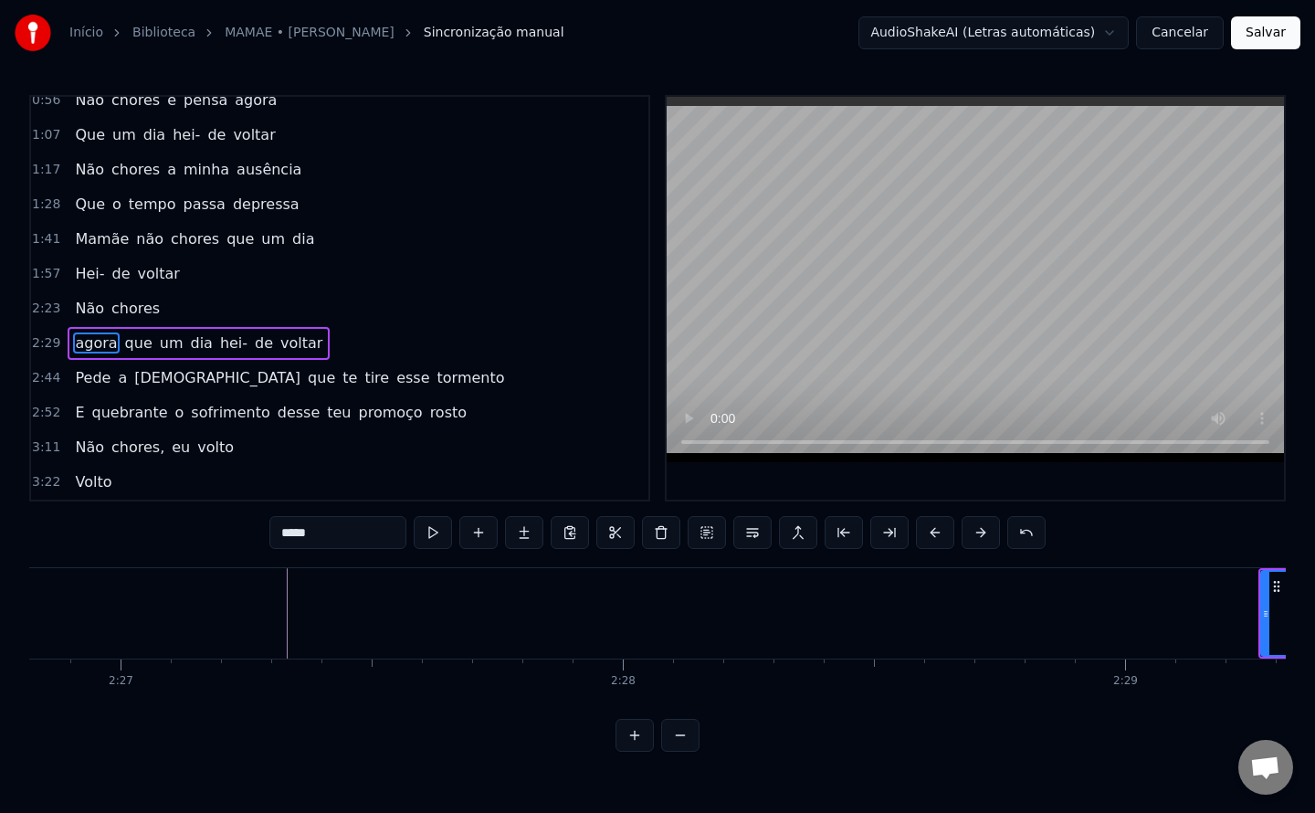
scroll to position [0, 73749]
type input "*****"
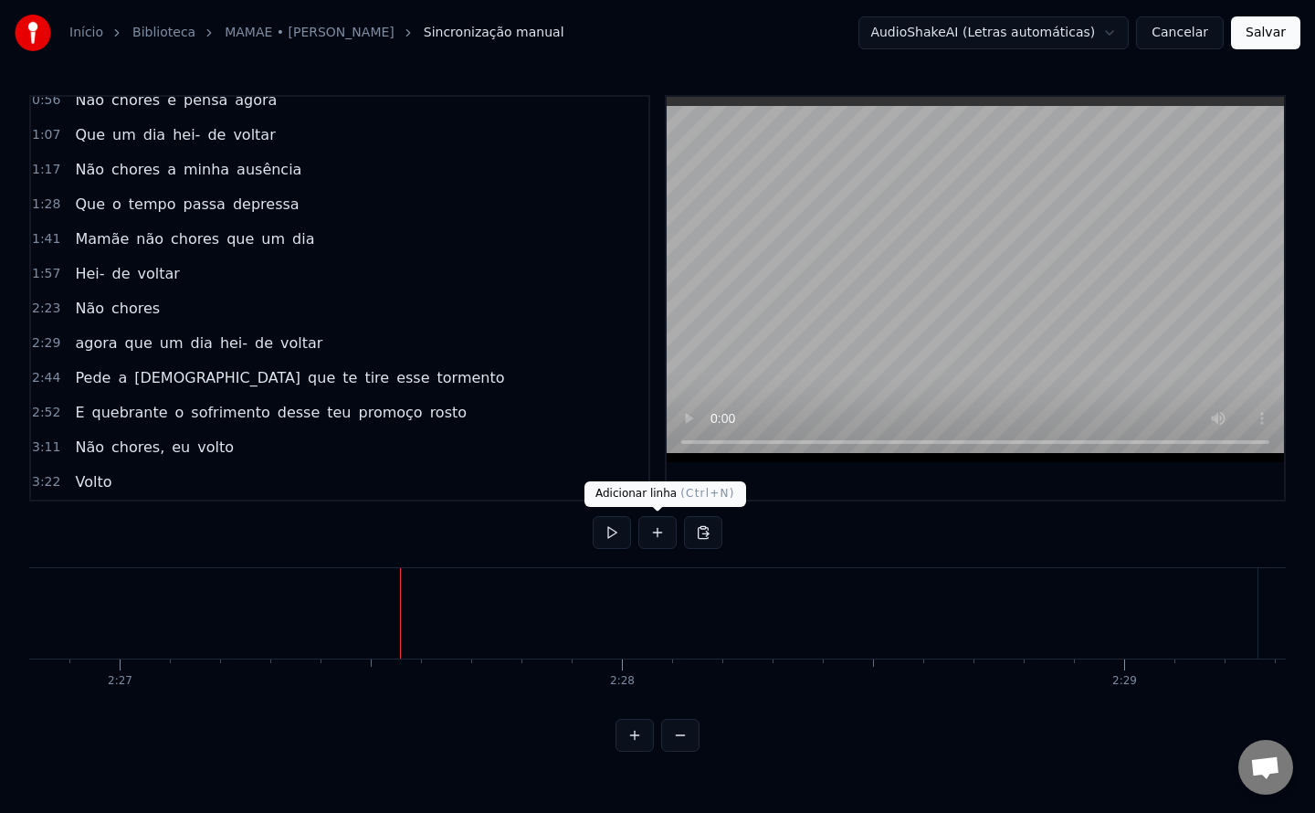
click at [656, 530] on button at bounding box center [657, 532] width 38 height 33
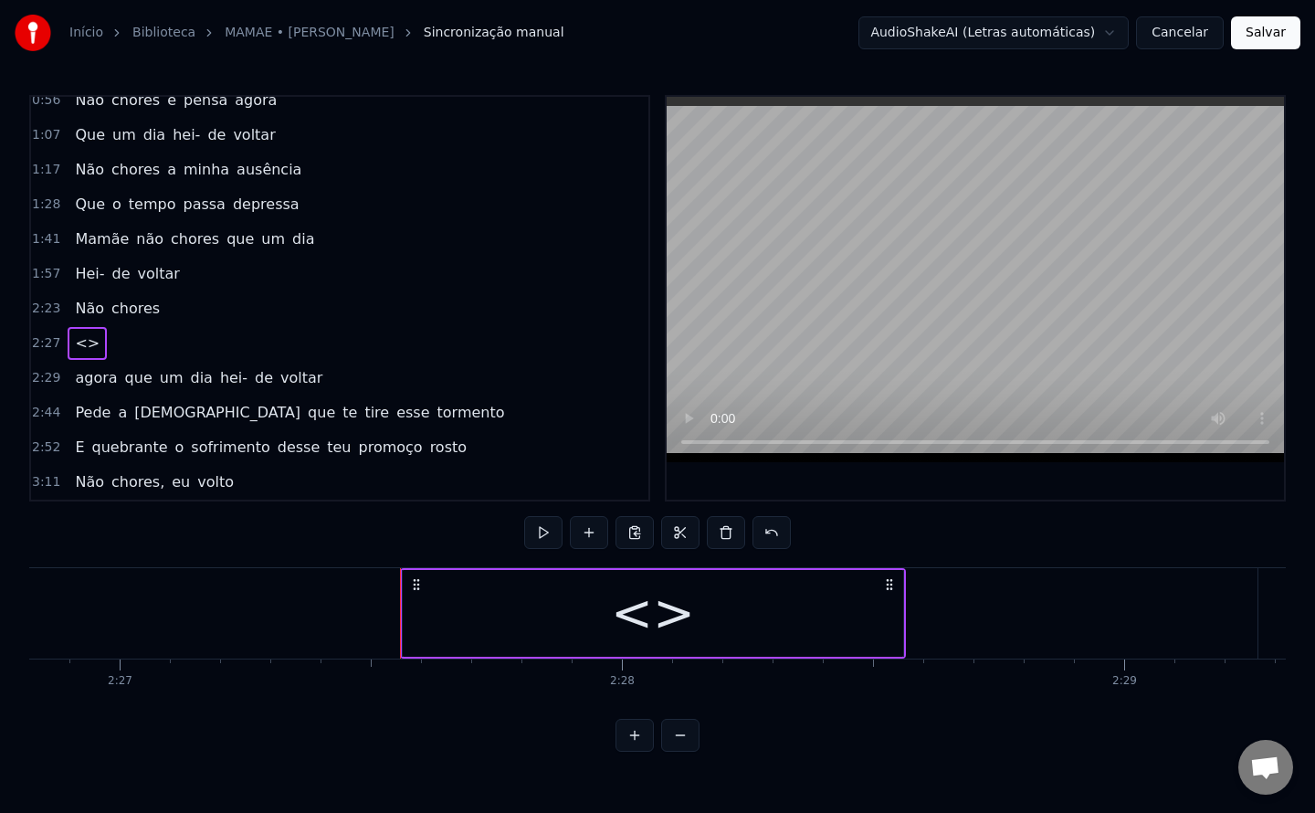
scroll to position [232, 0]
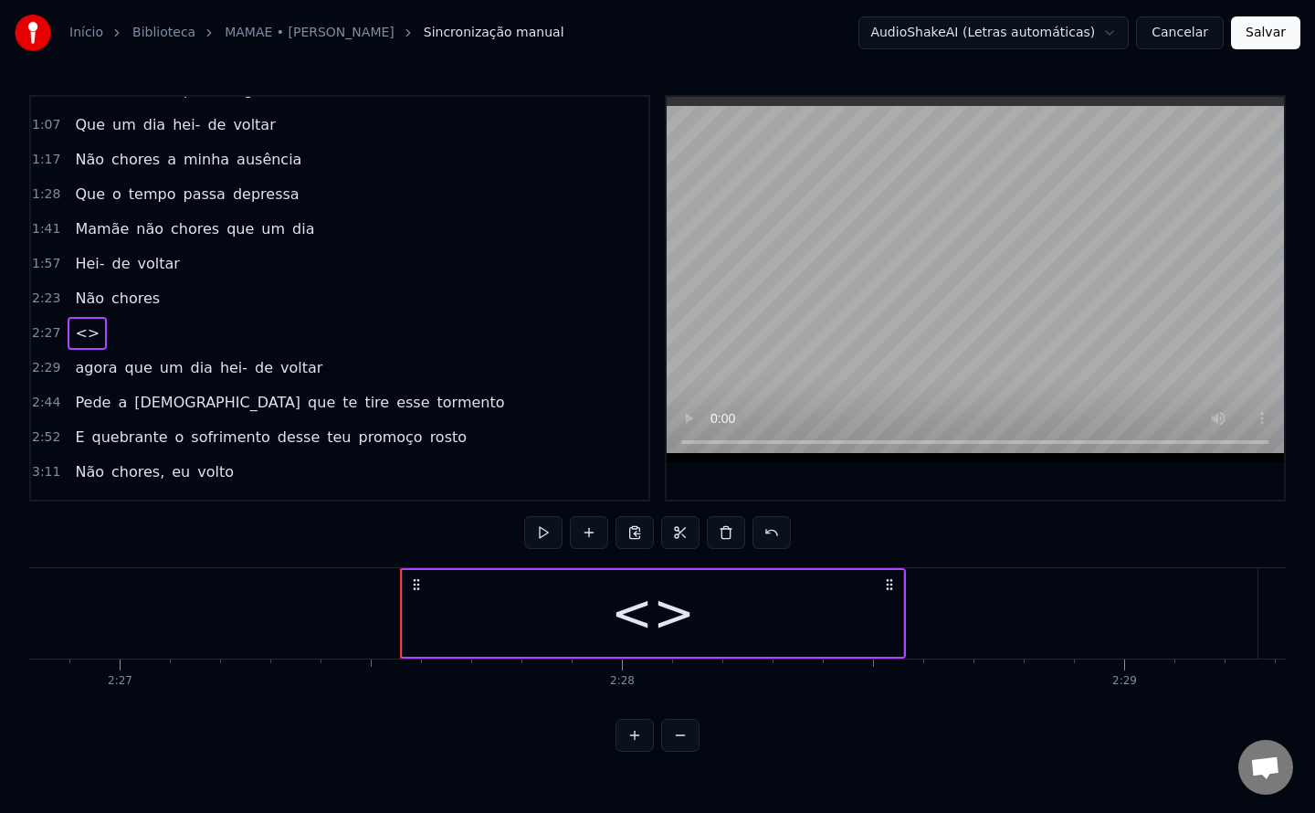
click at [645, 623] on div "<>" at bounding box center [653, 613] width 84 height 76
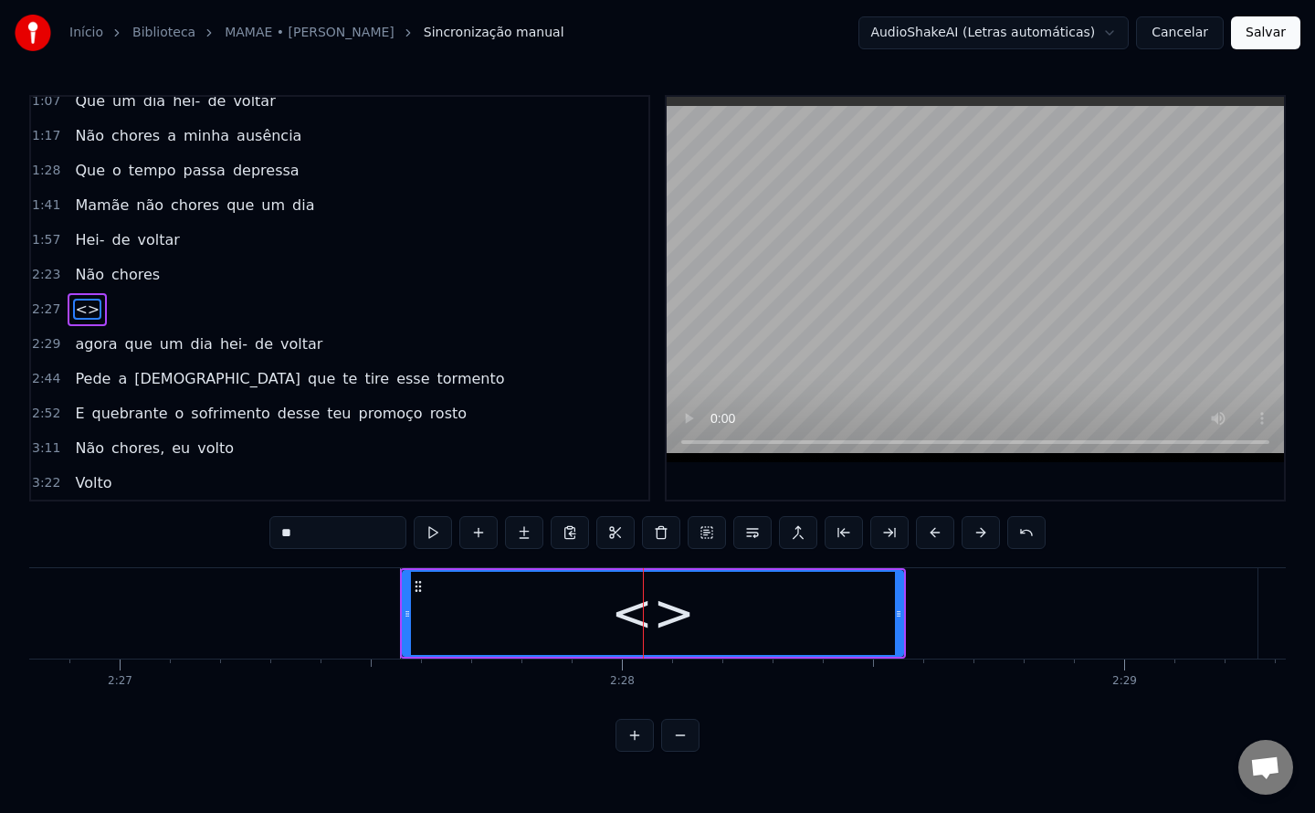
scroll to position [257, 0]
drag, startPoint x: 318, startPoint y: 533, endPoint x: 112, endPoint y: 541, distance: 205.6
click at [112, 541] on div "0:13 Mamãe 0:16 que estás tão longe de mim 0:24 Mamãe 0:27 sinto que estás a ch…" at bounding box center [657, 423] width 1257 height 657
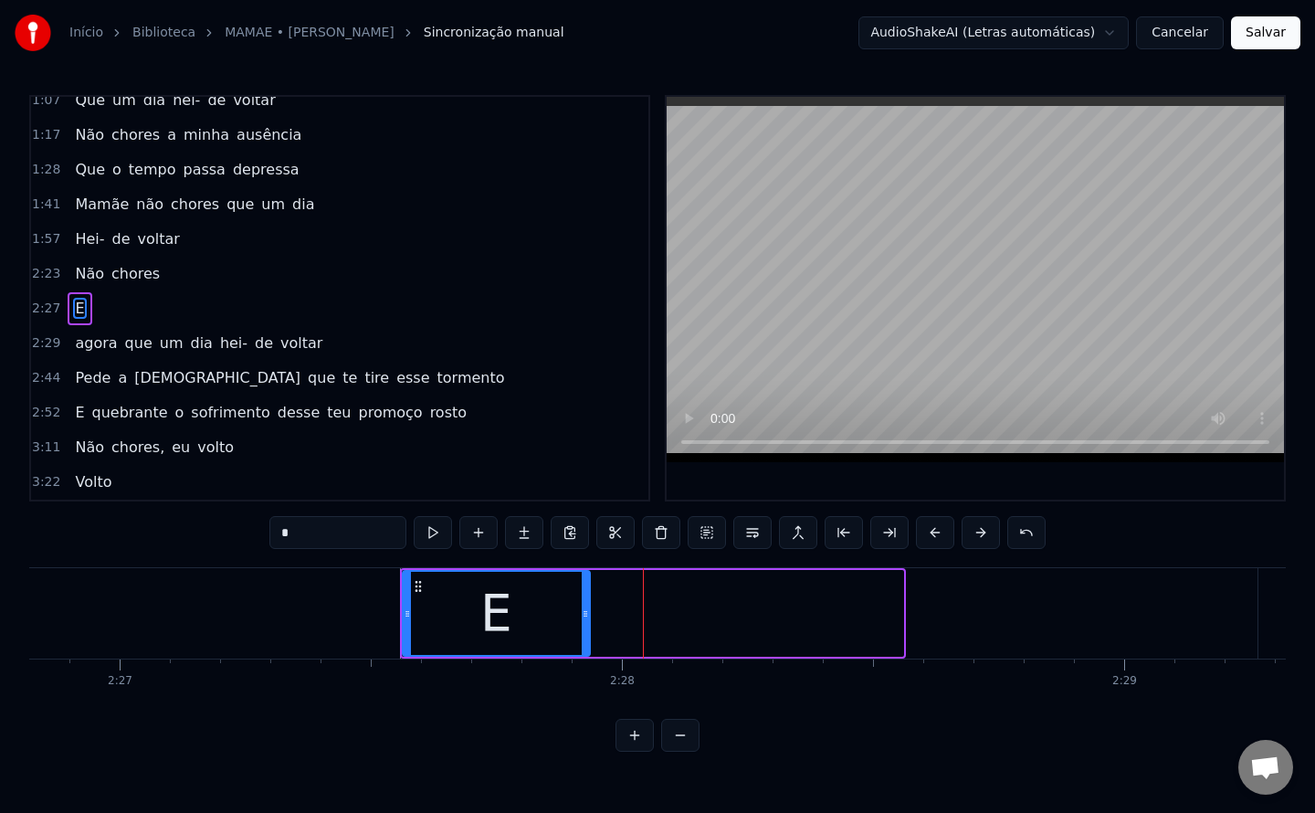
drag, startPoint x: 896, startPoint y: 611, endPoint x: 585, endPoint y: 592, distance: 312.0
click at [585, 592] on div at bounding box center [585, 613] width 7 height 83
click at [461, 612] on div "E" at bounding box center [497, 613] width 187 height 83
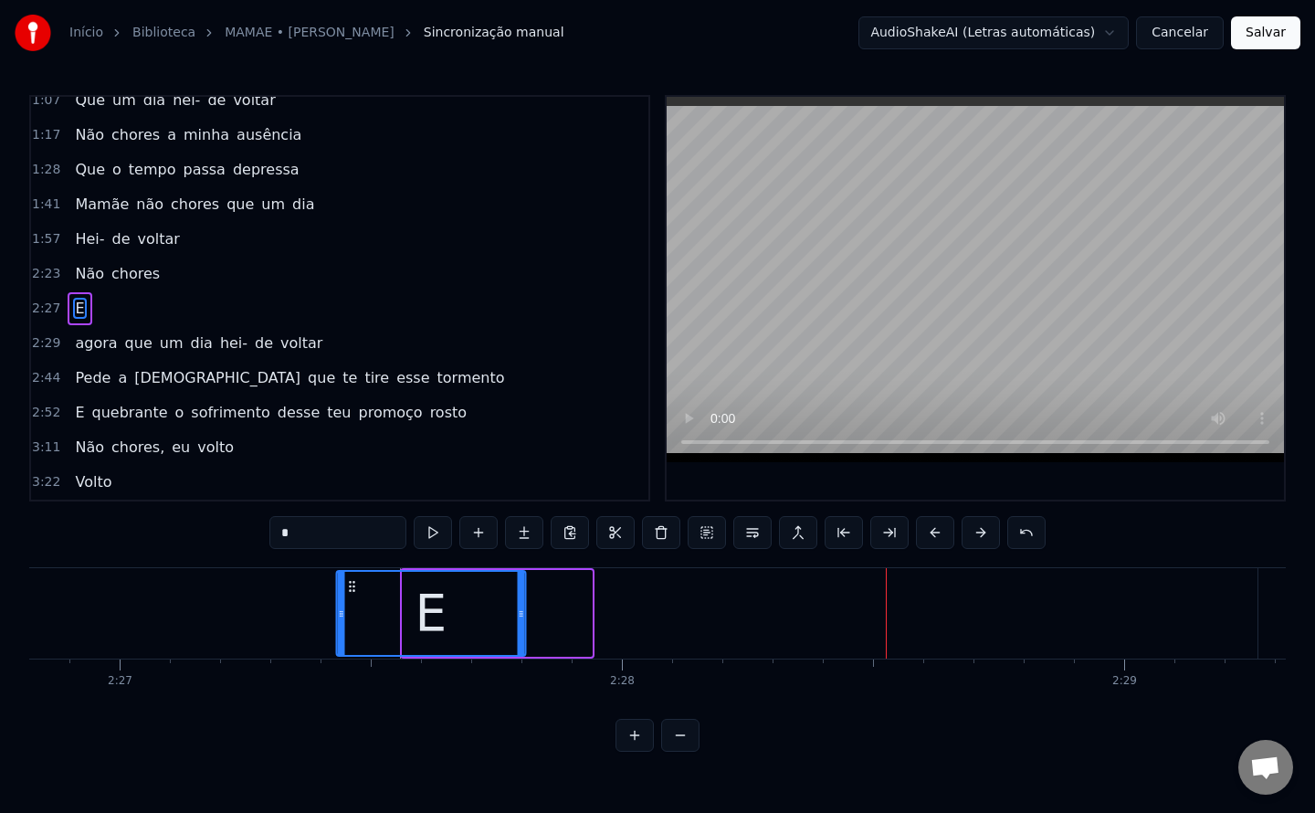
drag, startPoint x: 421, startPoint y: 585, endPoint x: 355, endPoint y: 586, distance: 65.8
click at [355, 586] on icon at bounding box center [352, 586] width 15 height 15
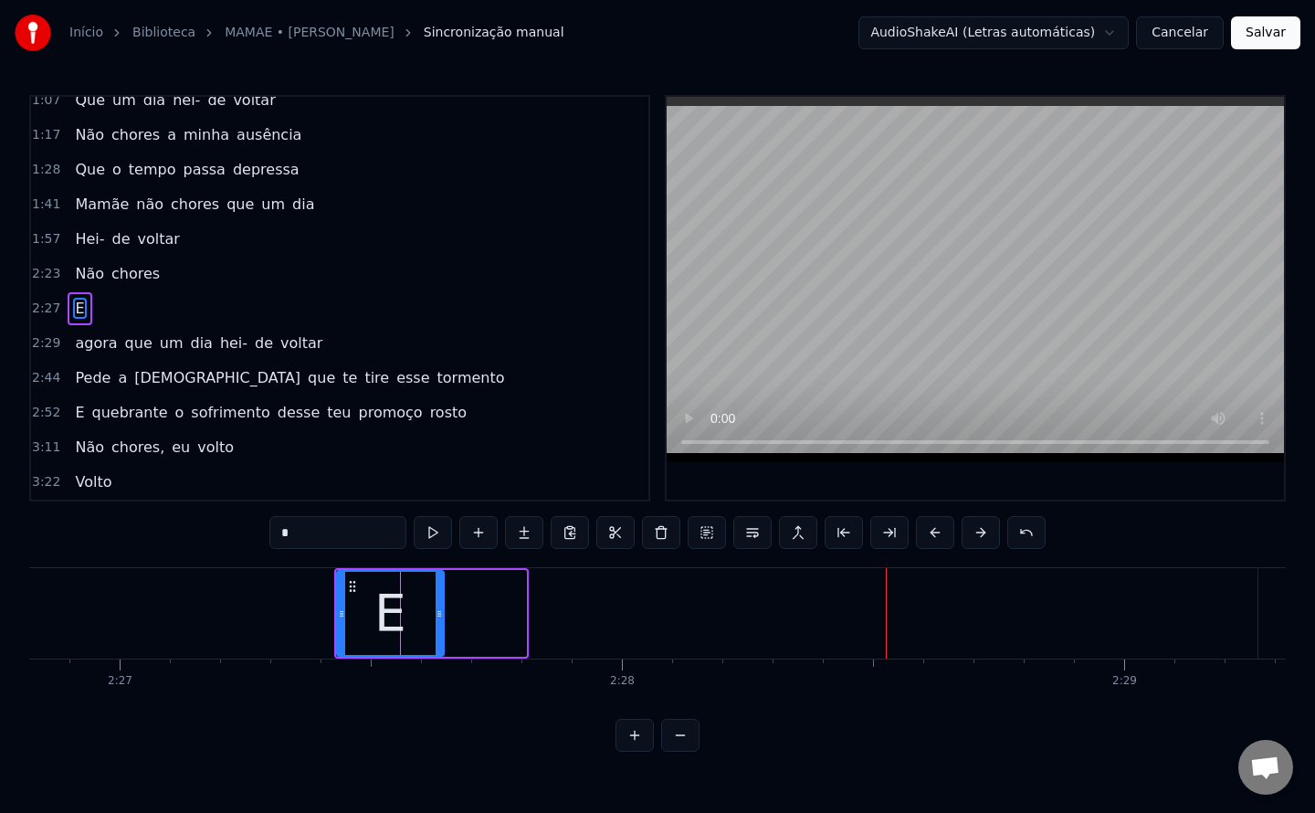
drag, startPoint x: 523, startPoint y: 610, endPoint x: 444, endPoint y: 609, distance: 79.5
click at [443, 609] on icon at bounding box center [439, 613] width 7 height 15
drag, startPoint x: 322, startPoint y: 534, endPoint x: 163, endPoint y: 528, distance: 160.0
click at [163, 528] on div "0:13 Mamãe 0:16 que estás tão longe de mim 0:24 Mamãe 0:27 sinto que estás a ch…" at bounding box center [657, 423] width 1257 height 657
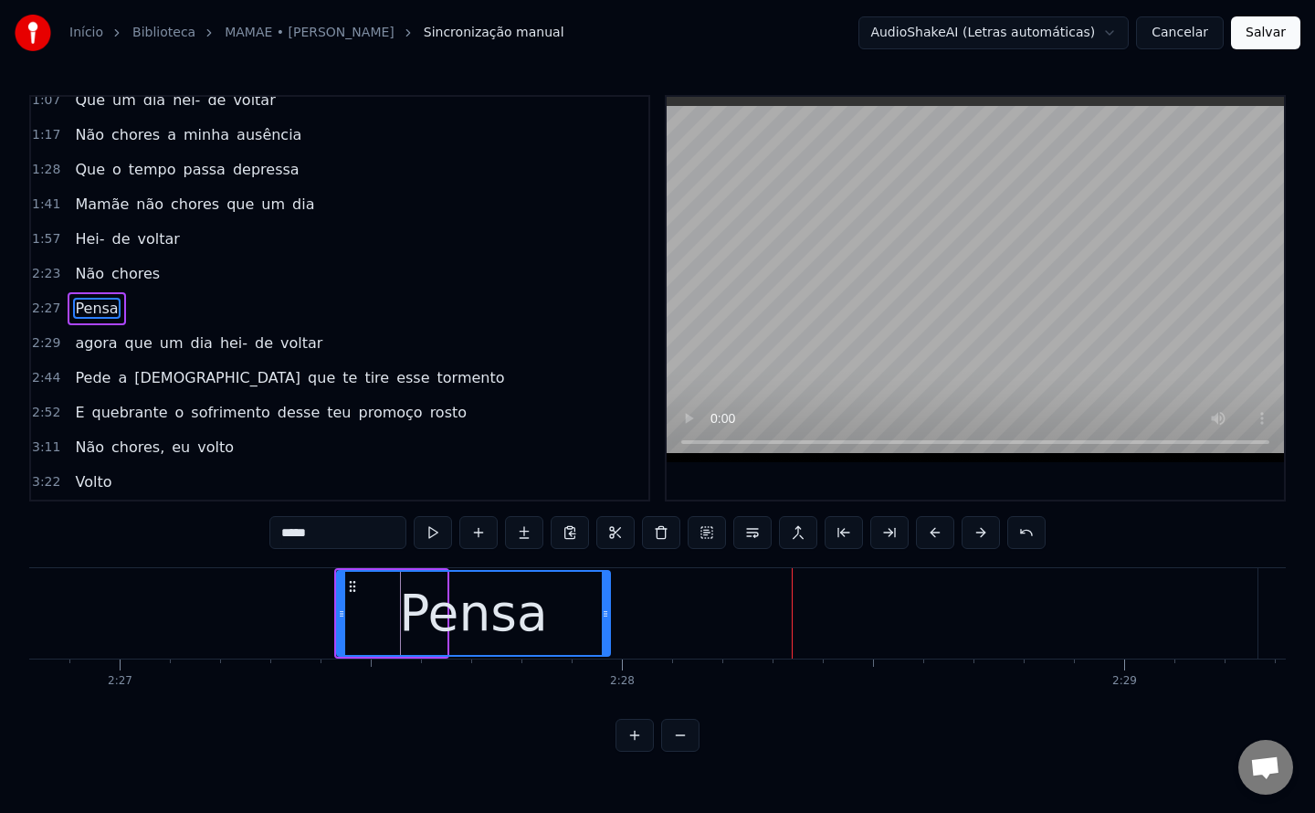
drag, startPoint x: 442, startPoint y: 614, endPoint x: 606, endPoint y: 621, distance: 163.6
click at [606, 621] on div at bounding box center [605, 613] width 7 height 83
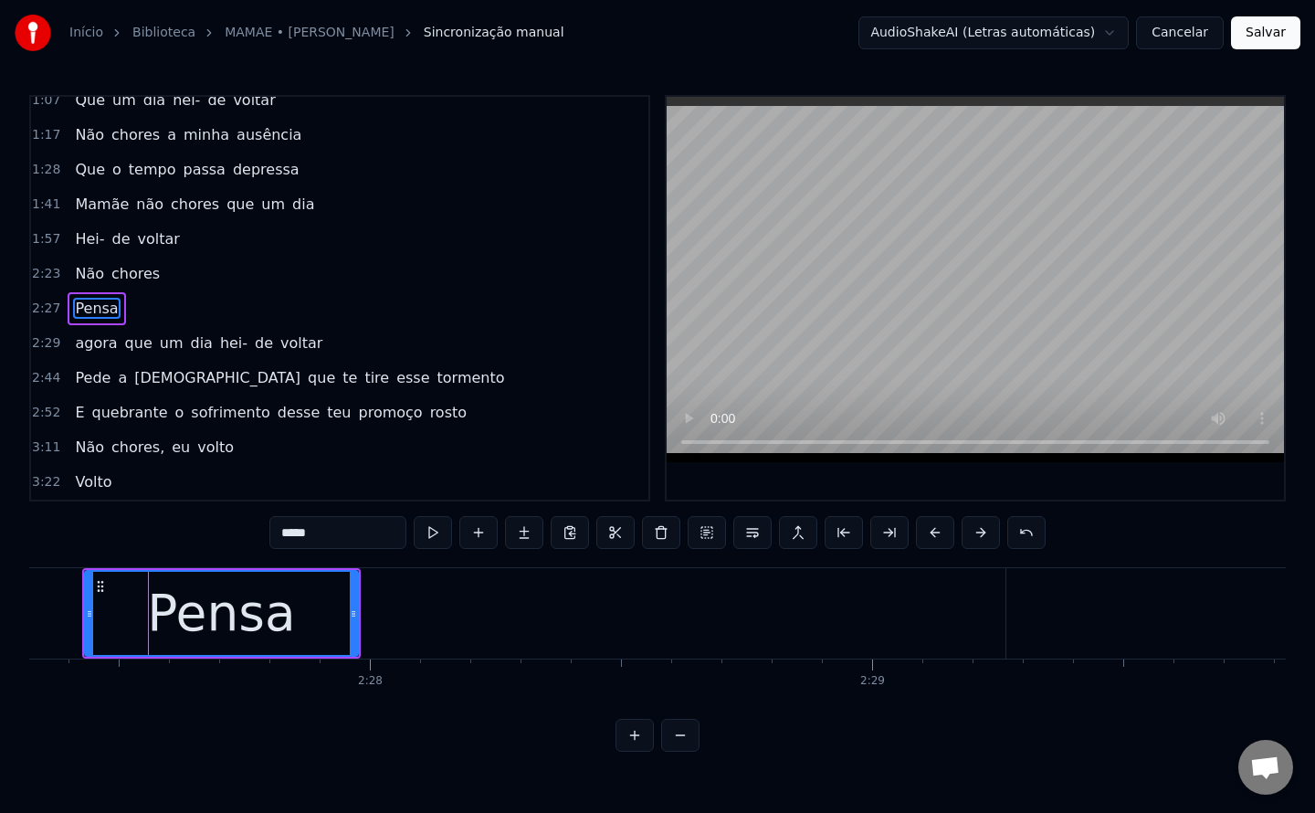
scroll to position [0, 74000]
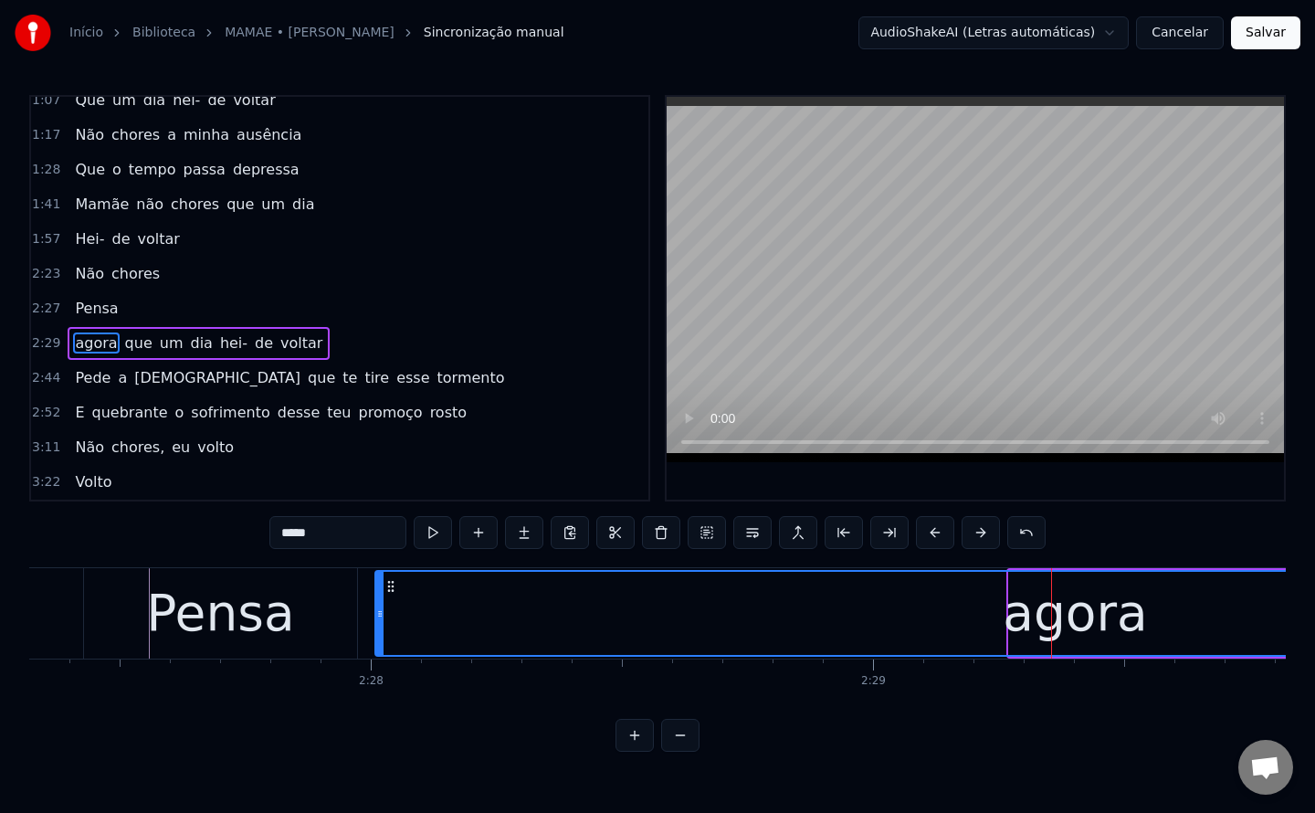
drag, startPoint x: 1015, startPoint y: 616, endPoint x: 381, endPoint y: 626, distance: 633.9
click at [381, 626] on div at bounding box center [379, 613] width 7 height 83
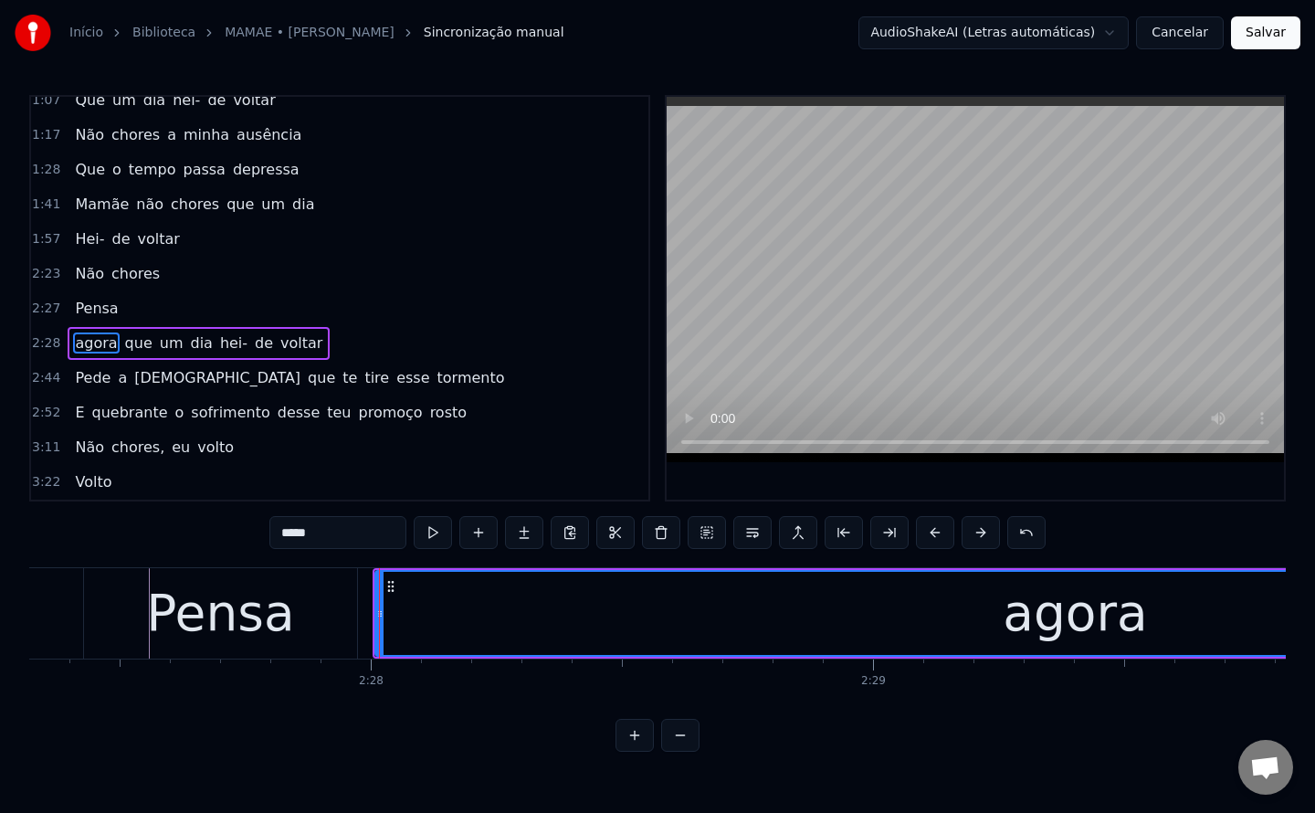
click at [206, 626] on div "Pensa" at bounding box center [220, 613] width 148 height 76
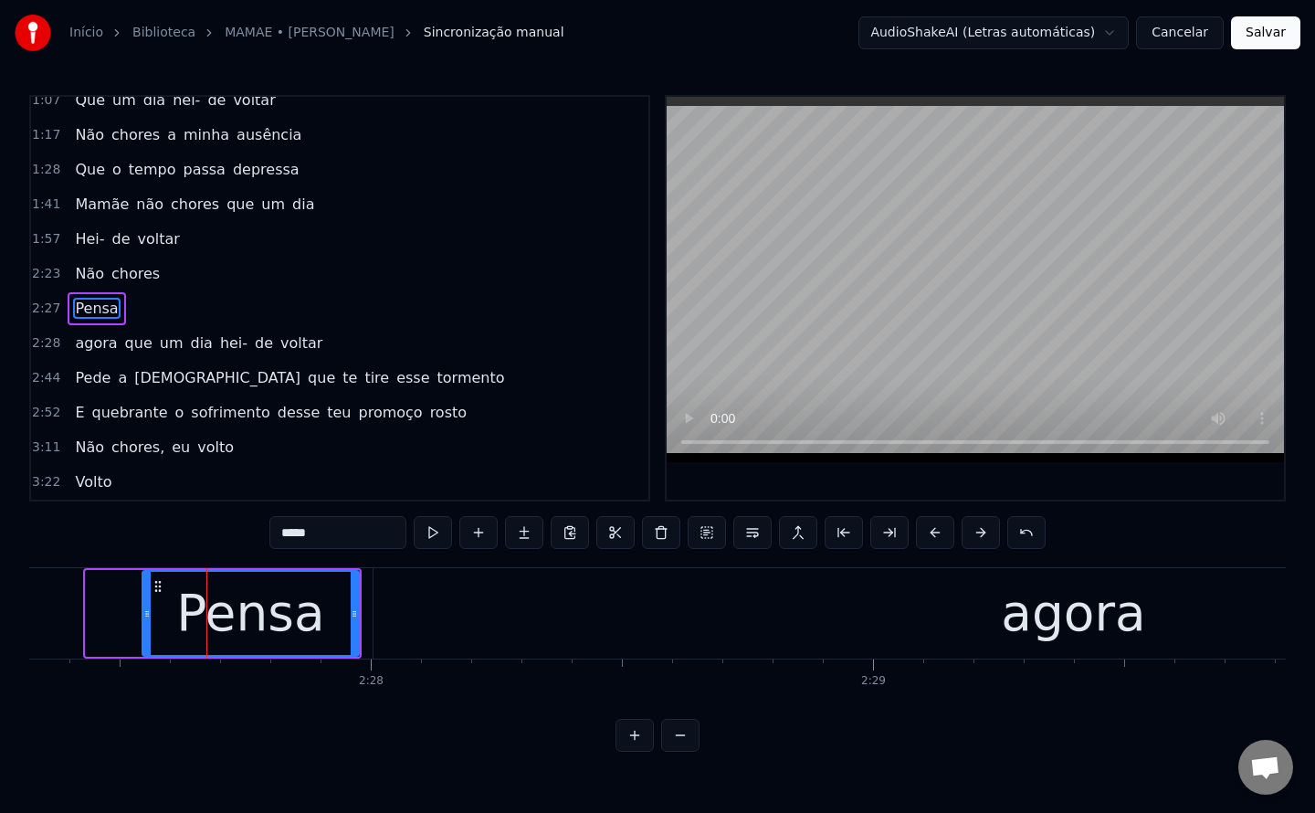
drag, startPoint x: 91, startPoint y: 610, endPoint x: 148, endPoint y: 616, distance: 56.9
click at [148, 616] on icon at bounding box center [146, 613] width 7 height 15
click at [511, 619] on div "agora" at bounding box center [1074, 613] width 1400 height 90
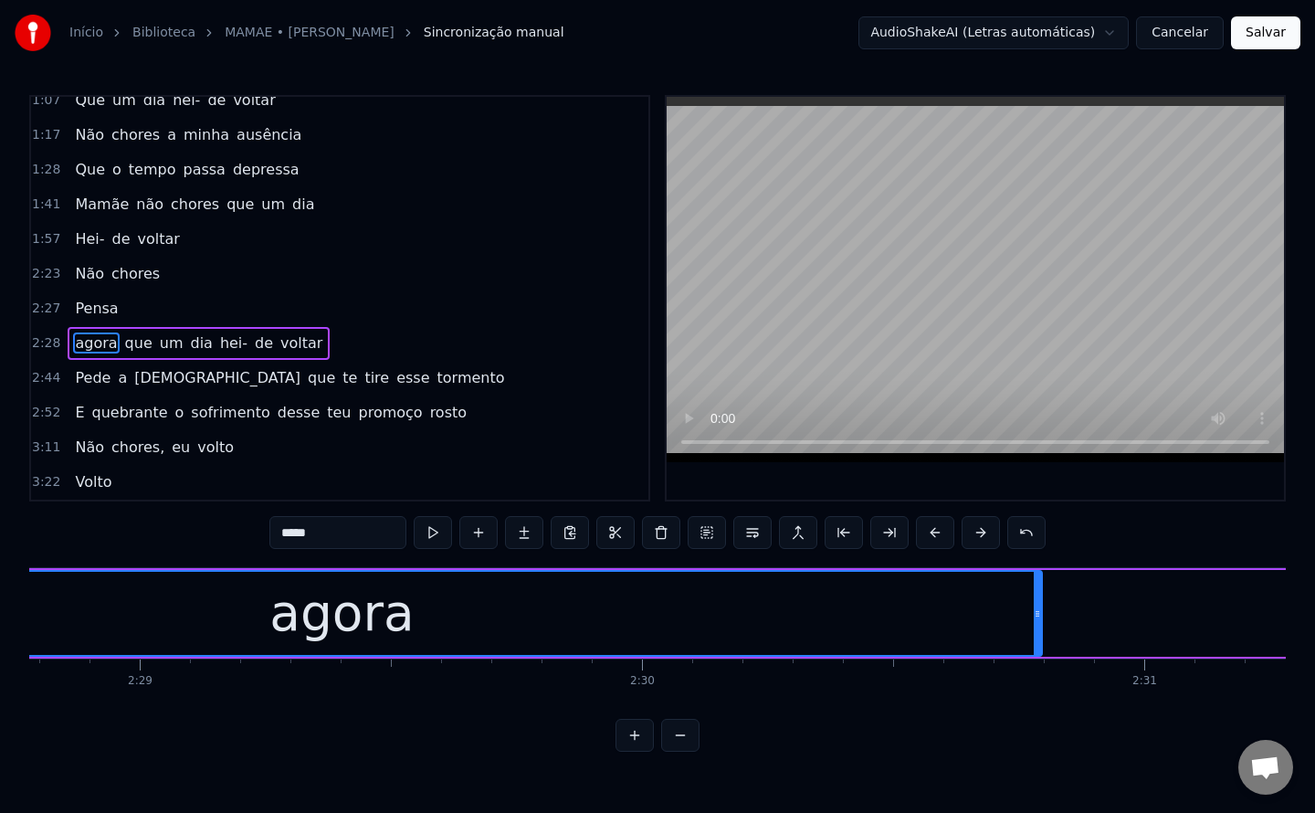
scroll to position [0, 74917]
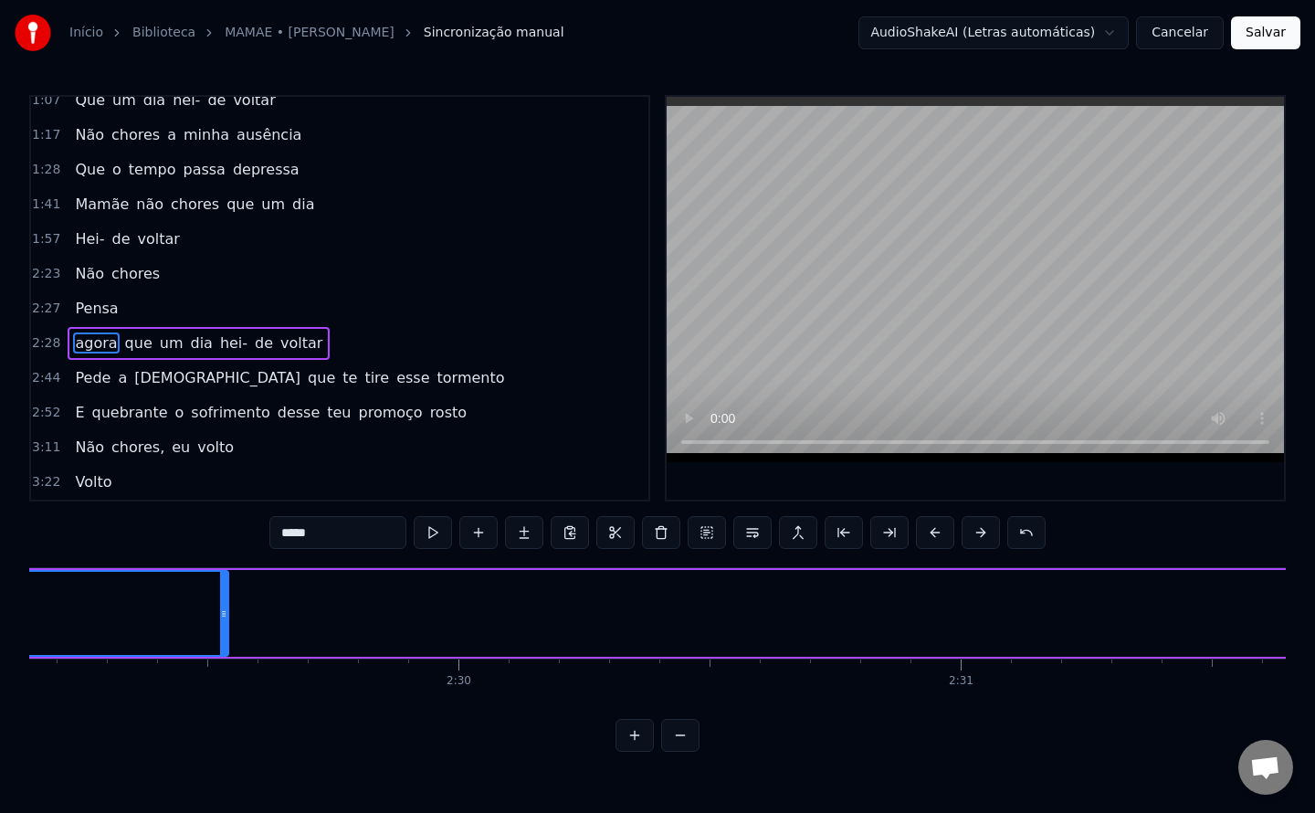
drag, startPoint x: 851, startPoint y: 614, endPoint x: 217, endPoint y: 562, distance: 636.0
click at [217, 562] on div "0:13 Mamãe 0:16 que estás tão longe de mim 0:24 Mamãe 0:27 sinto que estás a ch…" at bounding box center [657, 423] width 1257 height 657
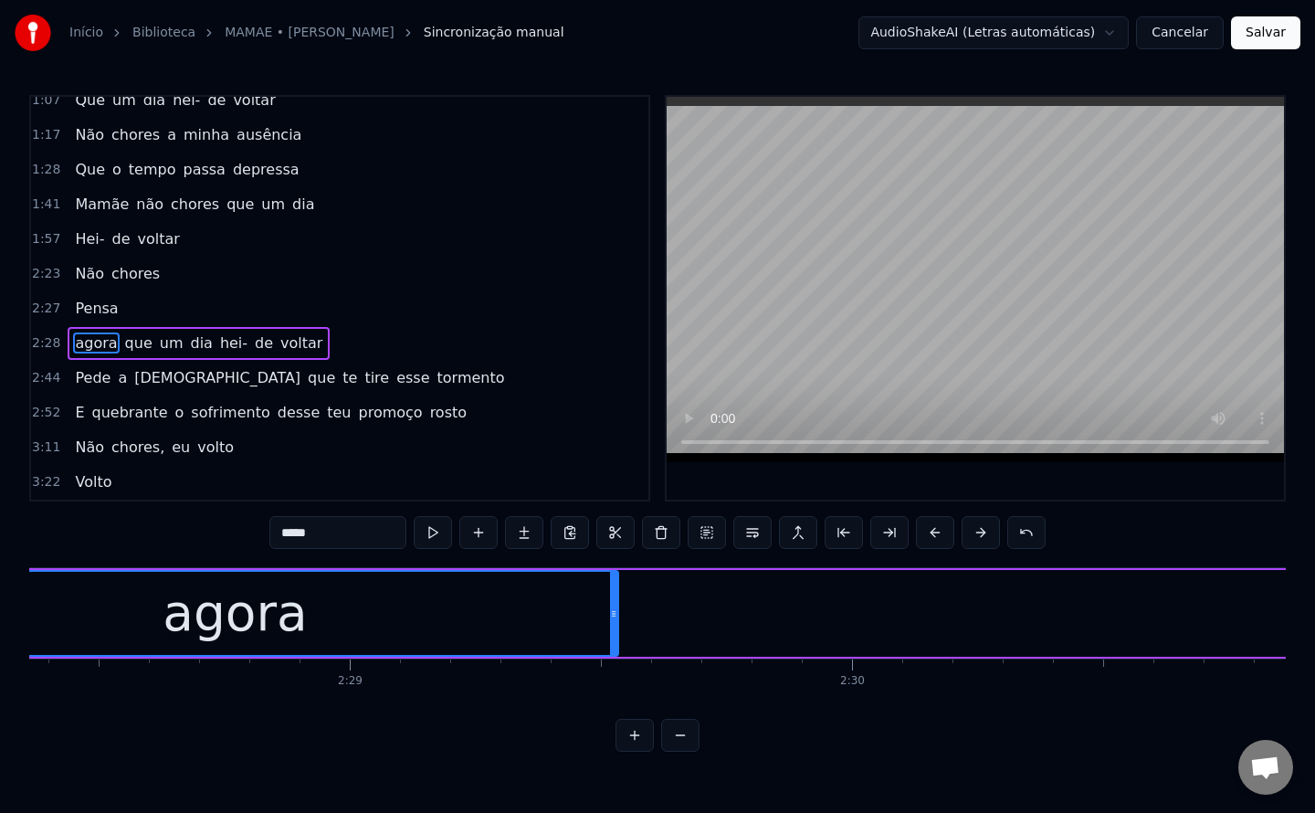
scroll to position [0, 74488]
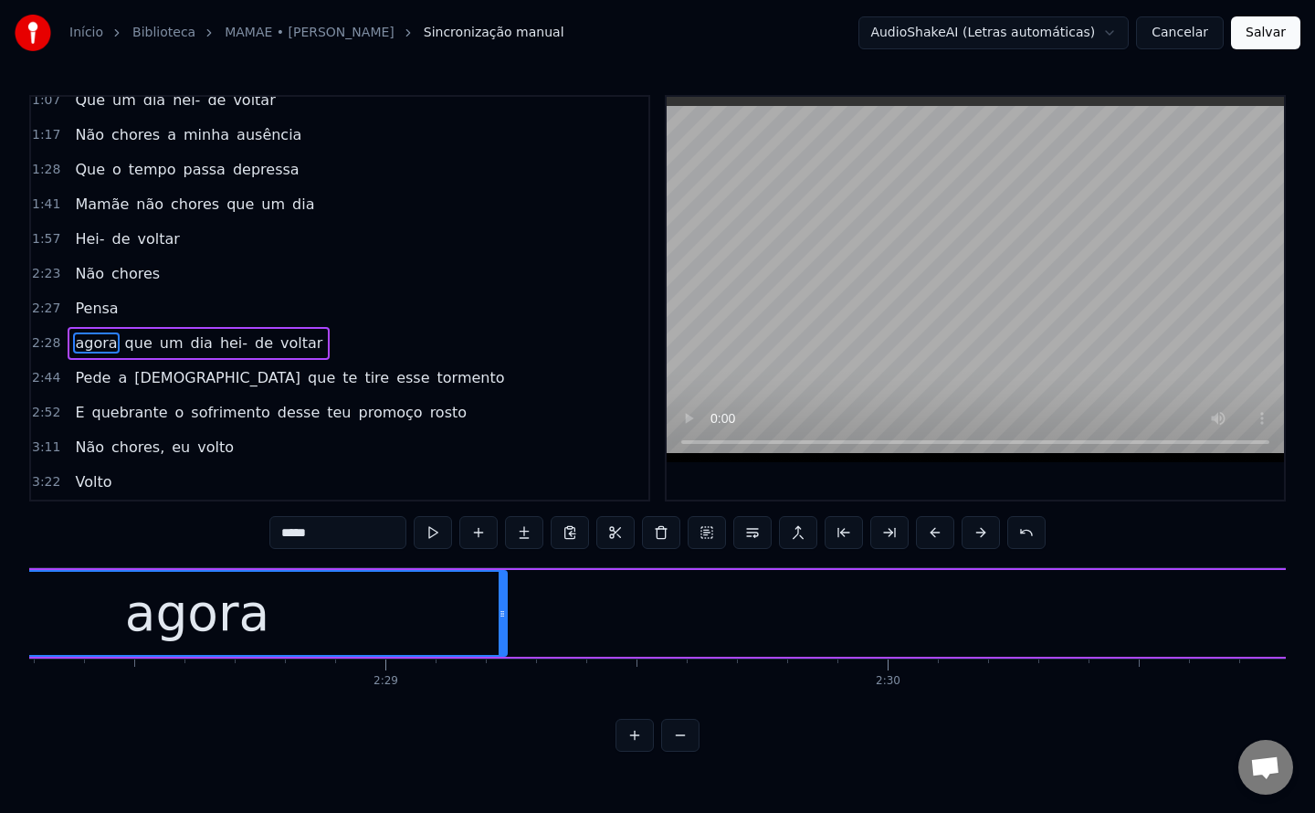
drag, startPoint x: 651, startPoint y: 613, endPoint x: 502, endPoint y: 612, distance: 148.9
click at [502, 612] on icon at bounding box center [502, 613] width 7 height 15
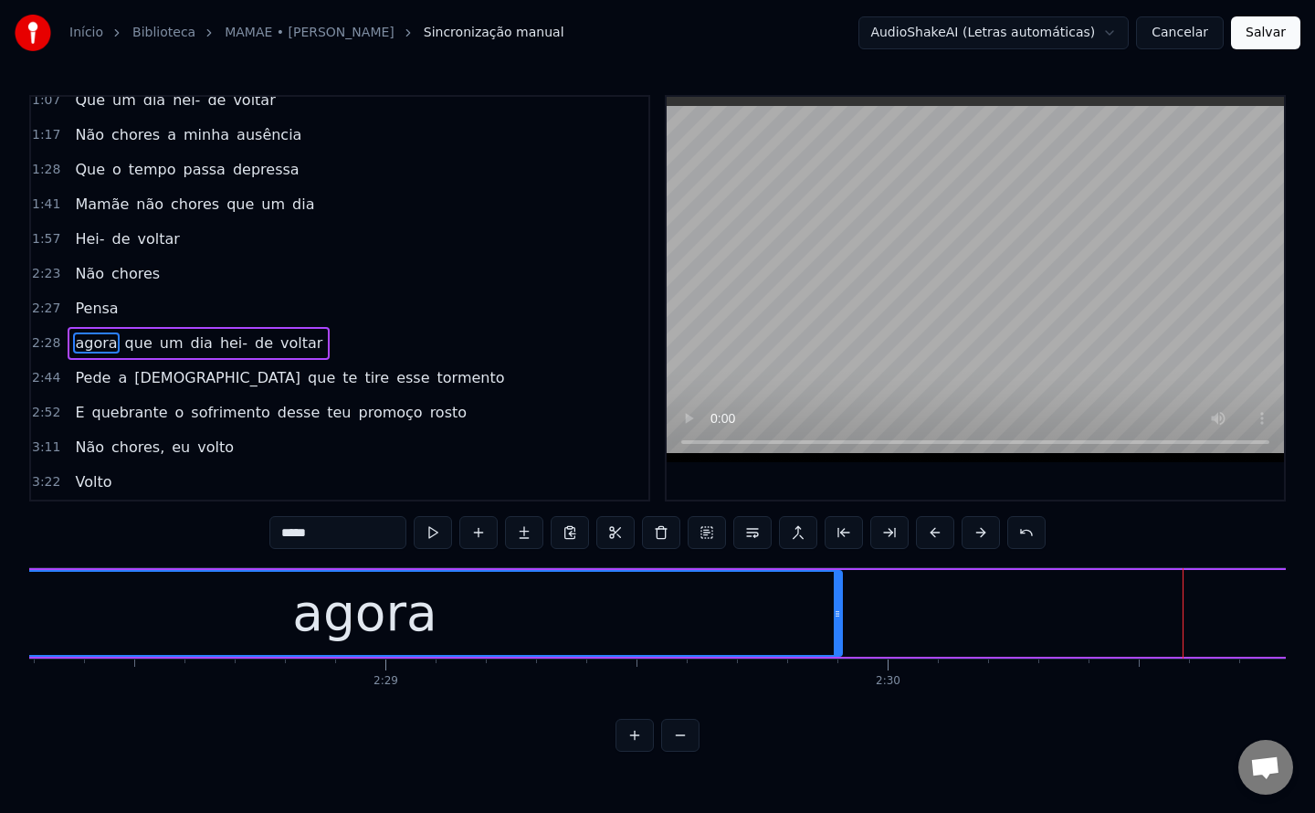
drag, startPoint x: 499, startPoint y: 611, endPoint x: 835, endPoint y: 625, distance: 336.4
click at [835, 625] on div at bounding box center [837, 613] width 7 height 83
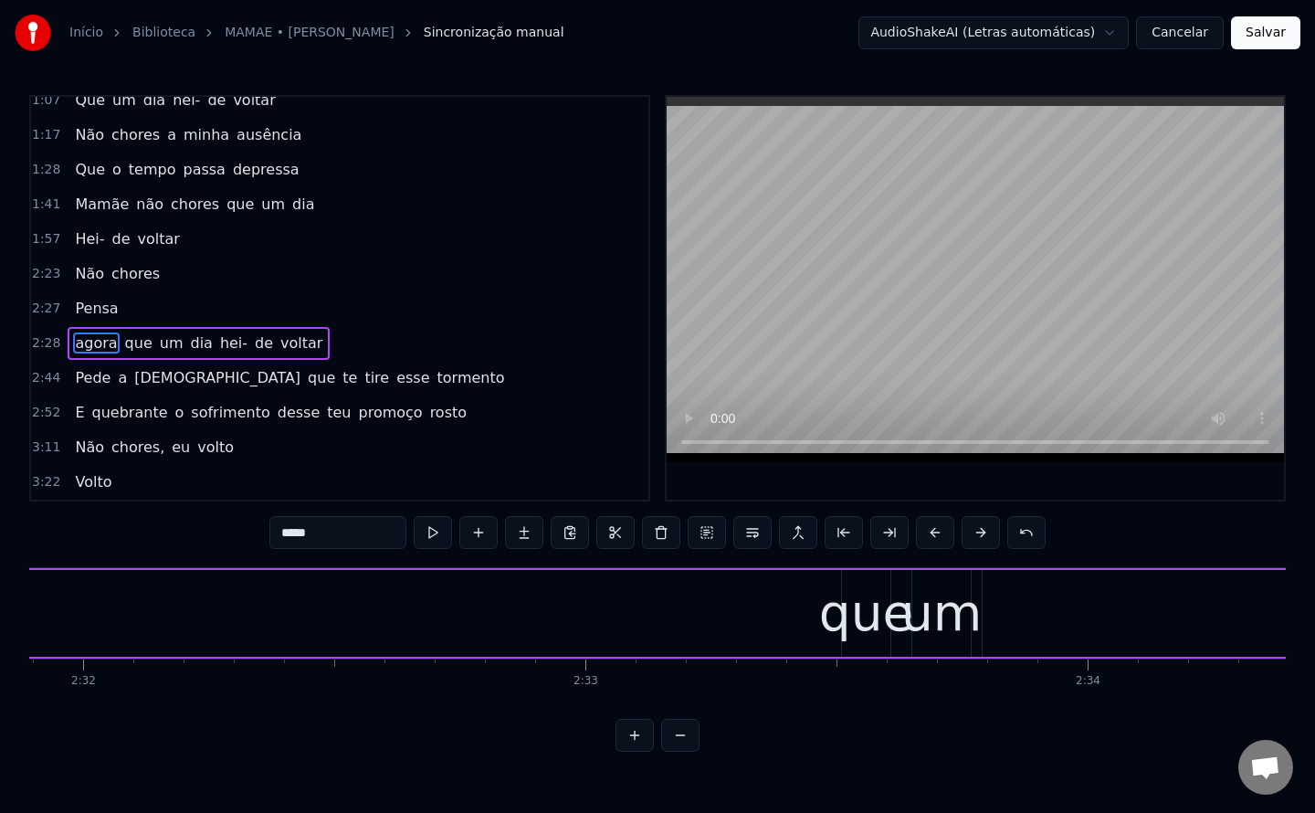
scroll to position [0, 76298]
click at [897, 628] on div "que" at bounding box center [865, 613] width 95 height 76
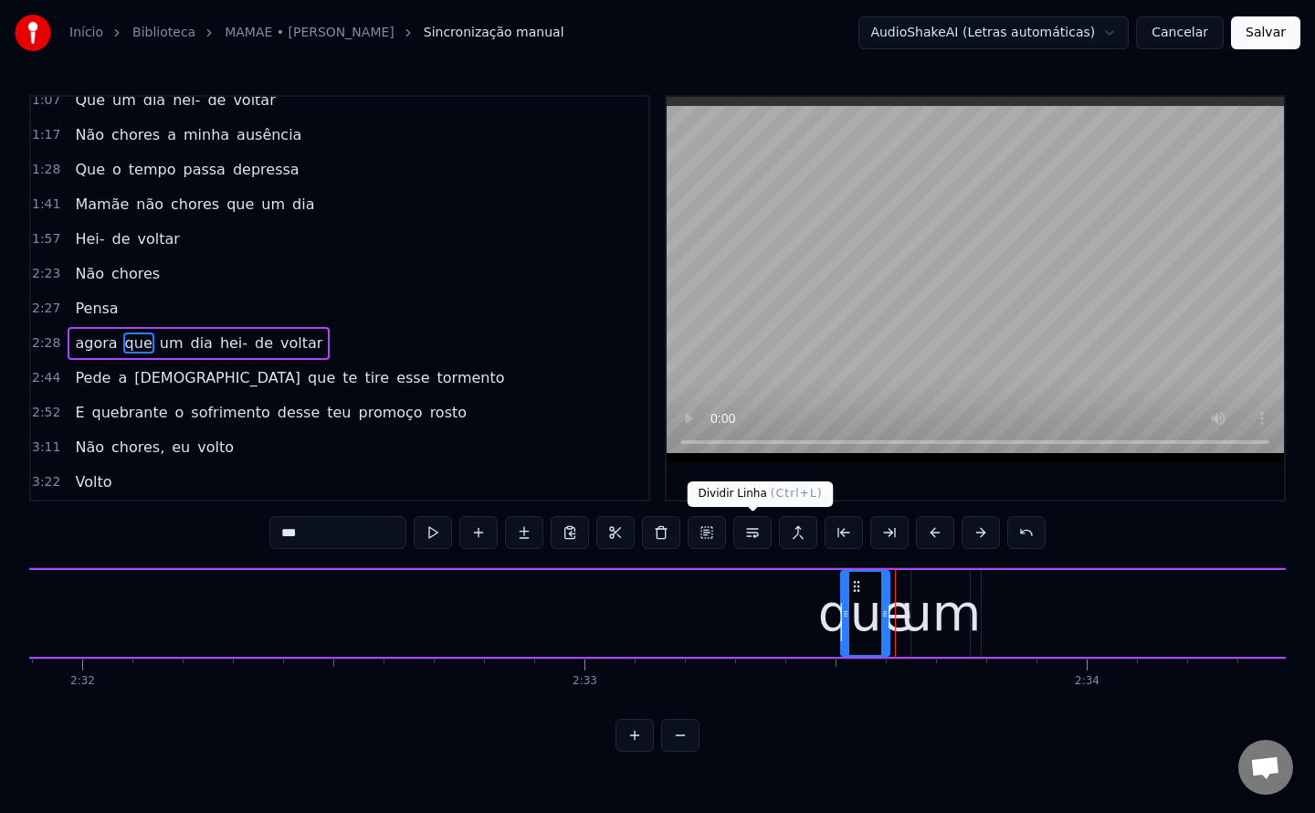
click at [755, 536] on button at bounding box center [752, 532] width 38 height 33
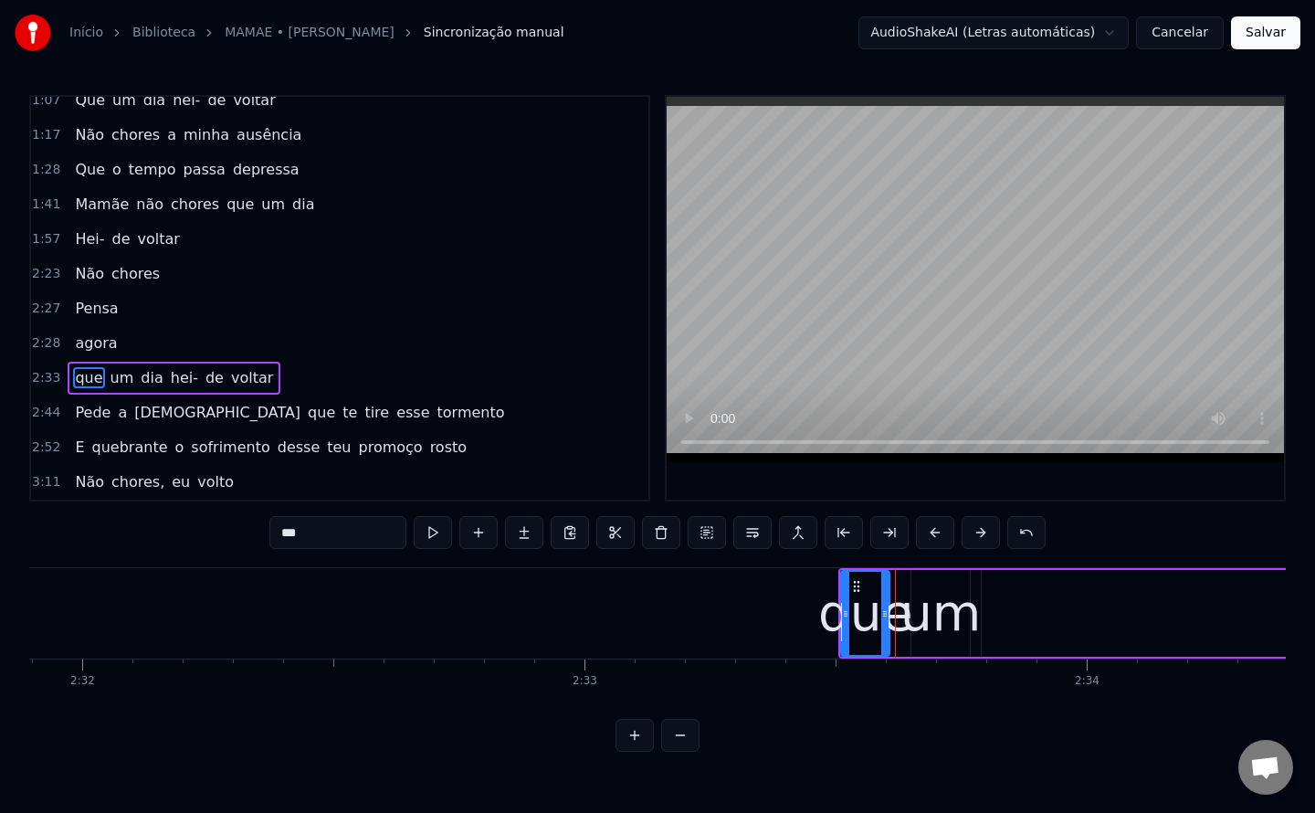
scroll to position [291, 0]
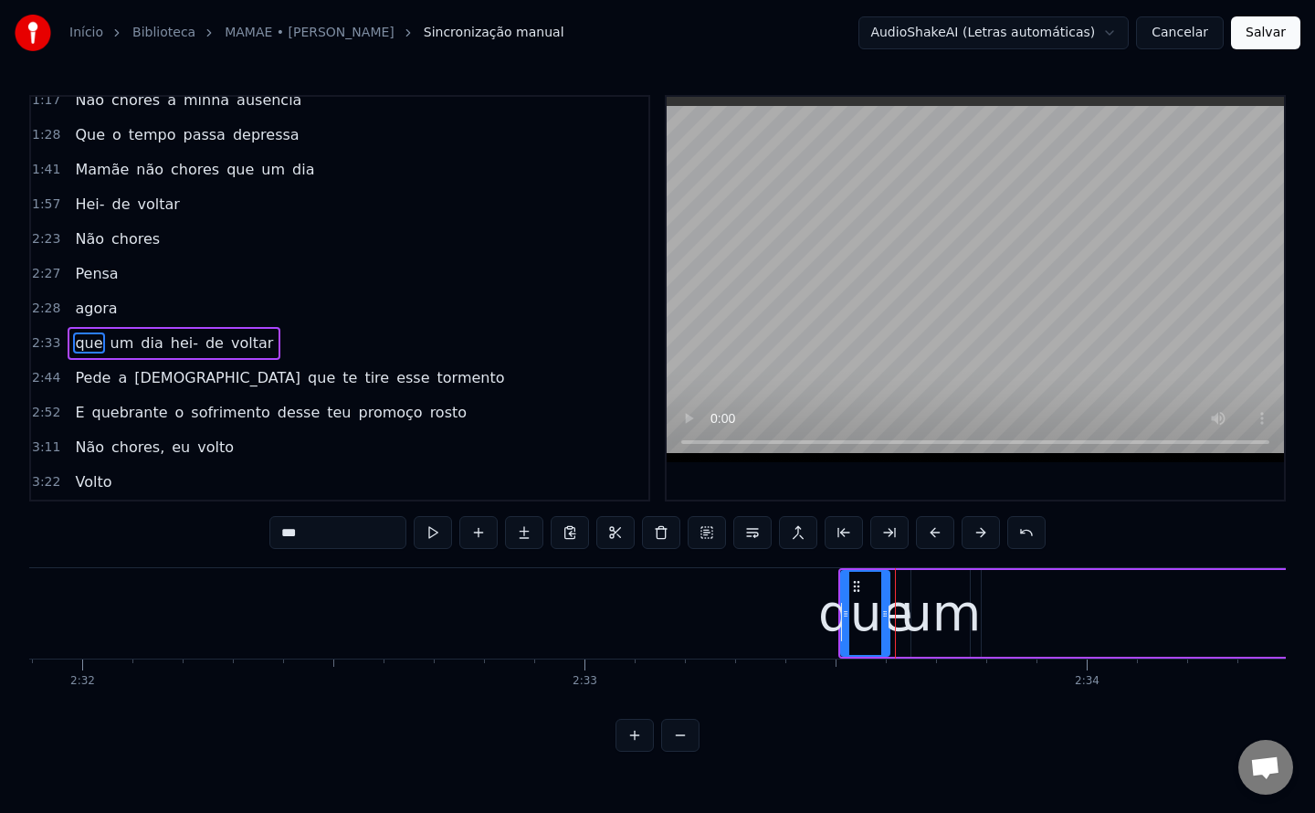
click at [78, 274] on span "Pensa" at bounding box center [96, 273] width 47 height 21
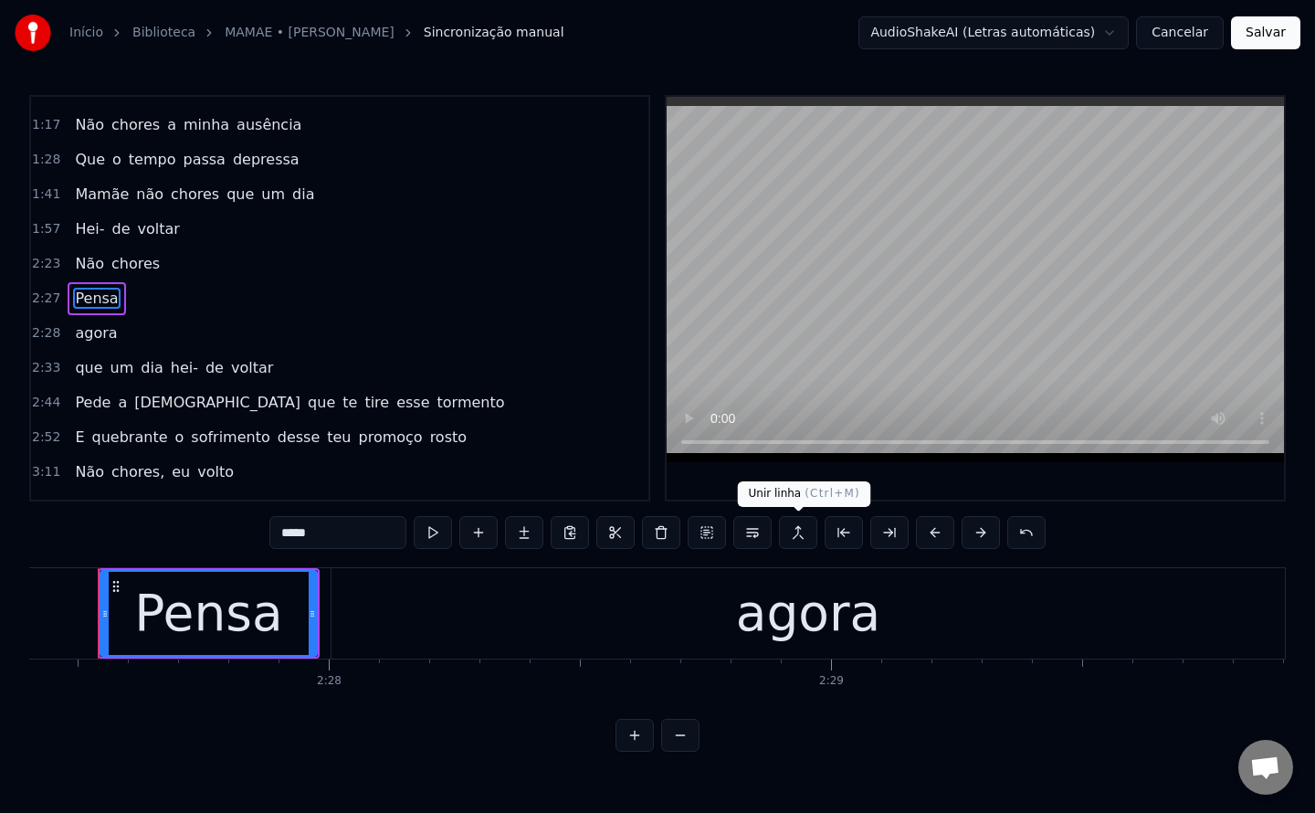
scroll to position [0, 74019]
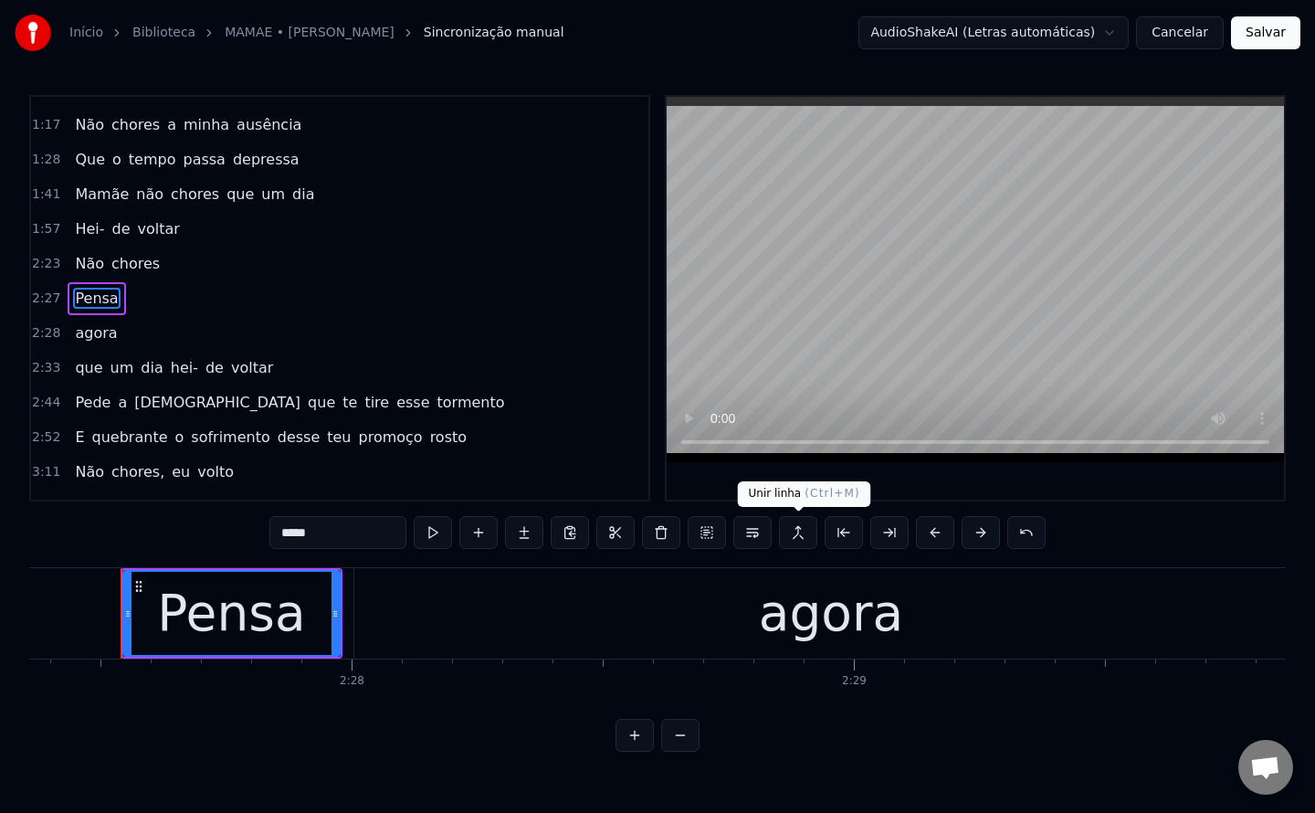
click at [798, 537] on button at bounding box center [798, 532] width 38 height 33
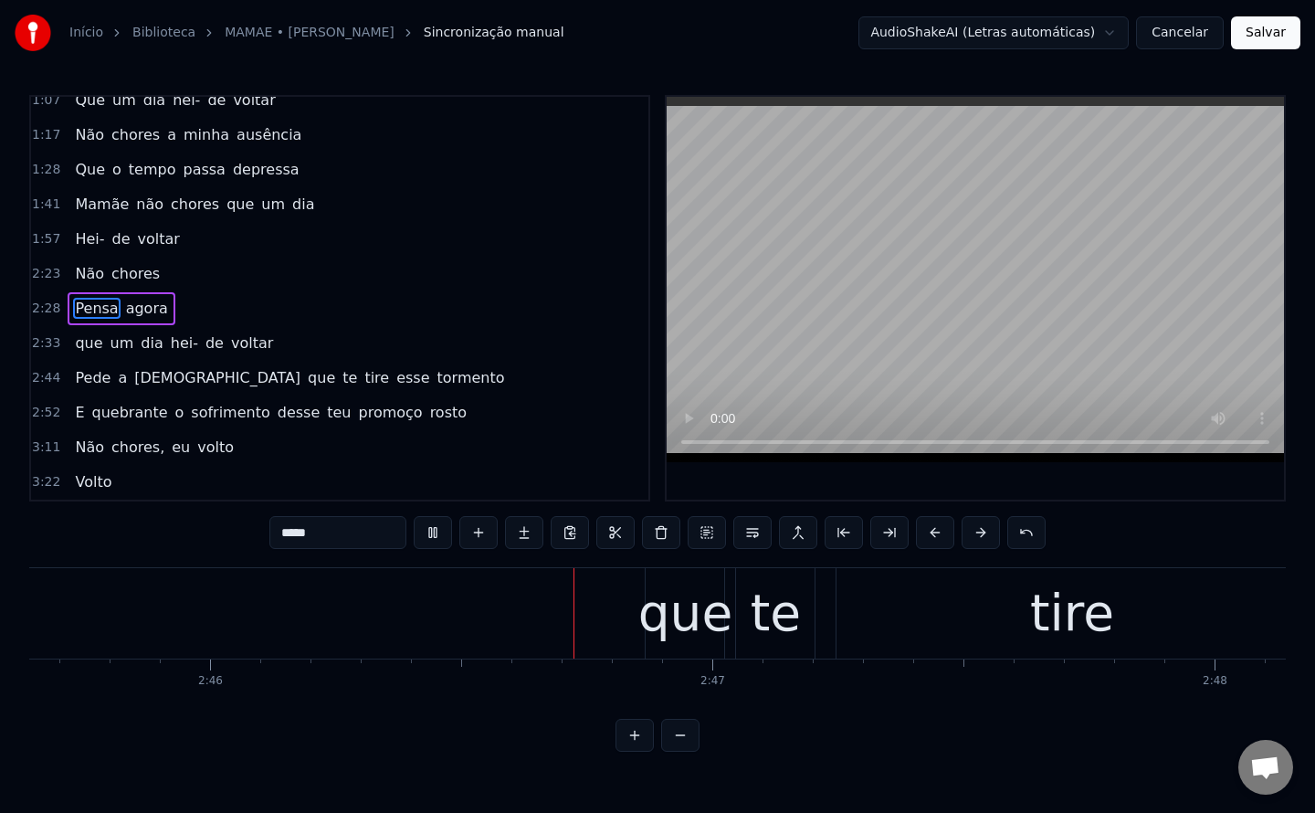
scroll to position [0, 83328]
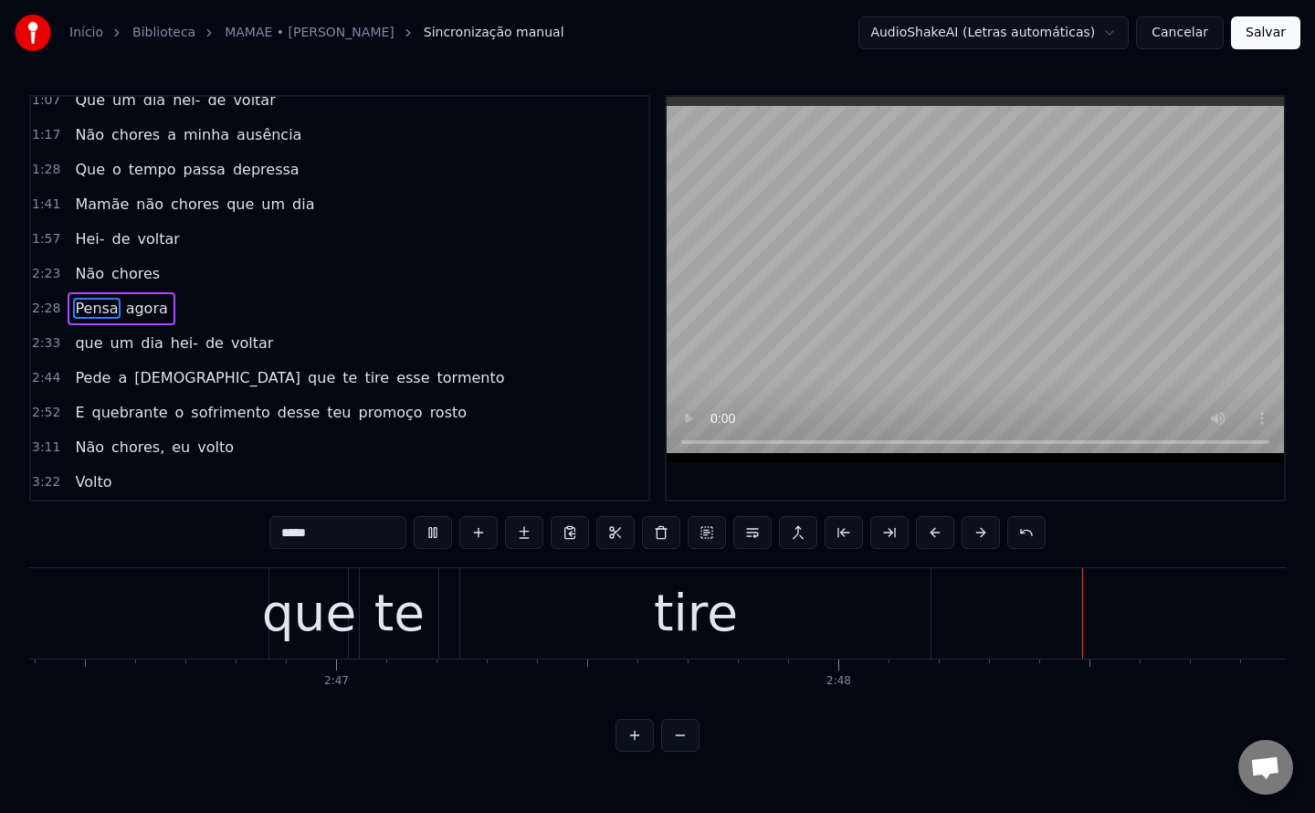
click at [306, 379] on span "que" at bounding box center [321, 377] width 31 height 21
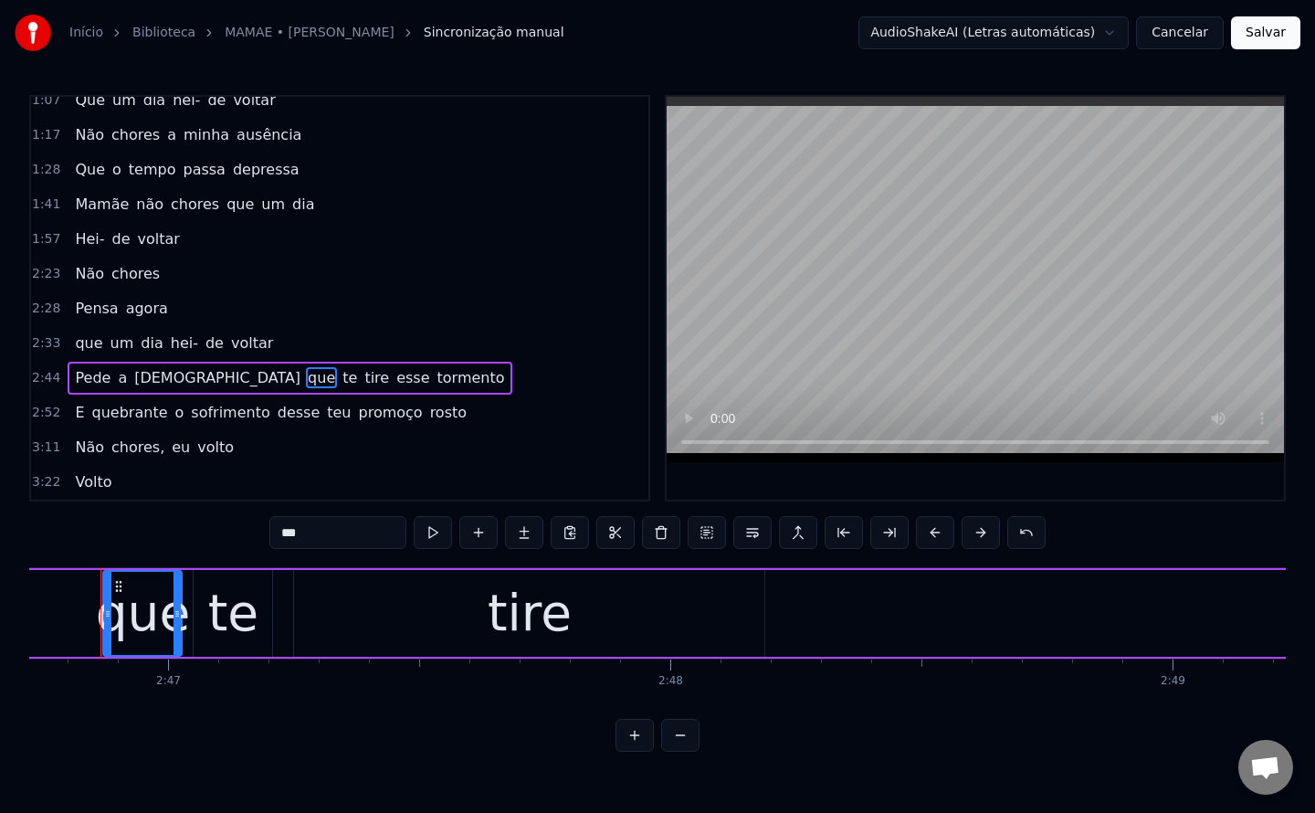
scroll to position [0, 83727]
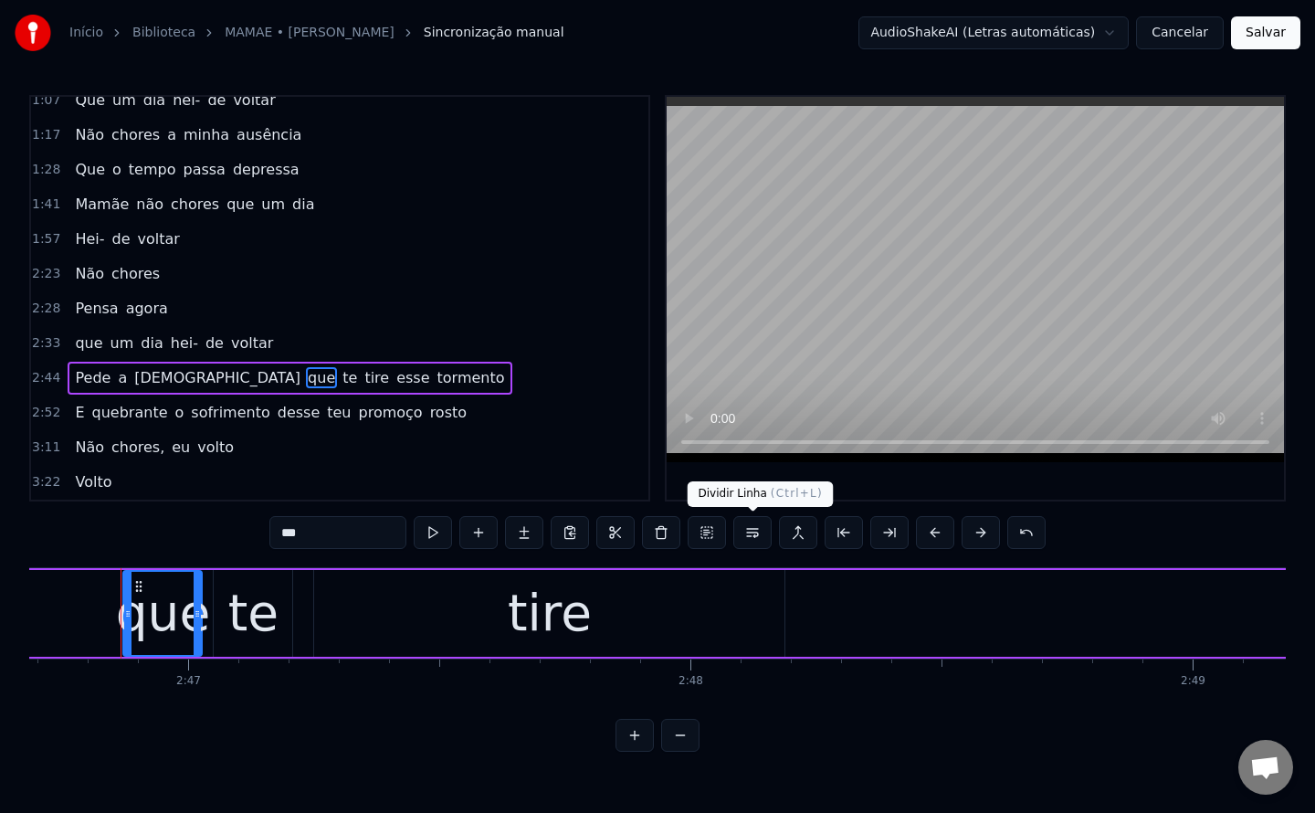
click at [738, 540] on button at bounding box center [752, 532] width 38 height 33
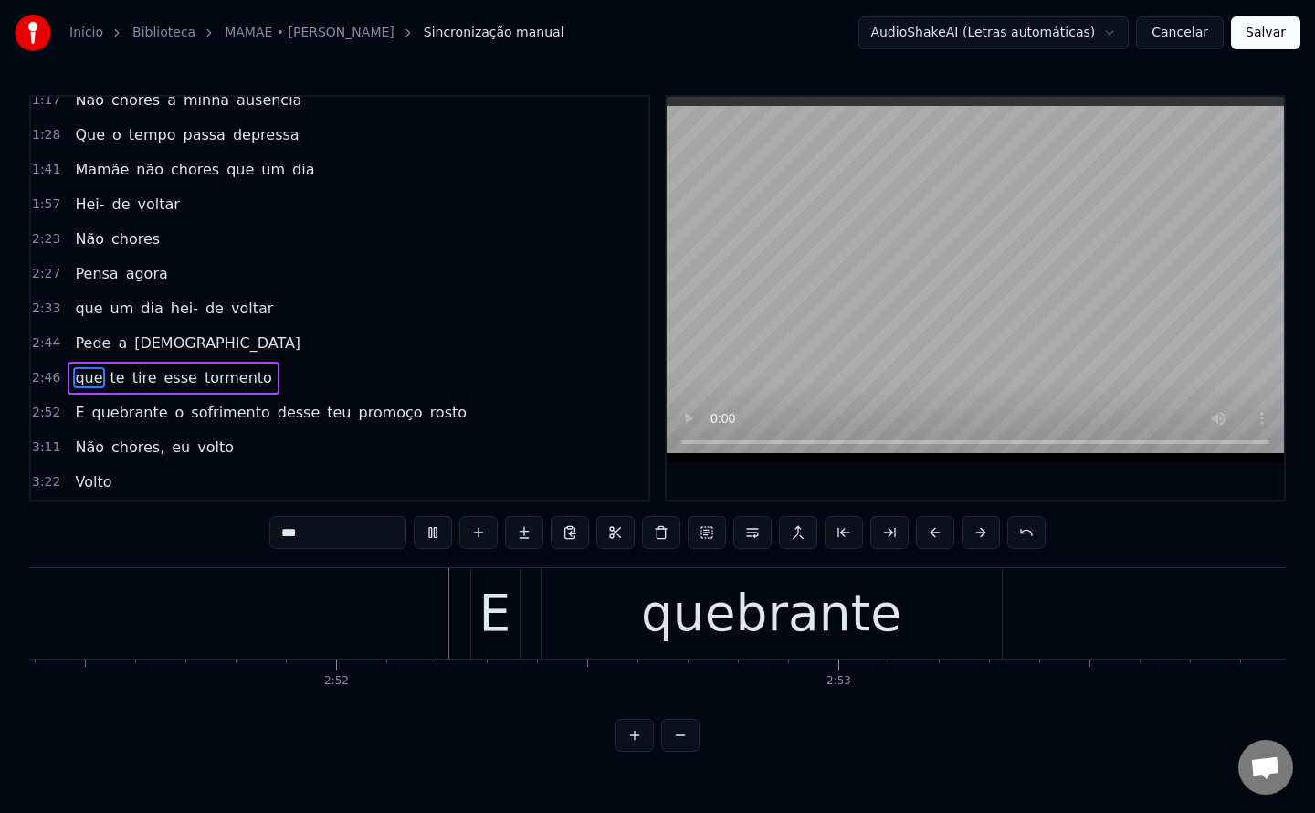
scroll to position [0, 86095]
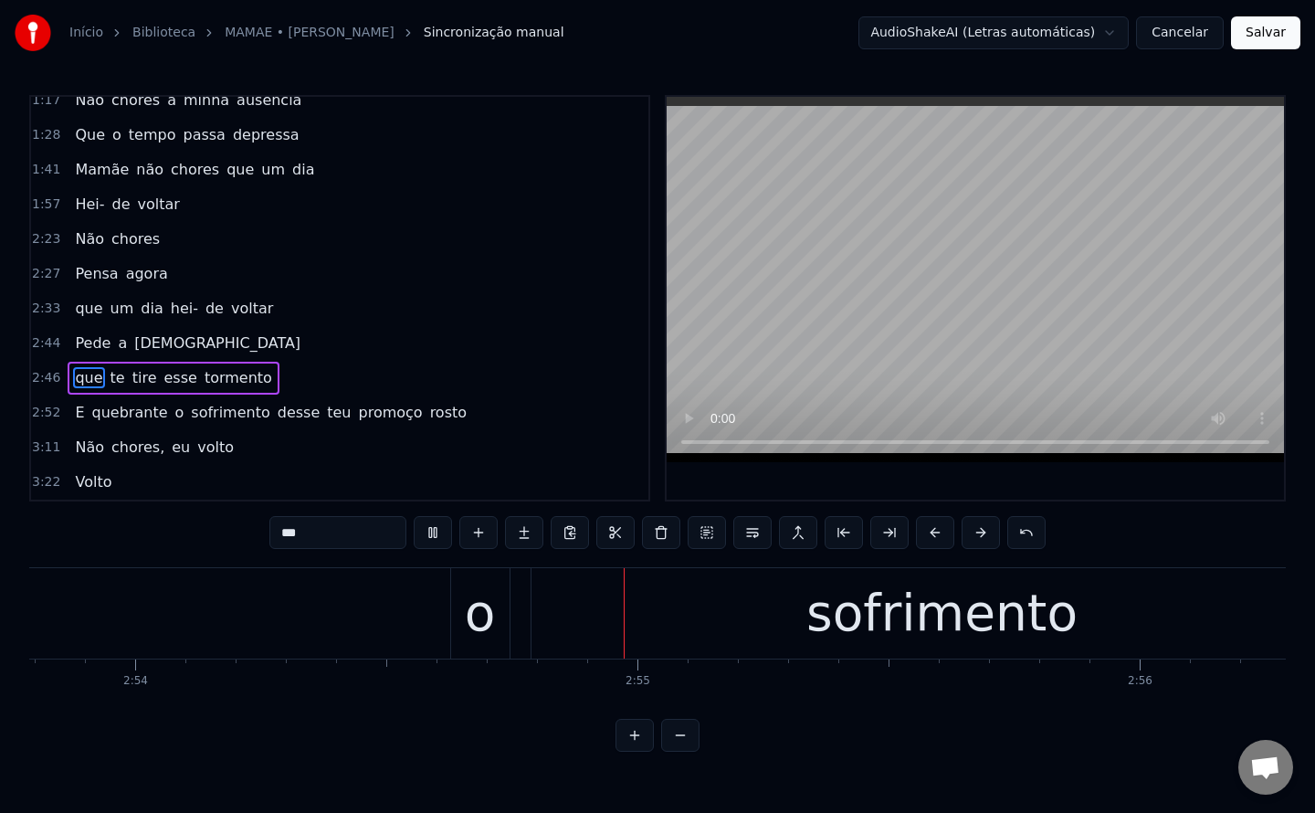
click at [135, 409] on span "quebrante" at bounding box center [129, 412] width 79 height 21
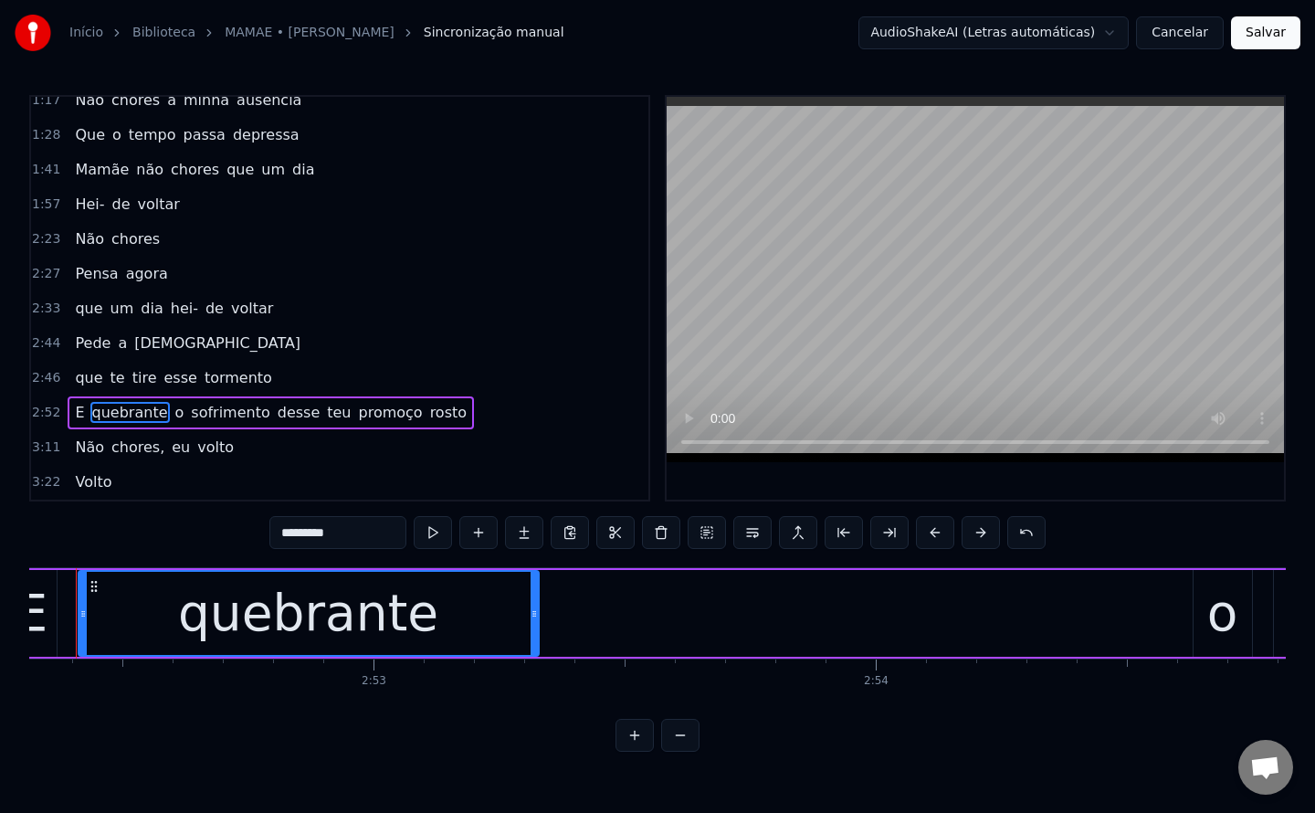
scroll to position [0, 86509]
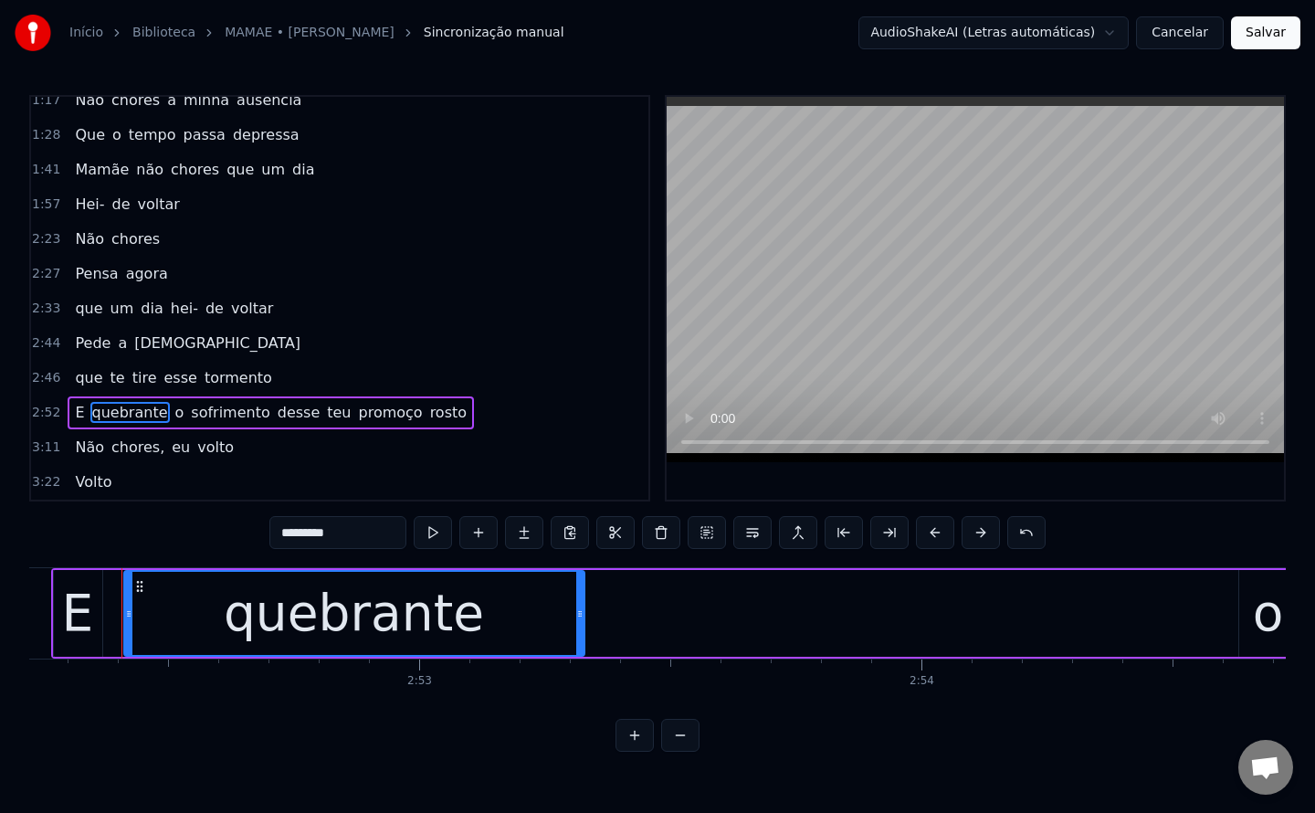
click at [296, 532] on input "*********" at bounding box center [337, 532] width 137 height 33
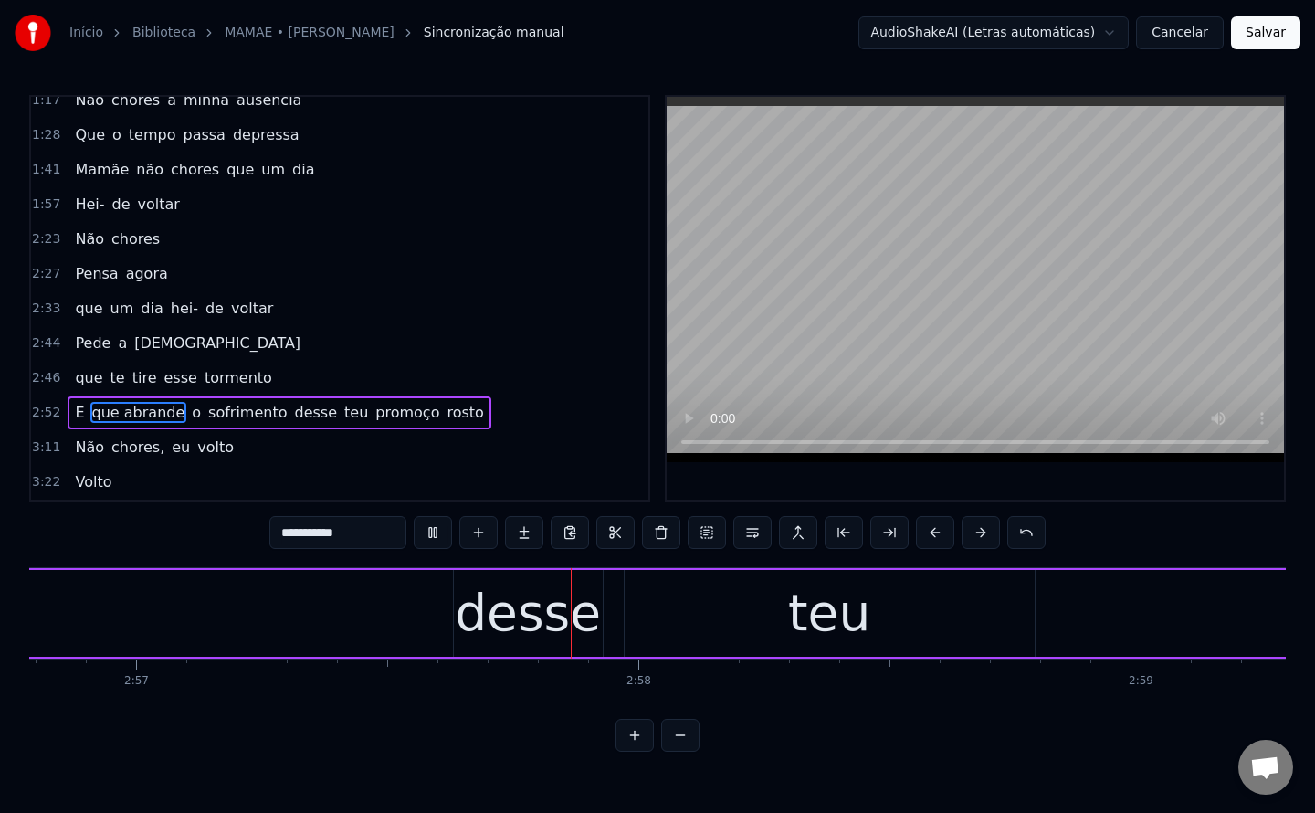
scroll to position [0, 88890]
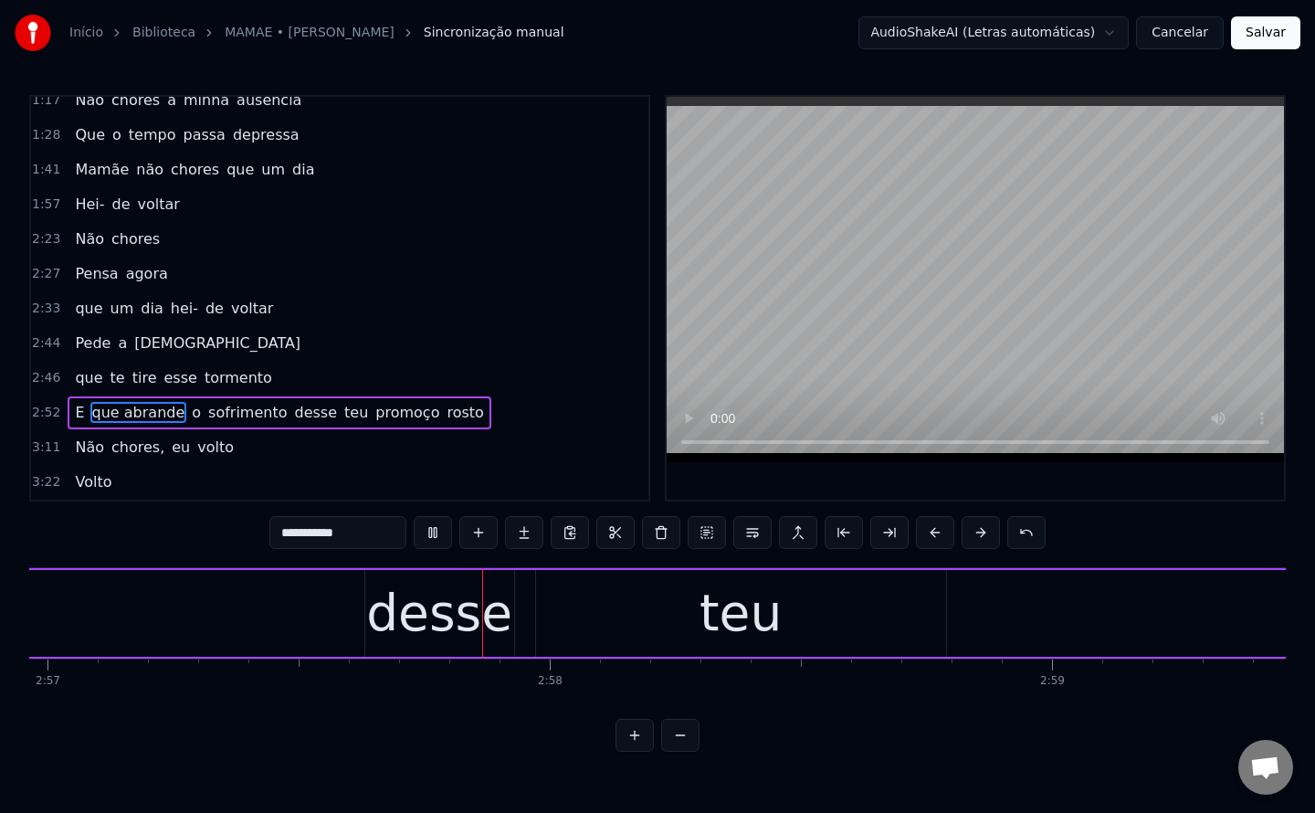
click at [293, 417] on span "desse" at bounding box center [316, 412] width 47 height 21
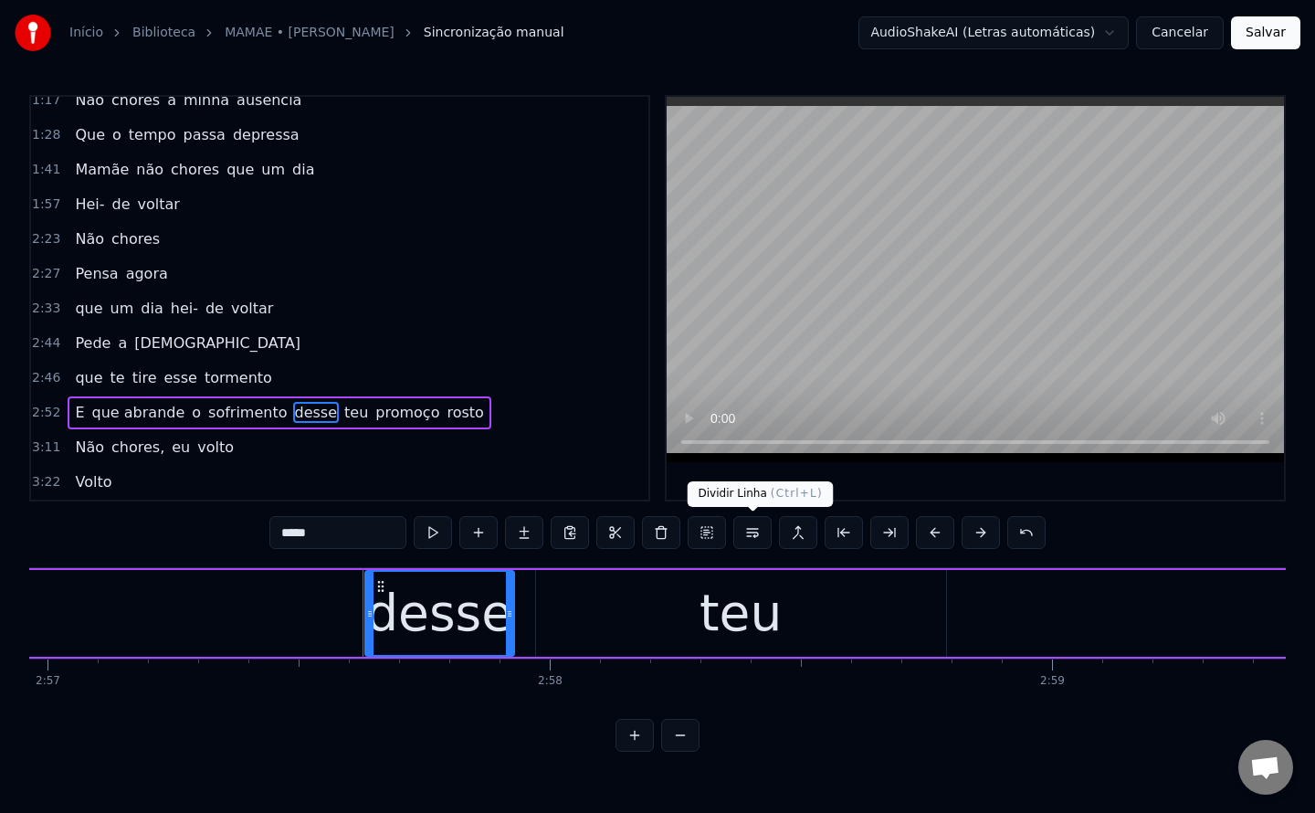
click at [753, 537] on button at bounding box center [752, 532] width 38 height 33
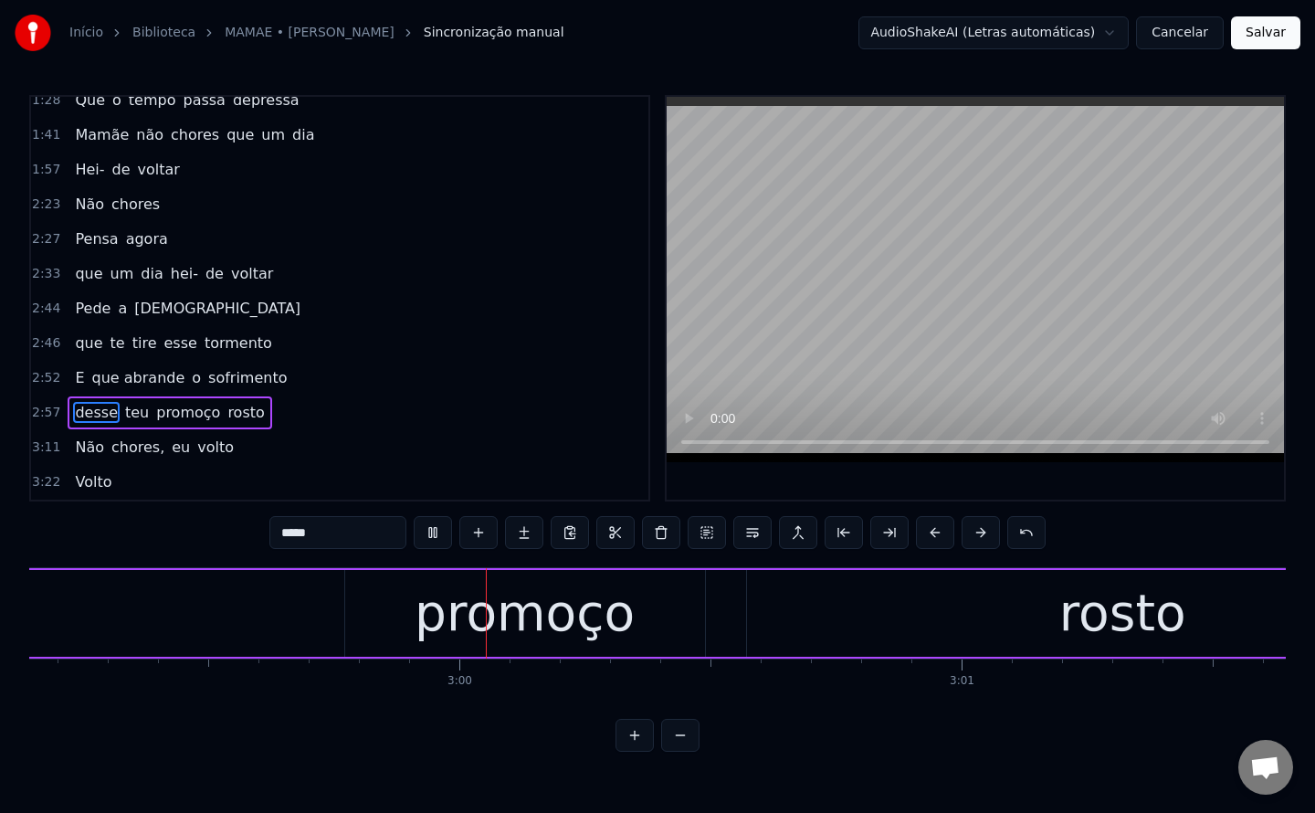
scroll to position [0, 90050]
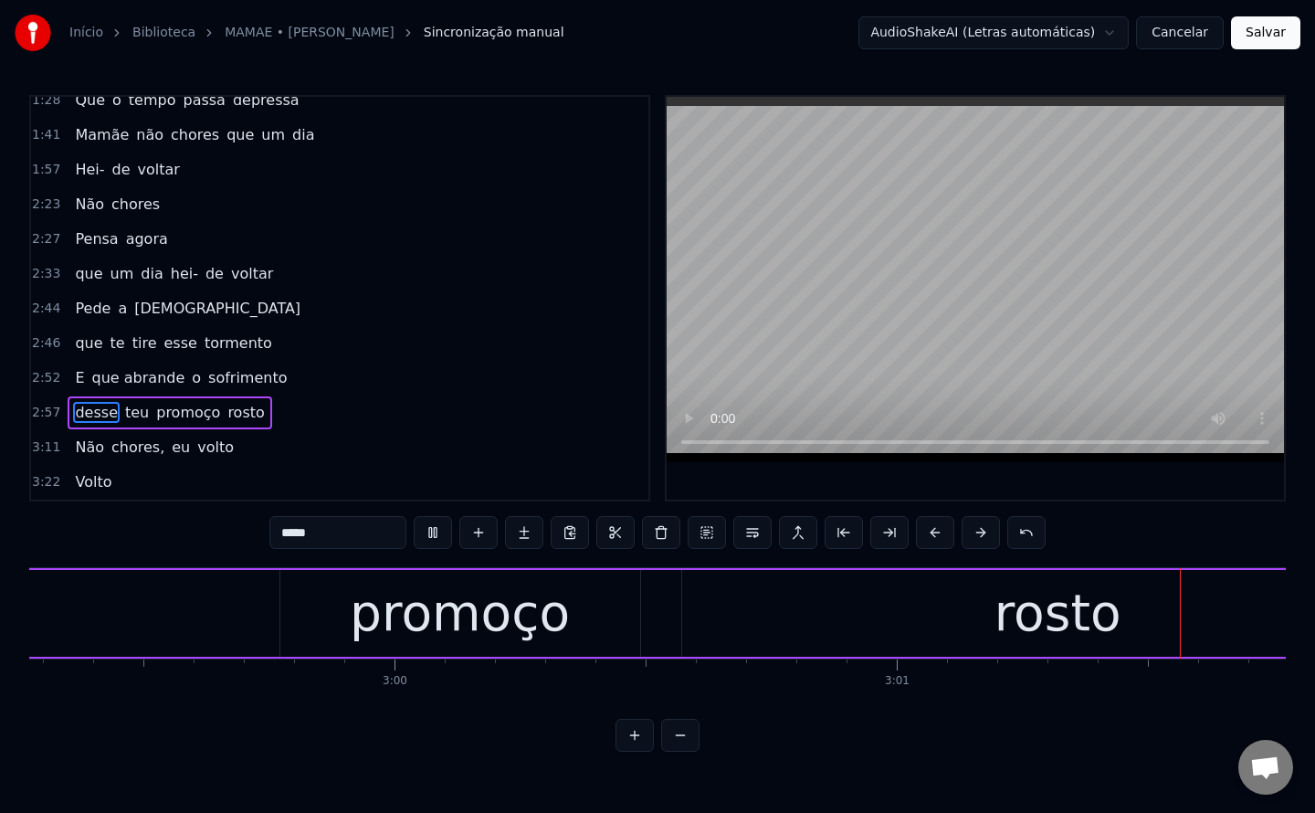
click at [157, 419] on span "promoço" at bounding box center [188, 412] width 68 height 21
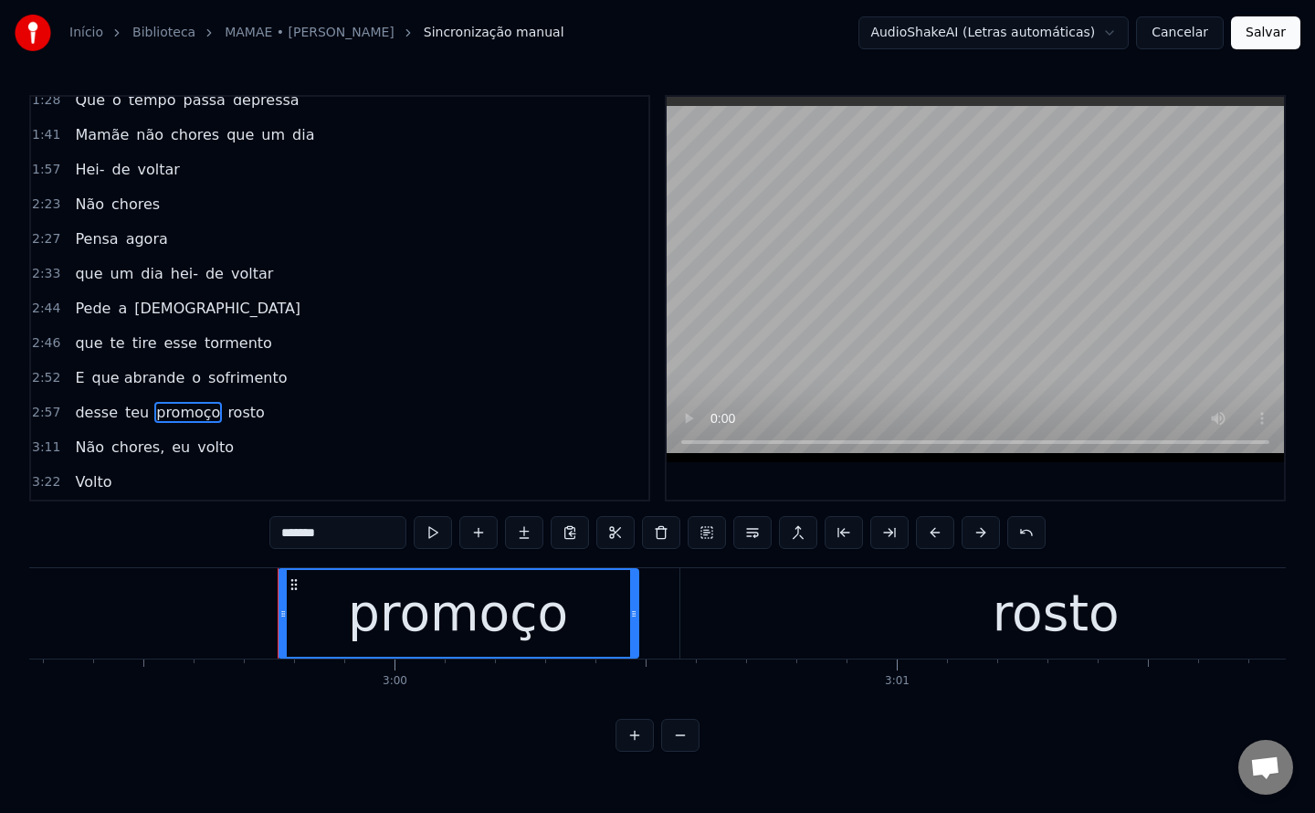
drag, startPoint x: 363, startPoint y: 536, endPoint x: 0, endPoint y: 574, distance: 364.5
click at [0, 574] on div "Início Biblioteca MAMAE • [PERSON_NAME] manual AudioShakeAI (Letras automáticas…" at bounding box center [657, 376] width 1315 height 752
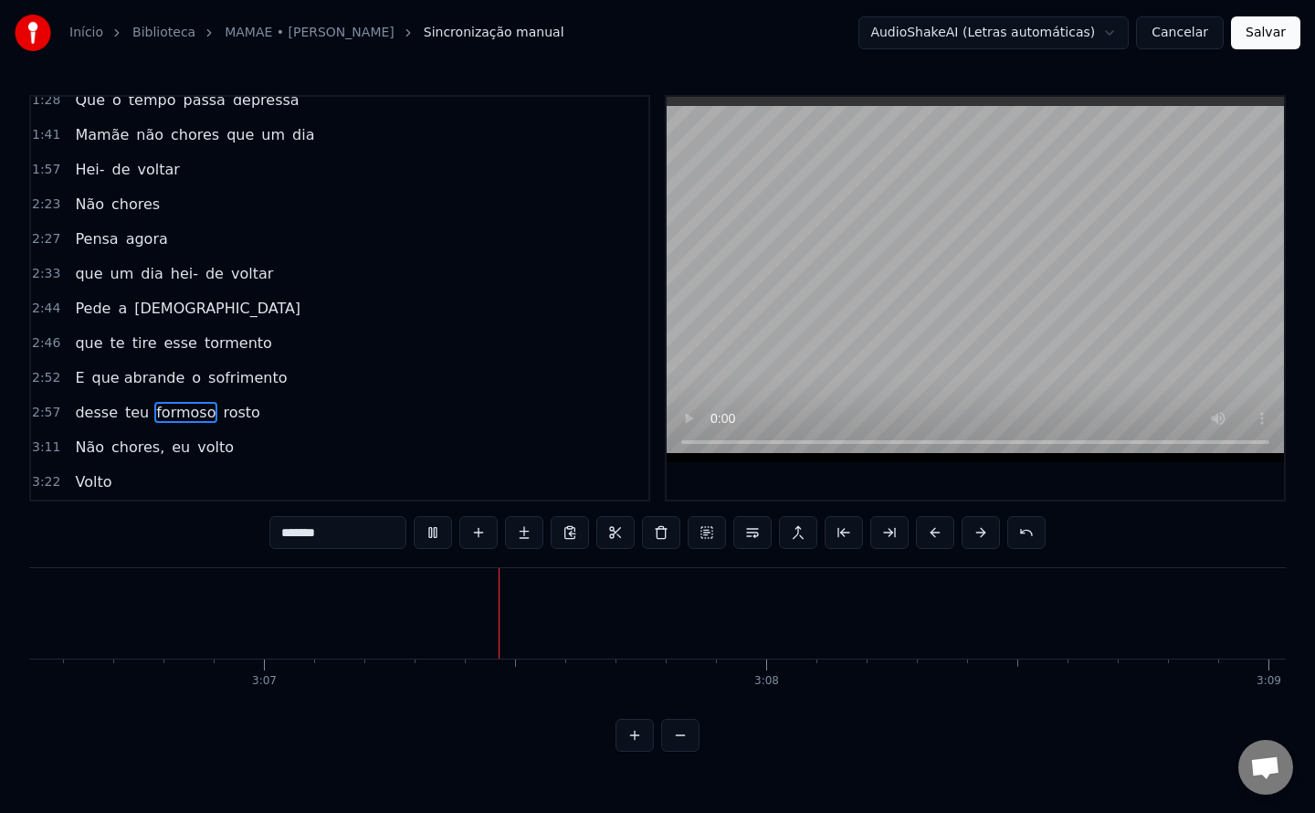
scroll to position [0, 93786]
click at [75, 445] on span "Não" at bounding box center [89, 447] width 33 height 21
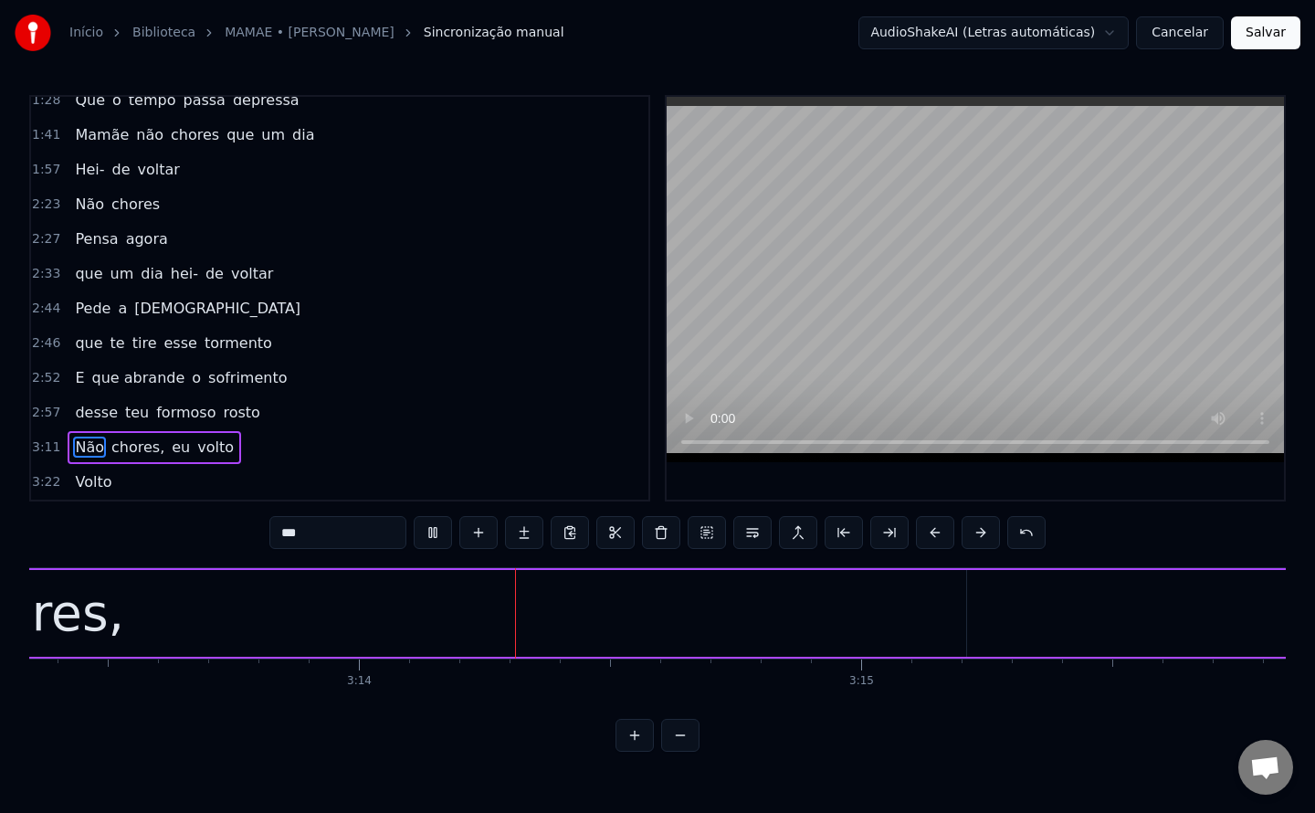
scroll to position [0, 97135]
click at [135, 450] on span "chores," at bounding box center [138, 447] width 57 height 21
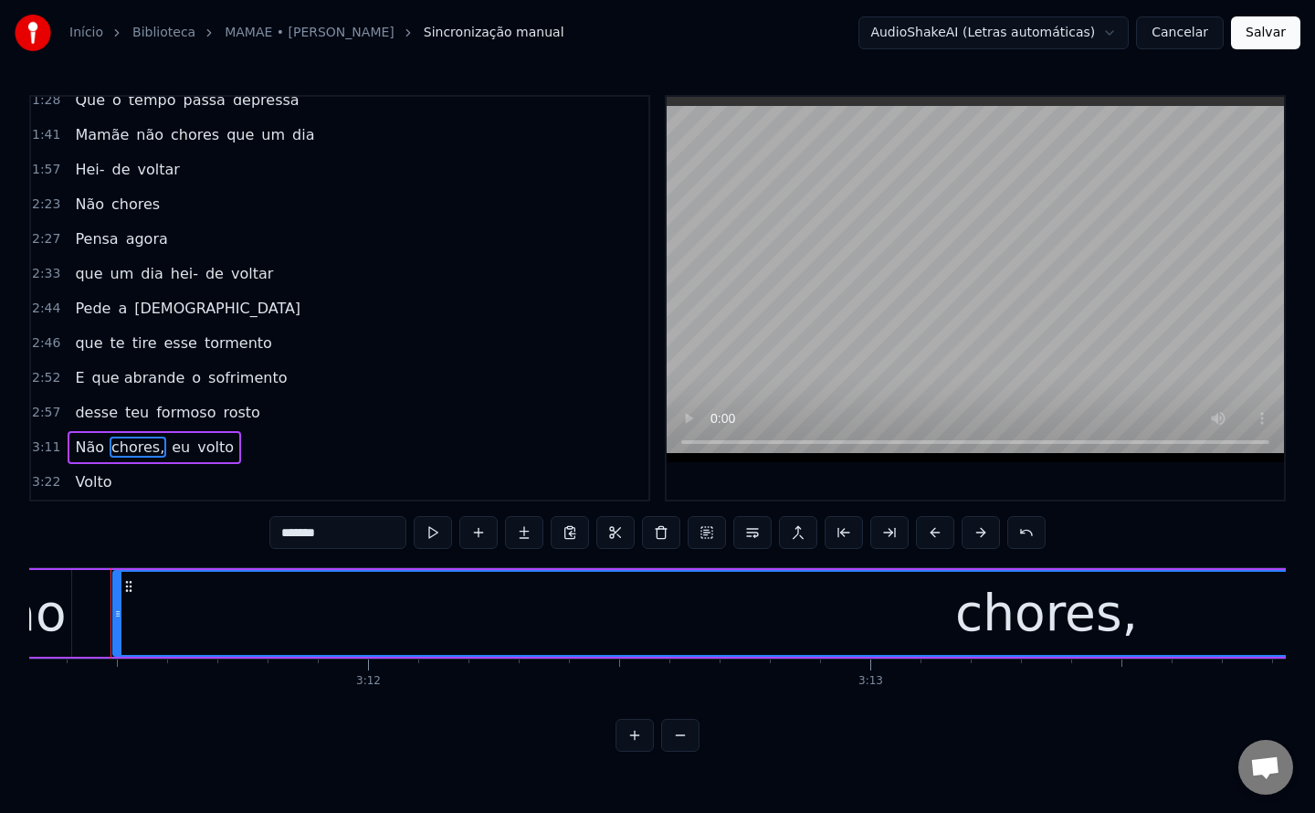
scroll to position [0, 96094]
click at [376, 537] on input "*******" at bounding box center [337, 532] width 137 height 33
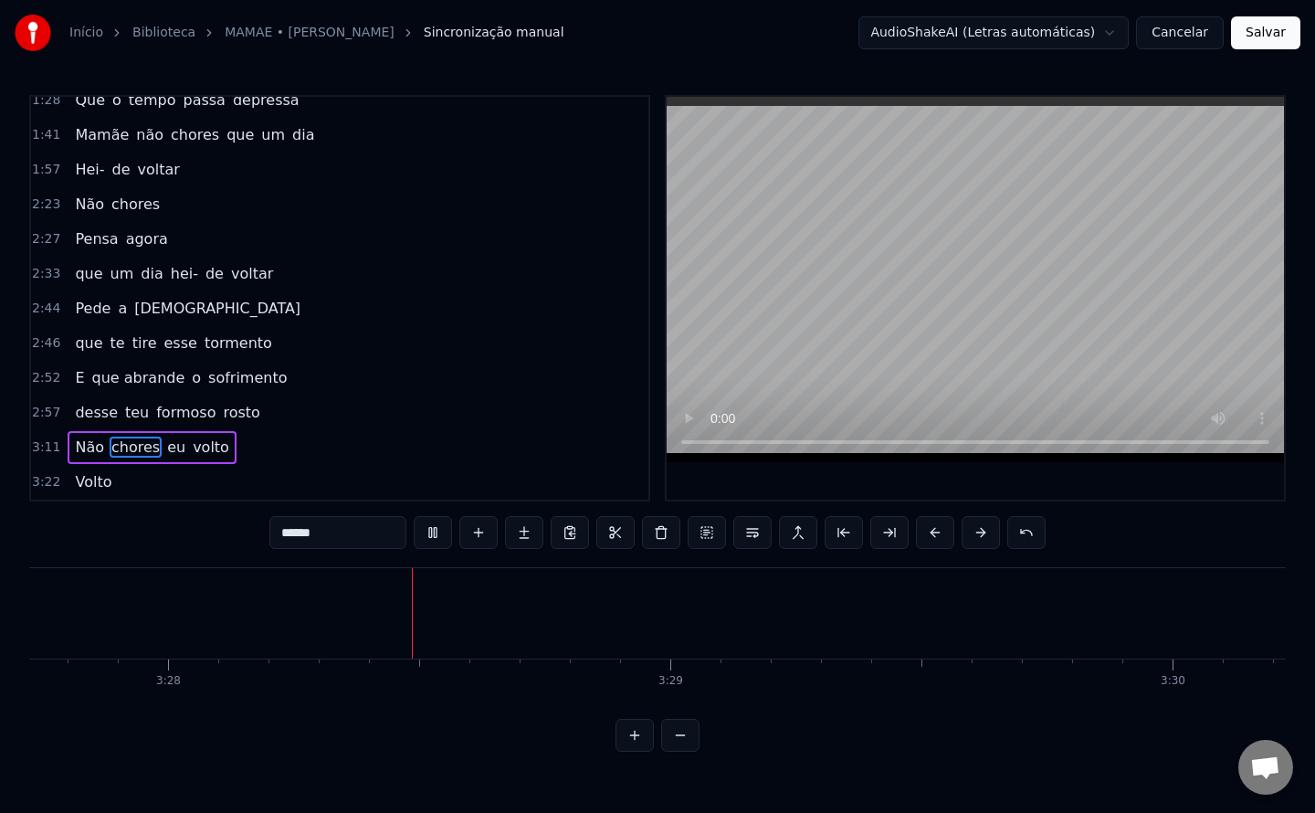
scroll to position [0, 104347]
click at [82, 478] on span "Volto" at bounding box center [93, 481] width 40 height 21
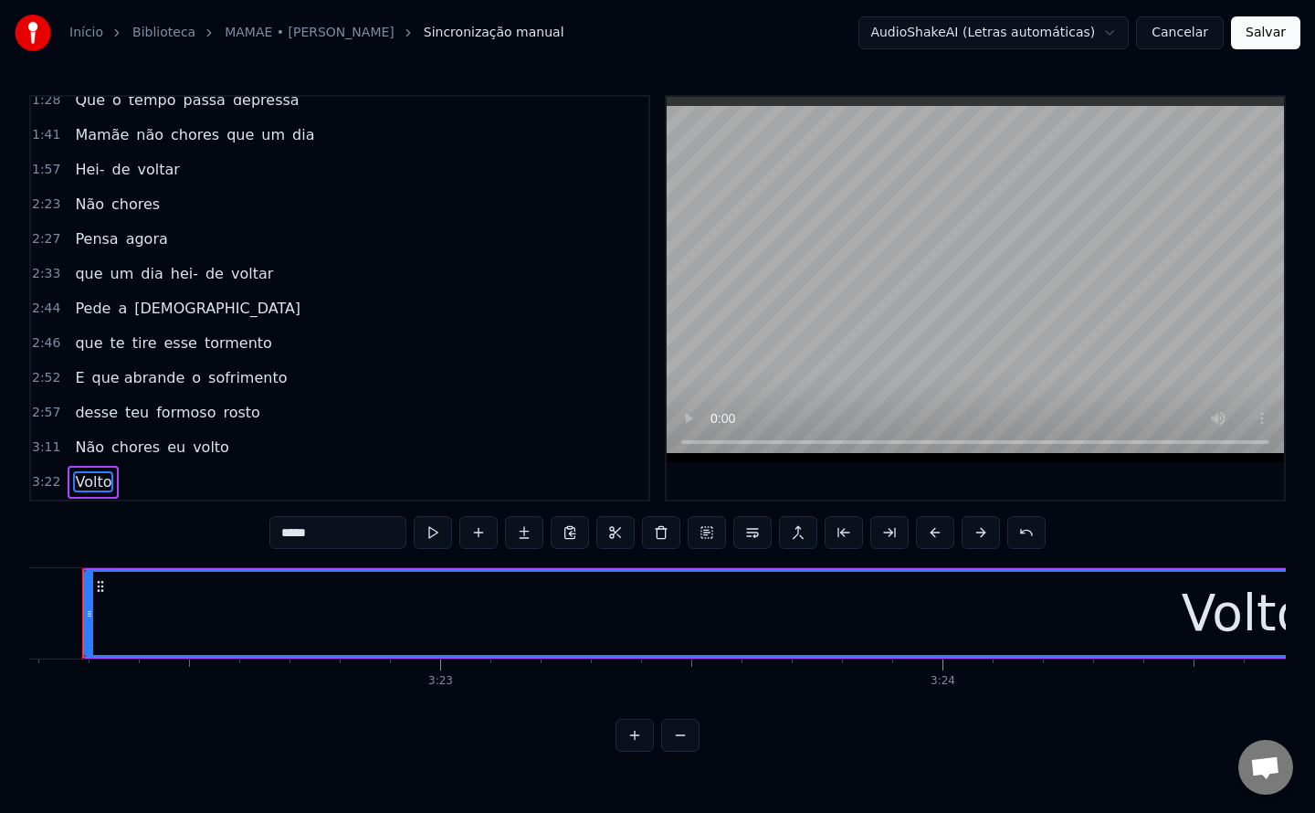
scroll to position [0, 101519]
click at [344, 522] on input "*****" at bounding box center [337, 532] width 137 height 33
type input "******"
click at [1265, 42] on button "Salvar" at bounding box center [1265, 32] width 69 height 33
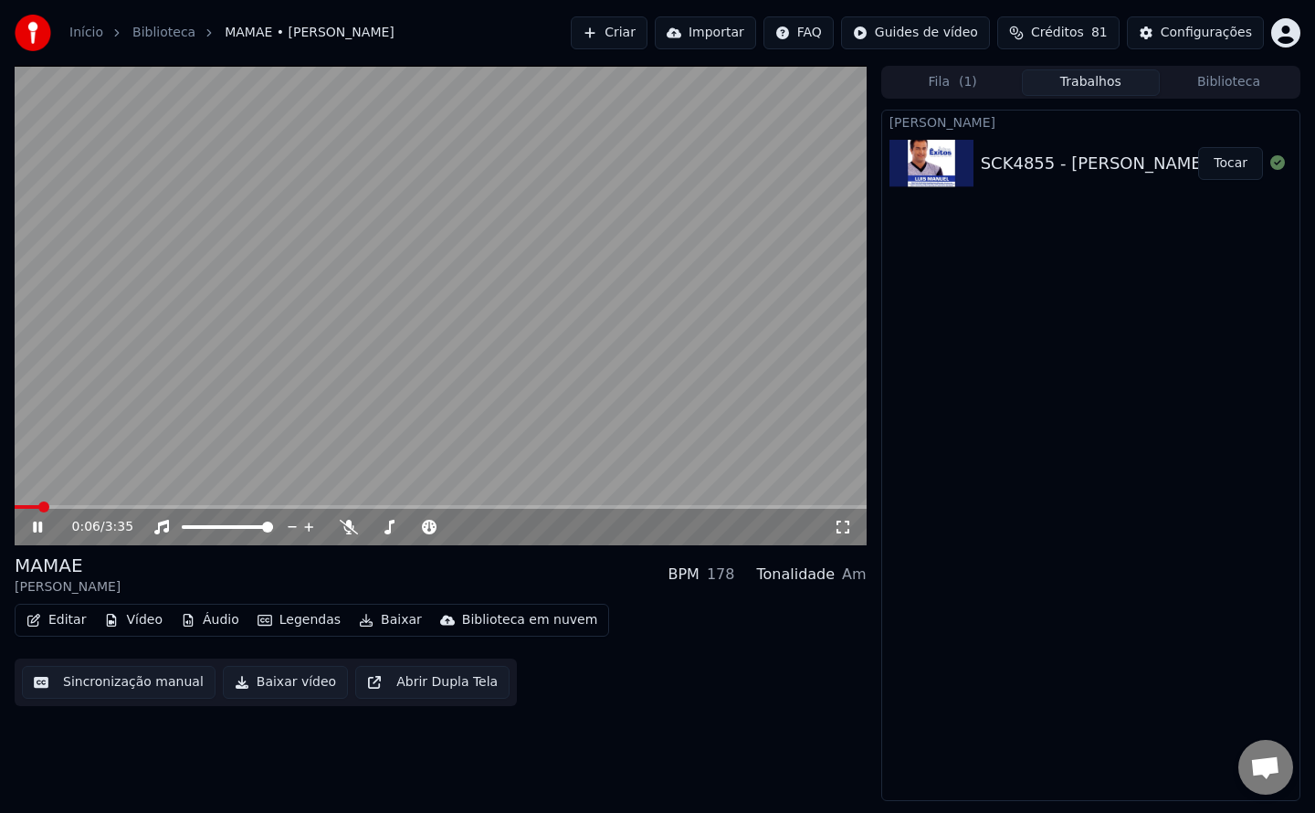
click at [282, 676] on button "Baixar vídeo" at bounding box center [285, 682] width 125 height 33
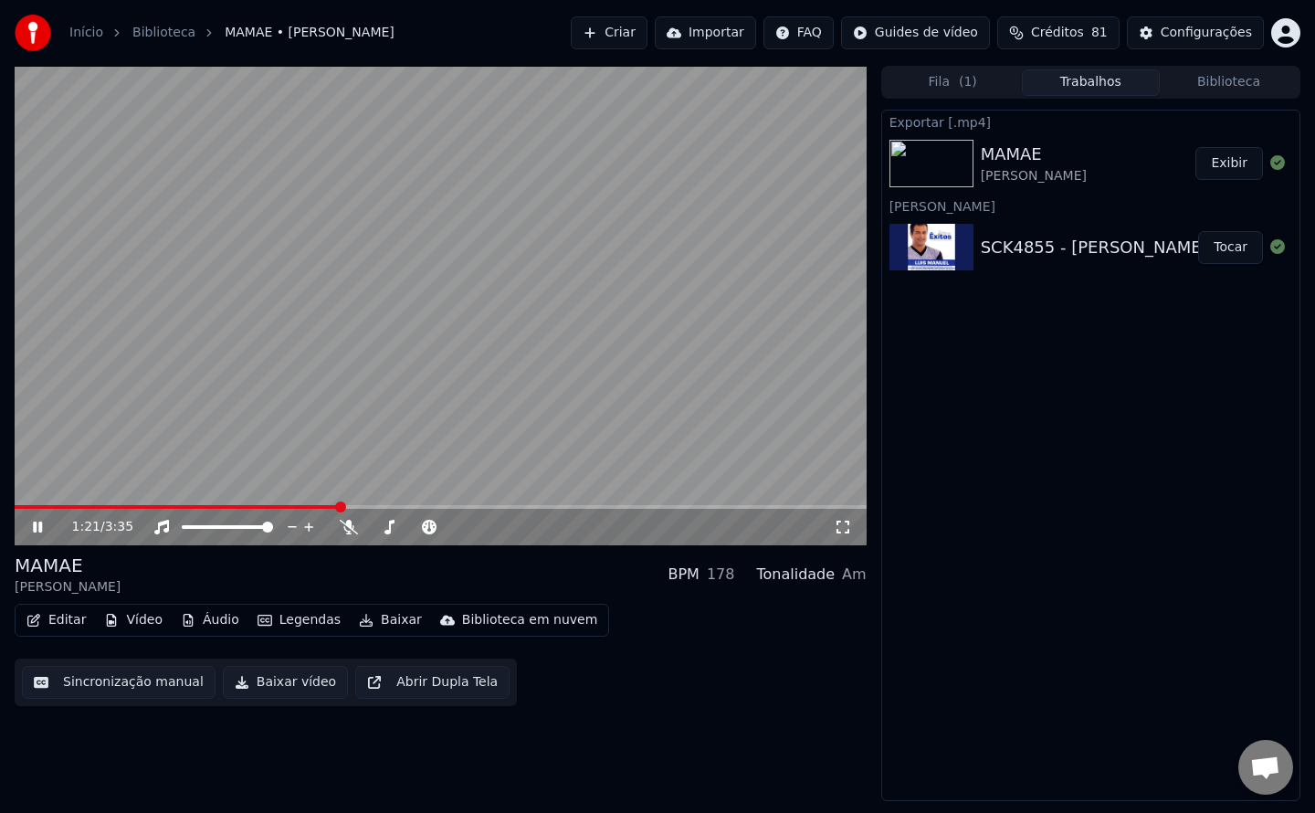
click at [1231, 162] on button "Exibir" at bounding box center [1229, 163] width 68 height 33
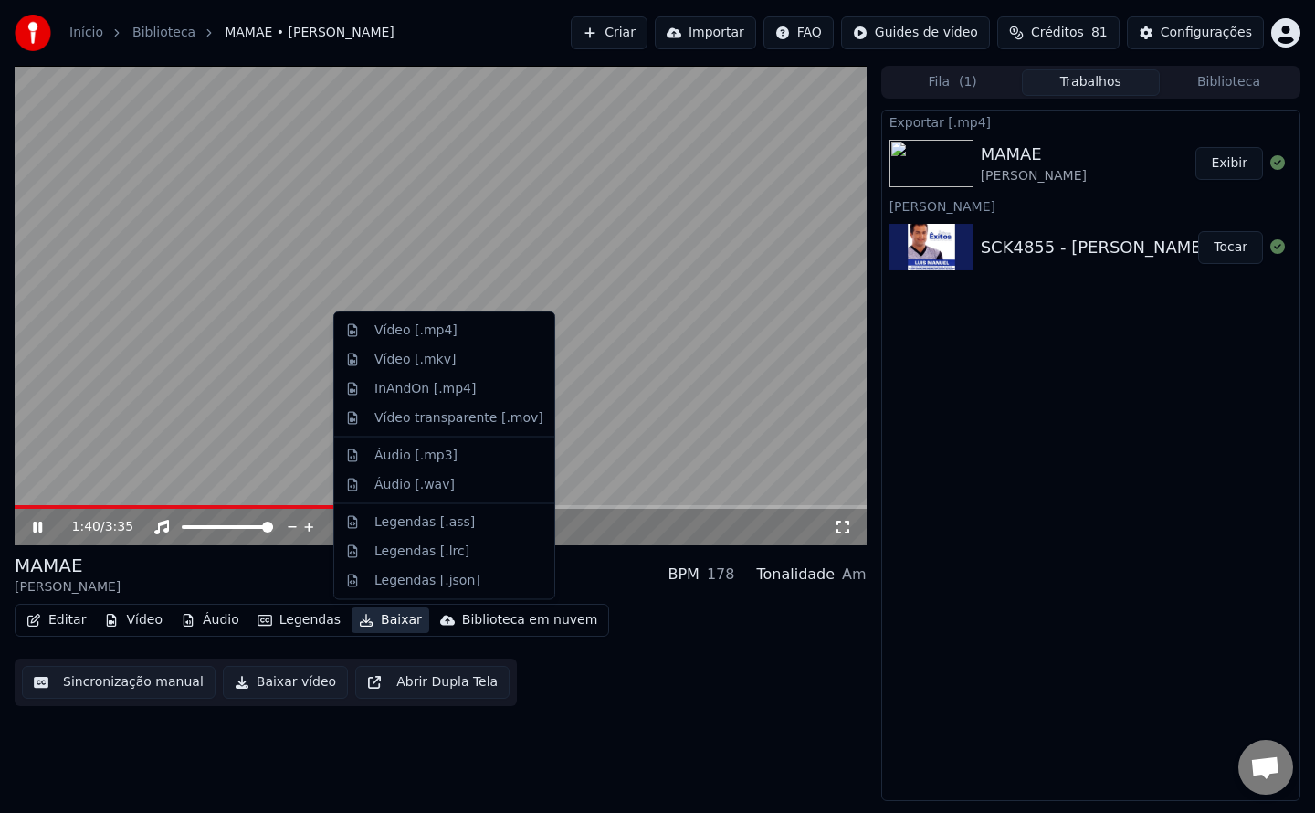
click at [387, 618] on button "Baixar" at bounding box center [391, 620] width 78 height 26
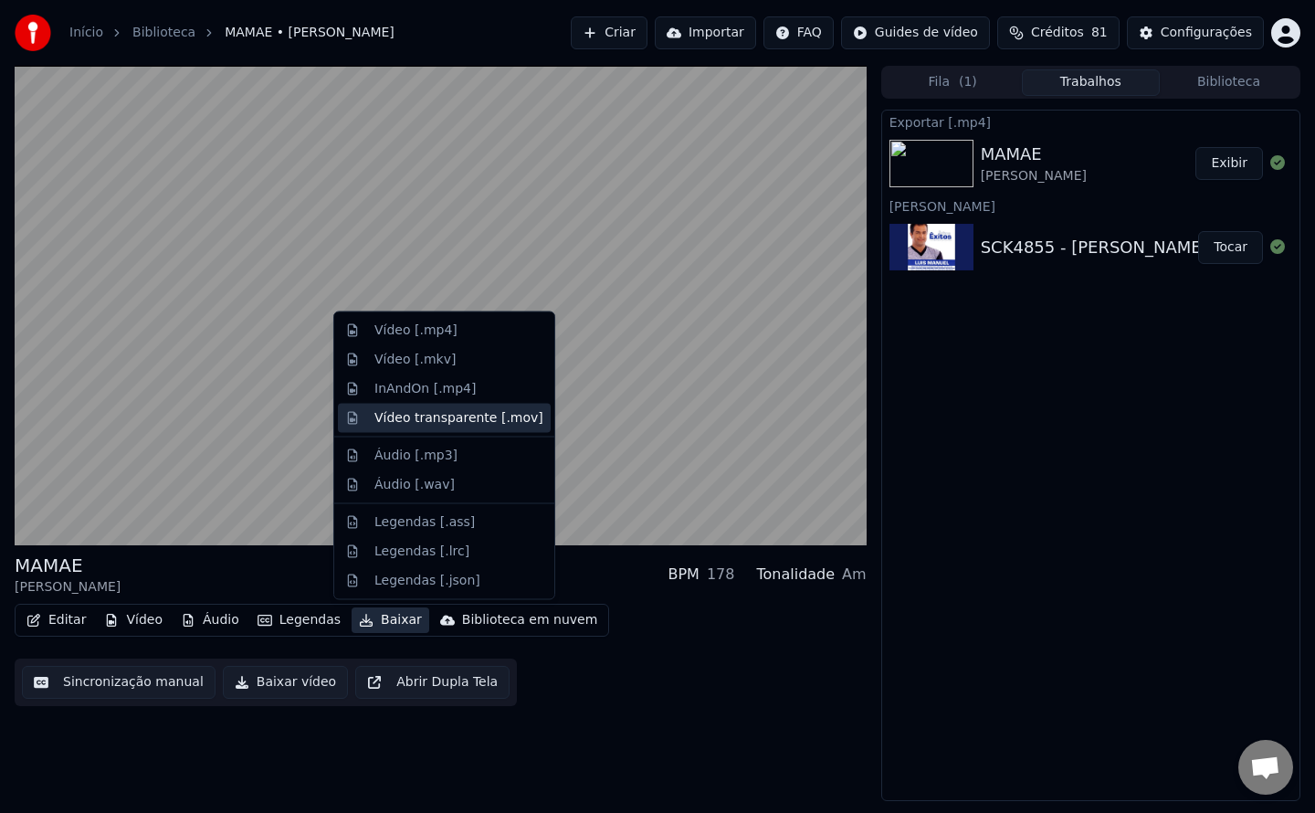
click at [435, 417] on div "Vídeo transparente [.mov]" at bounding box center [458, 417] width 169 height 18
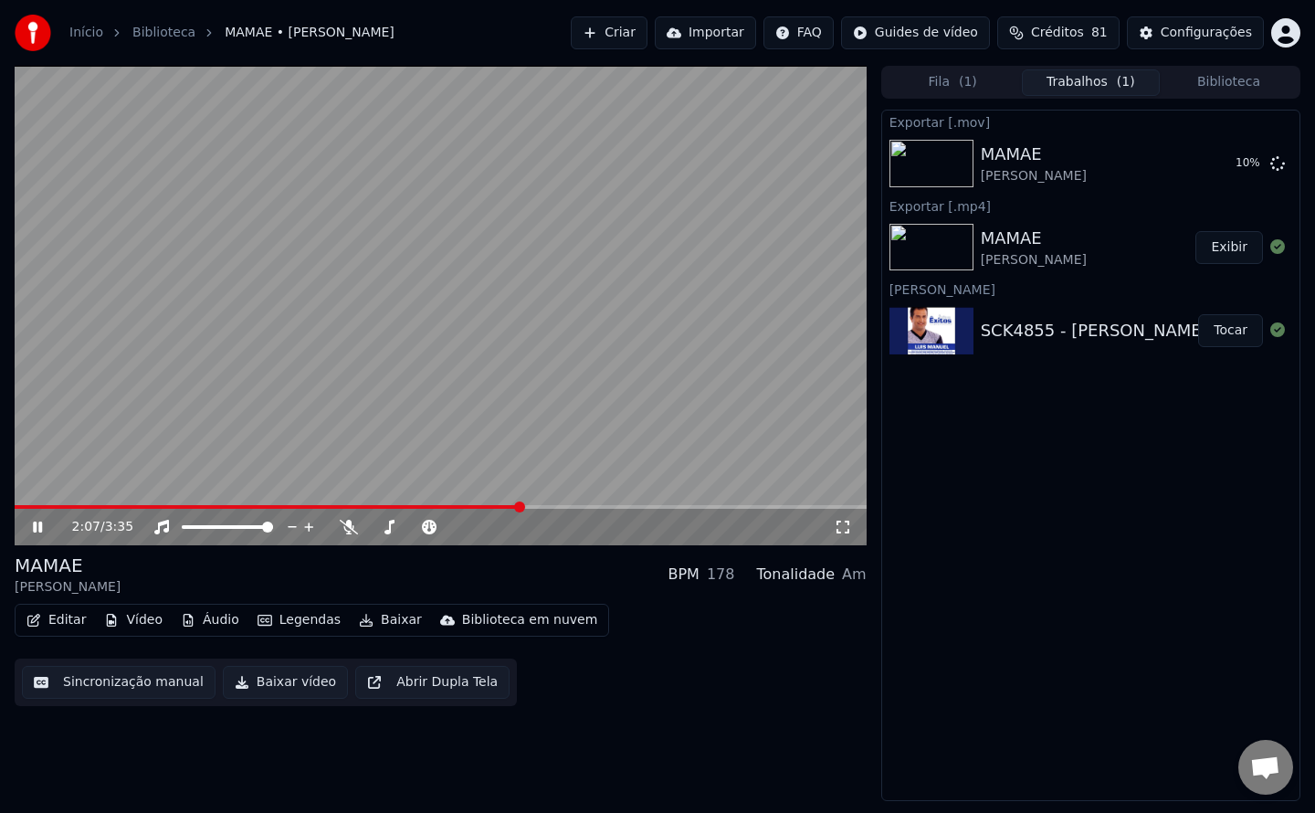
click at [37, 527] on icon at bounding box center [50, 527] width 43 height 15
click at [1233, 248] on button "Exibir" at bounding box center [1229, 247] width 68 height 33
click at [1093, 570] on div "Exportar [.mov] MAMAE [PERSON_NAME] 43 % Exportar [.mp4] MAMAE [PERSON_NAME] SC…" at bounding box center [1090, 455] width 419 height 691
click at [1238, 242] on button "Exibir" at bounding box center [1229, 247] width 68 height 33
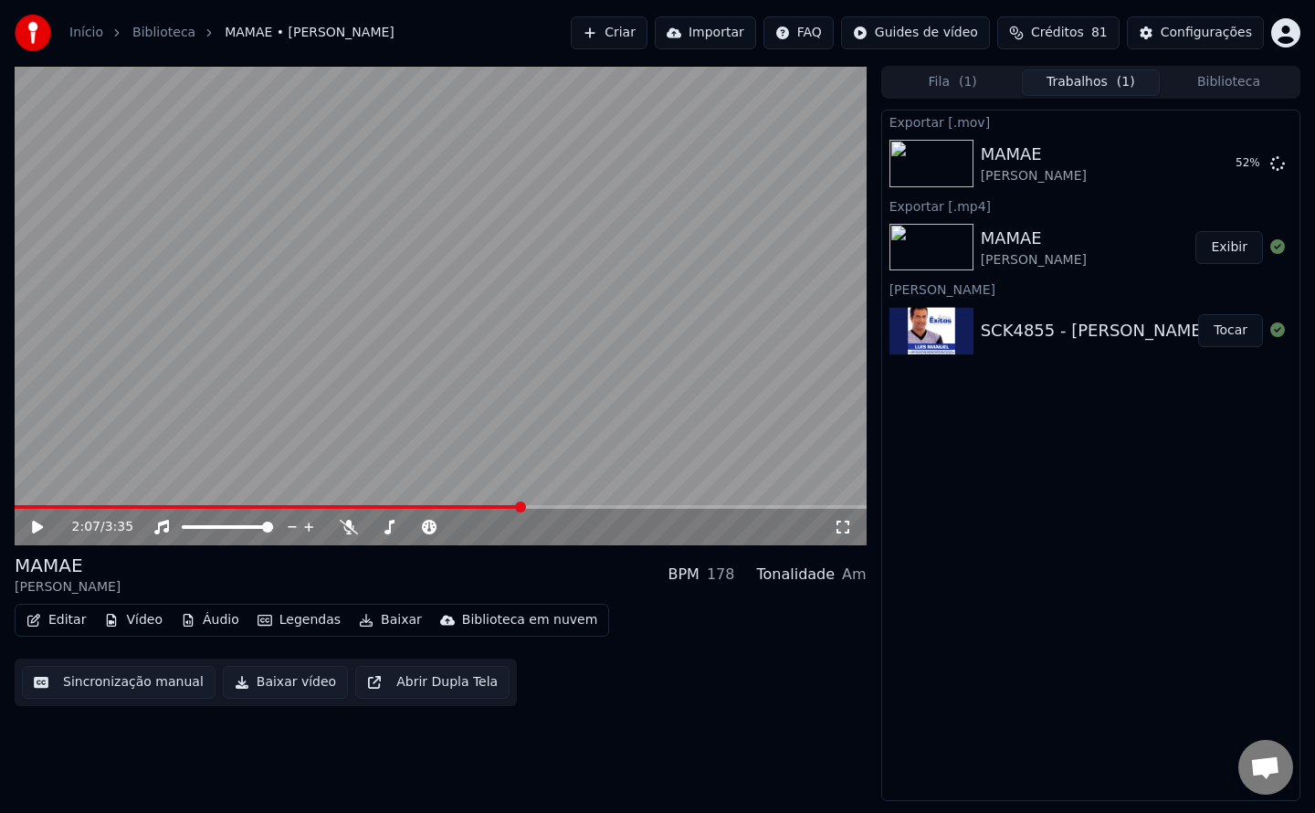
click at [886, 679] on div "Exportar [.mov] MAMAE [PERSON_NAME] 52 % Exportar [.mp4] MAMAE [PERSON_NAME] SC…" at bounding box center [1090, 455] width 419 height 691
click at [1234, 169] on button "Exibir" at bounding box center [1229, 163] width 68 height 33
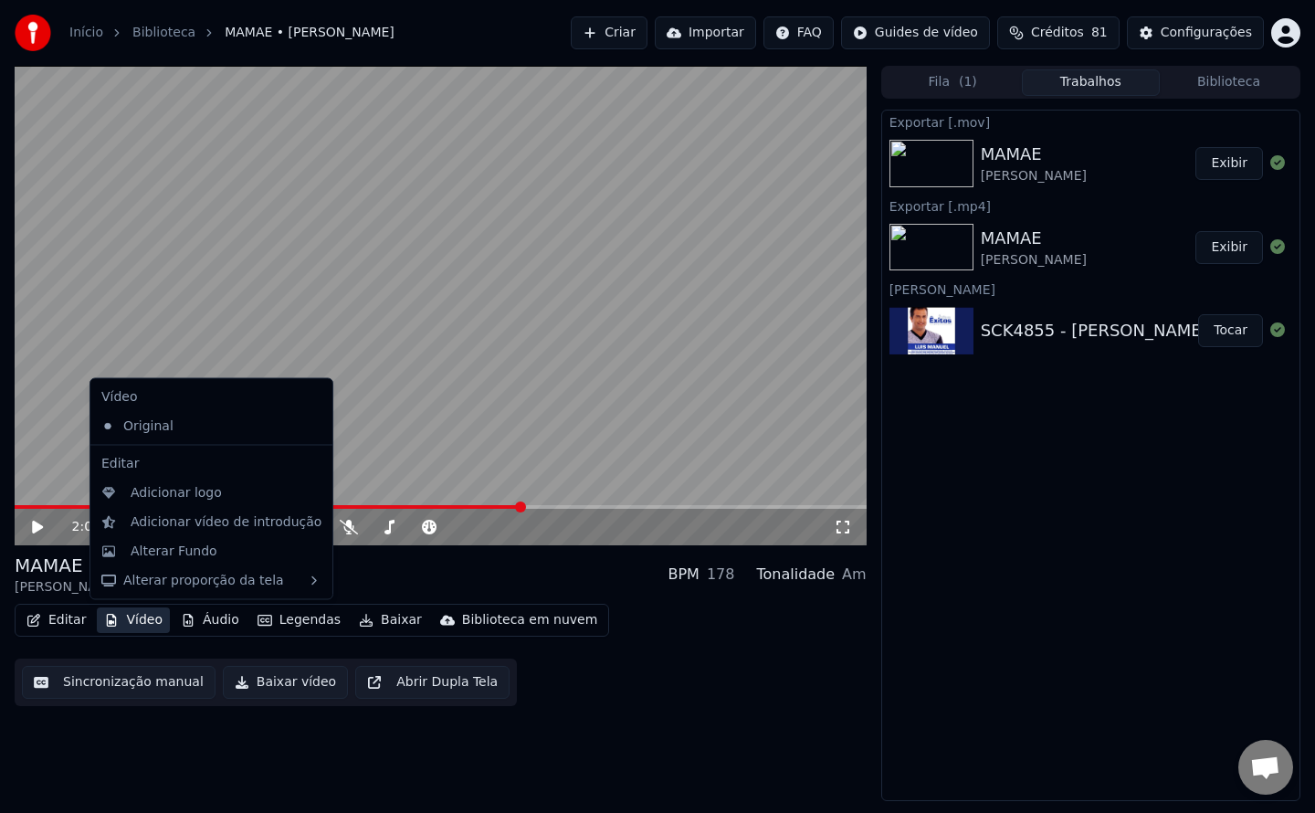
click at [125, 624] on button "Vídeo" at bounding box center [133, 620] width 73 height 26
click at [199, 560] on div "Alterar Fundo" at bounding box center [174, 551] width 87 height 18
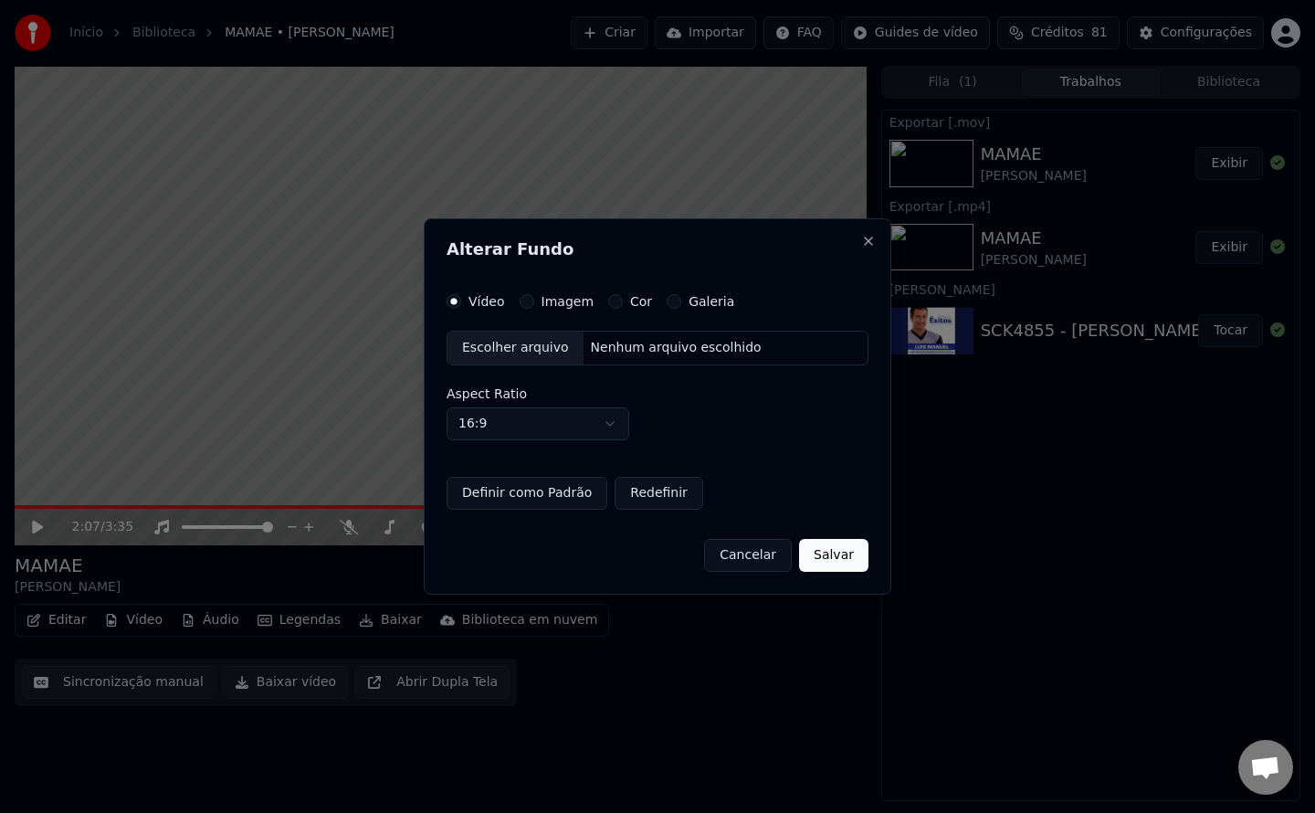
click at [646, 297] on div "Vídeo Imagem Cor Galeria" at bounding box center [591, 301] width 288 height 15
click at [630, 303] on label "Cor" at bounding box center [641, 301] width 22 height 13
click at [623, 303] on button "Cor" at bounding box center [615, 301] width 15 height 15
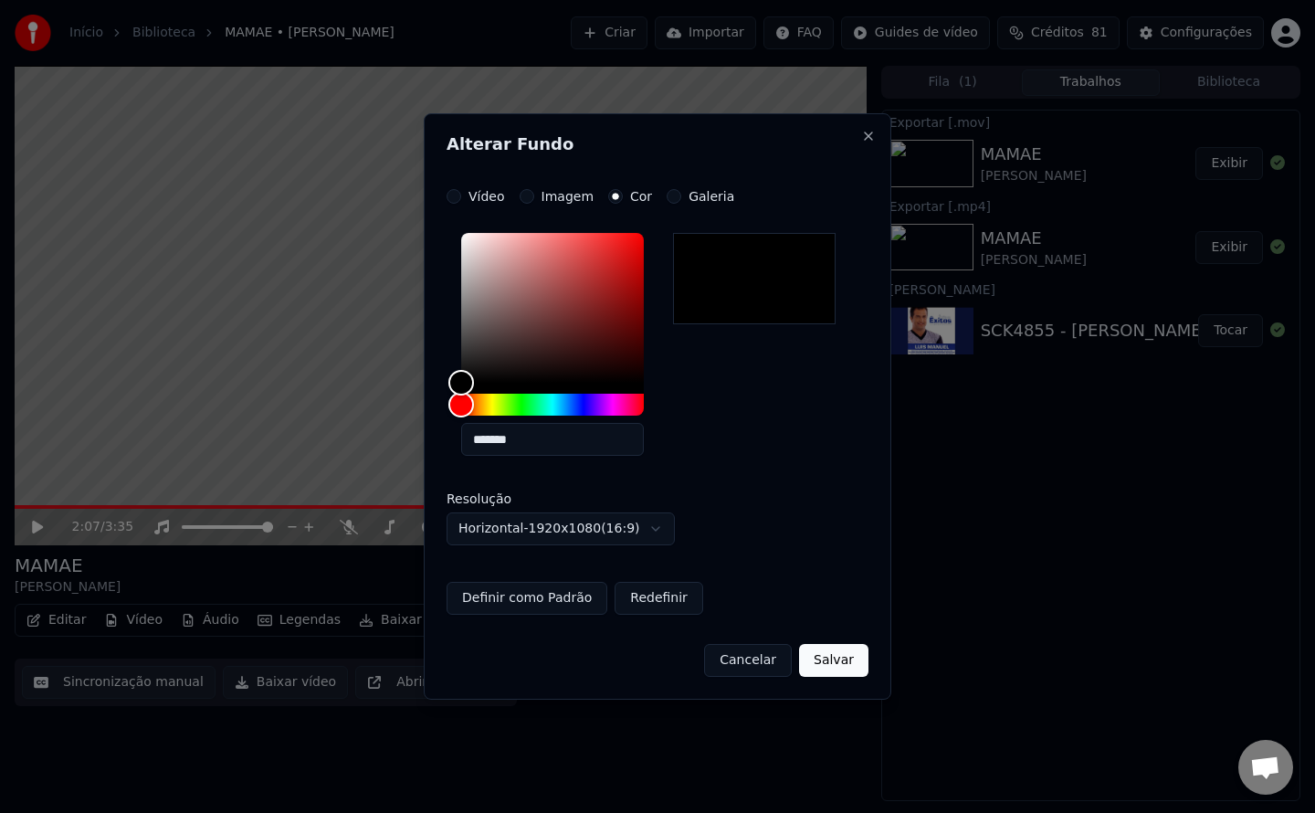
click at [764, 269] on div at bounding box center [754, 278] width 163 height 91
click at [851, 656] on button "Salvar" at bounding box center [833, 660] width 69 height 33
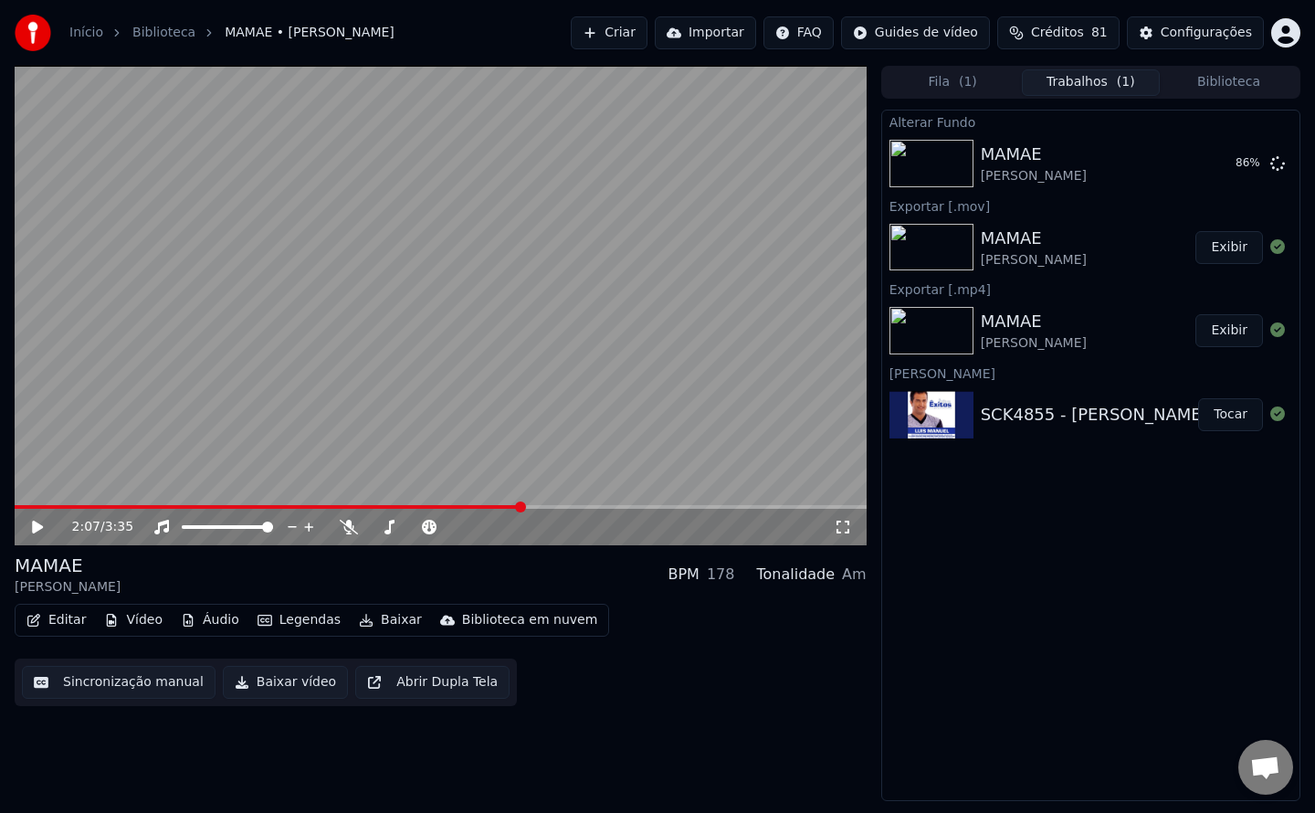
click at [1213, 247] on button "Exibir" at bounding box center [1229, 247] width 68 height 33
click at [1081, 641] on div "Alterar Fundo MAMAE [PERSON_NAME] Exportar [.mov] MAMAE [PERSON_NAME] Exportar …" at bounding box center [1090, 455] width 419 height 691
click at [1239, 170] on button "Tocar" at bounding box center [1230, 163] width 65 height 33
click at [1238, 328] on button "Exibir" at bounding box center [1229, 330] width 68 height 33
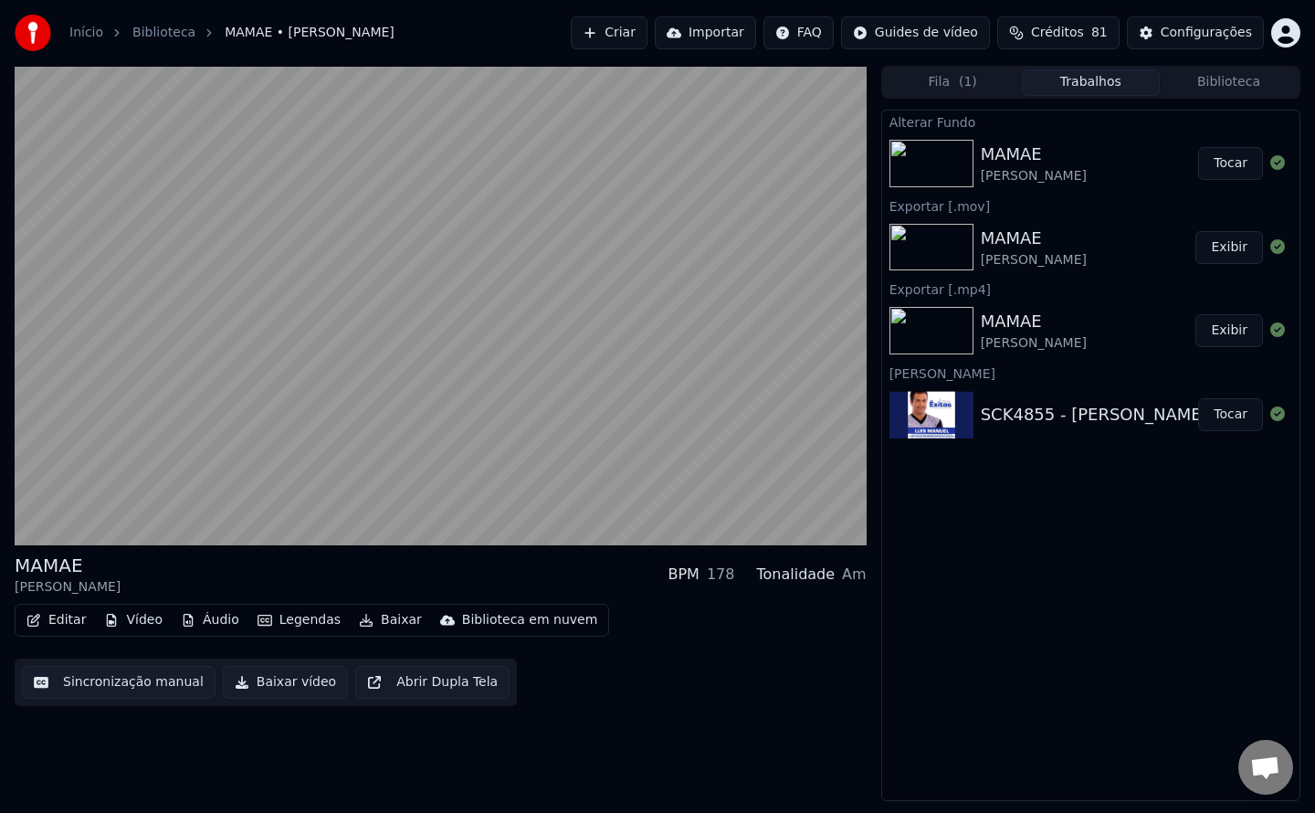
click at [819, 736] on div "MAMAE [PERSON_NAME] BPM 178 Tonalidade Am Editar Vídeo Áudio Legendas Baixar Bi…" at bounding box center [441, 433] width 852 height 735
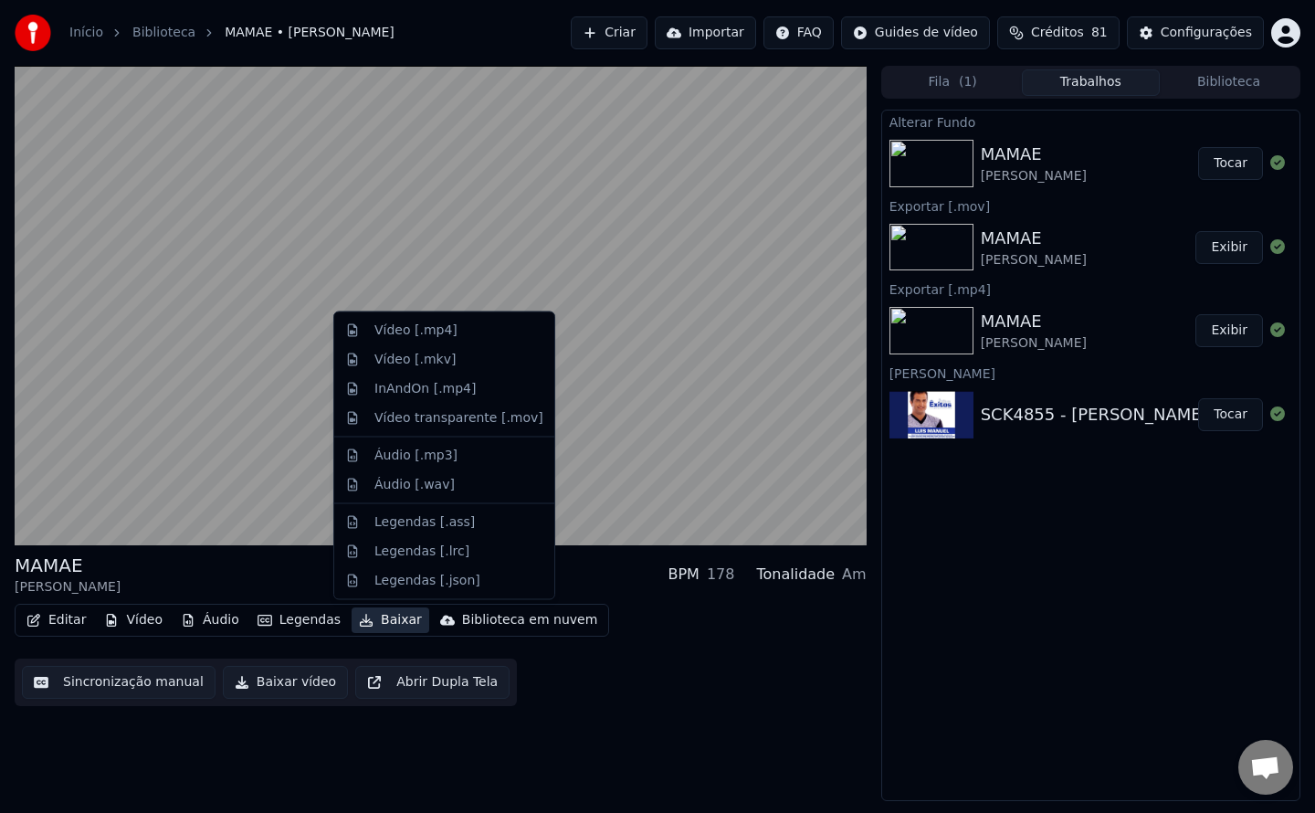
click at [386, 614] on button "Baixar" at bounding box center [391, 620] width 78 height 26
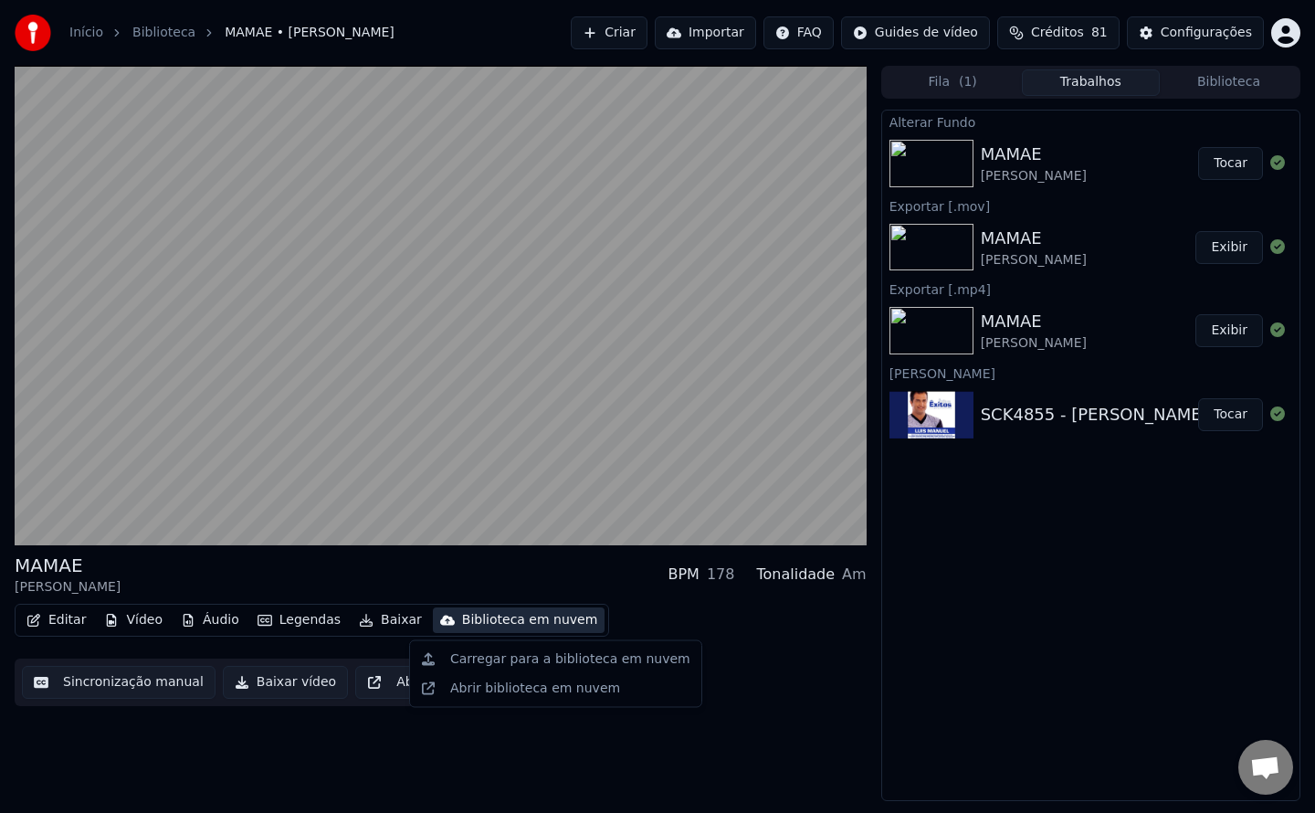
click at [592, 664] on div "Carregar para a biblioteca em nuvem" at bounding box center [570, 659] width 240 height 18
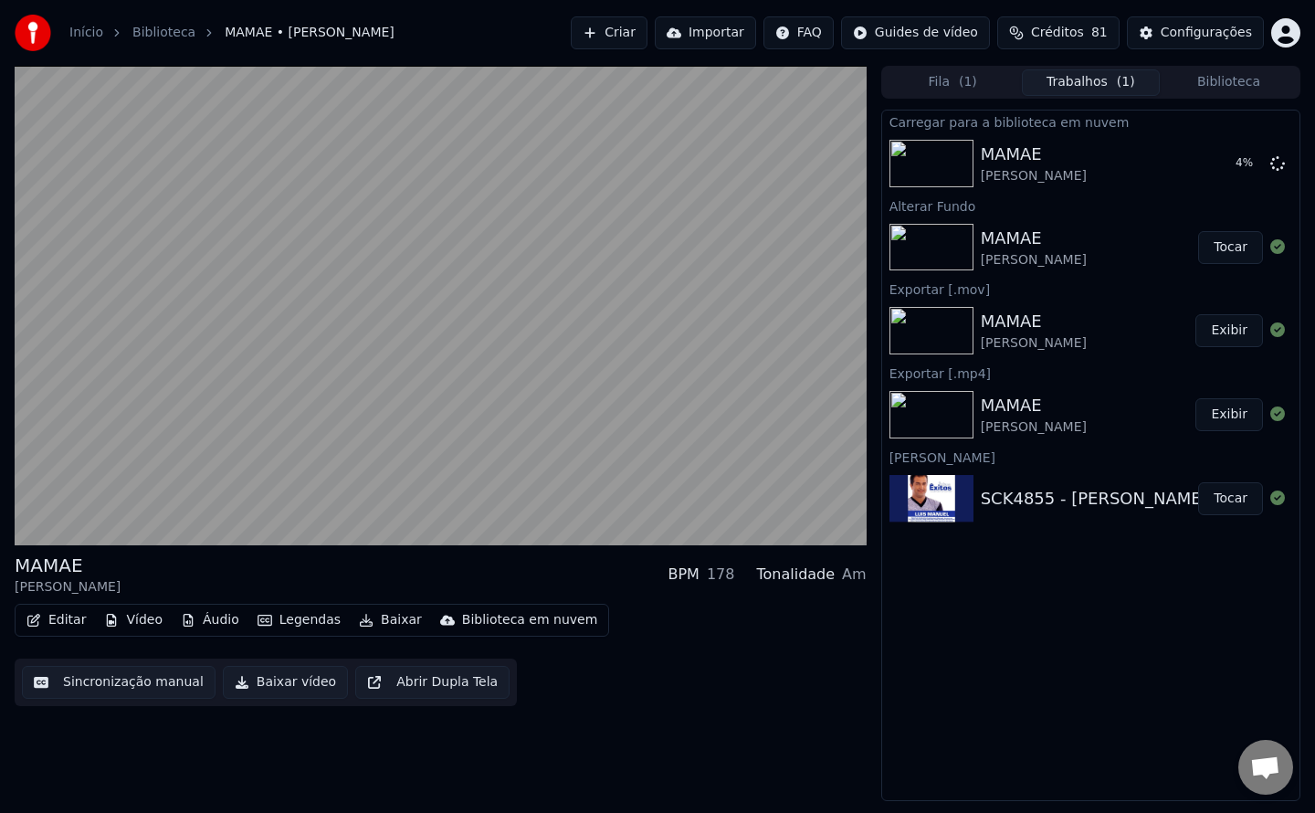
click at [279, 688] on button "Baixar vídeo" at bounding box center [285, 682] width 125 height 33
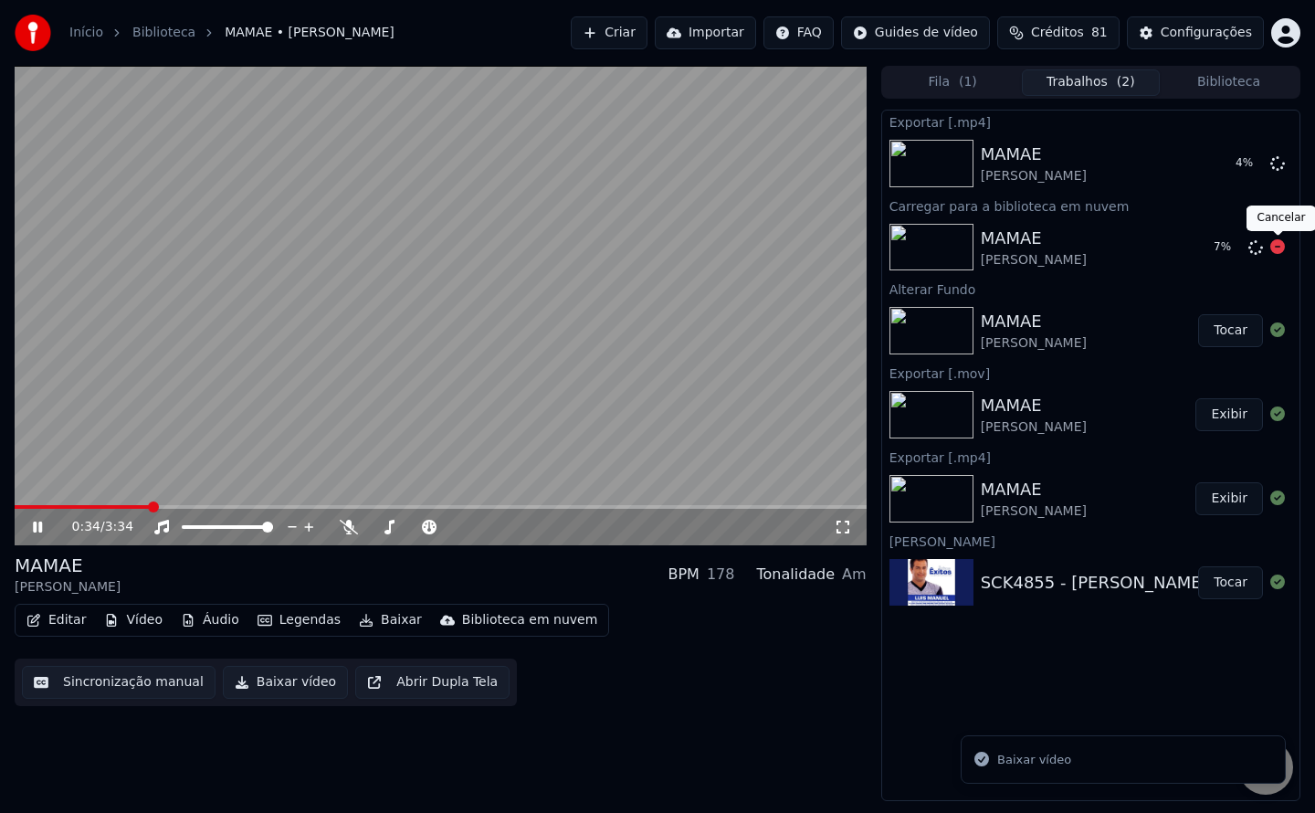
click at [1275, 248] on icon at bounding box center [1277, 246] width 15 height 15
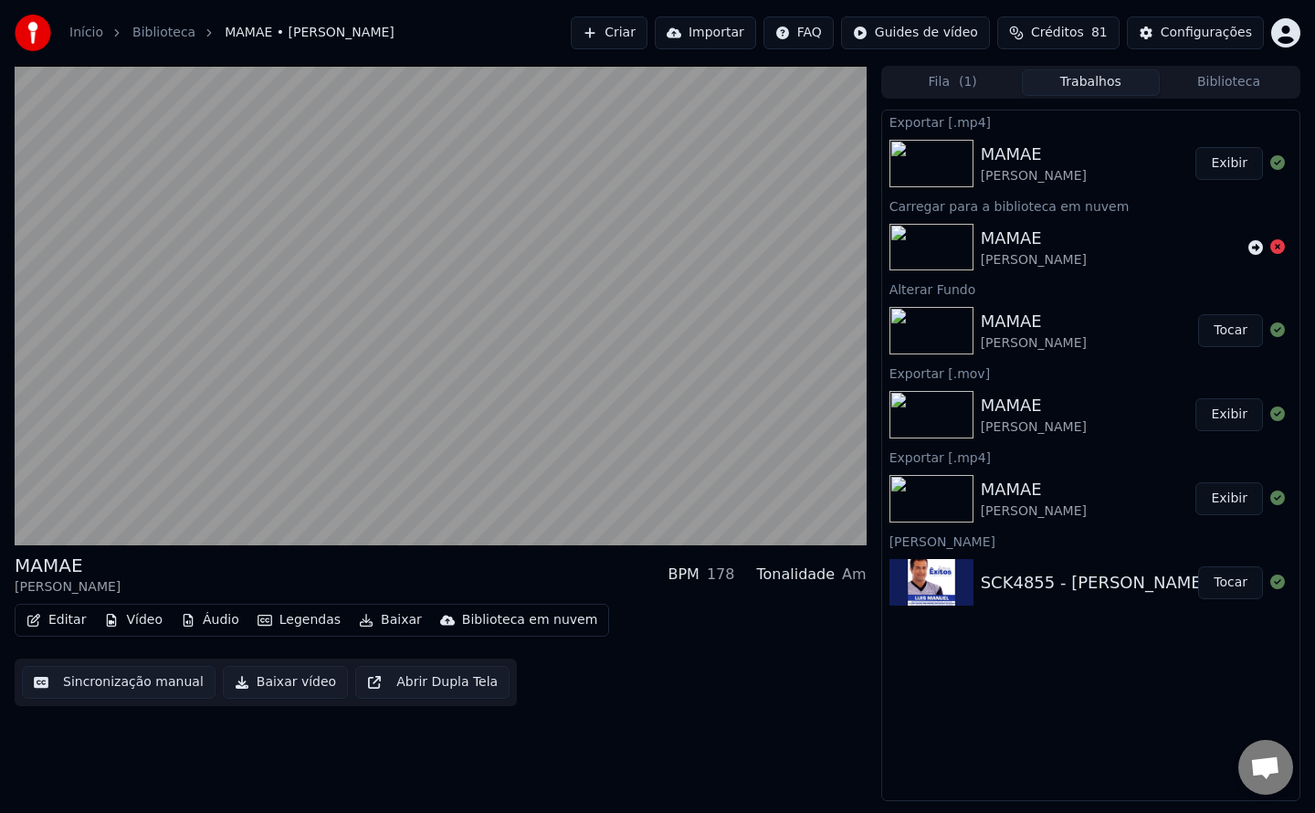
click at [1228, 160] on button "Exibir" at bounding box center [1229, 163] width 68 height 33
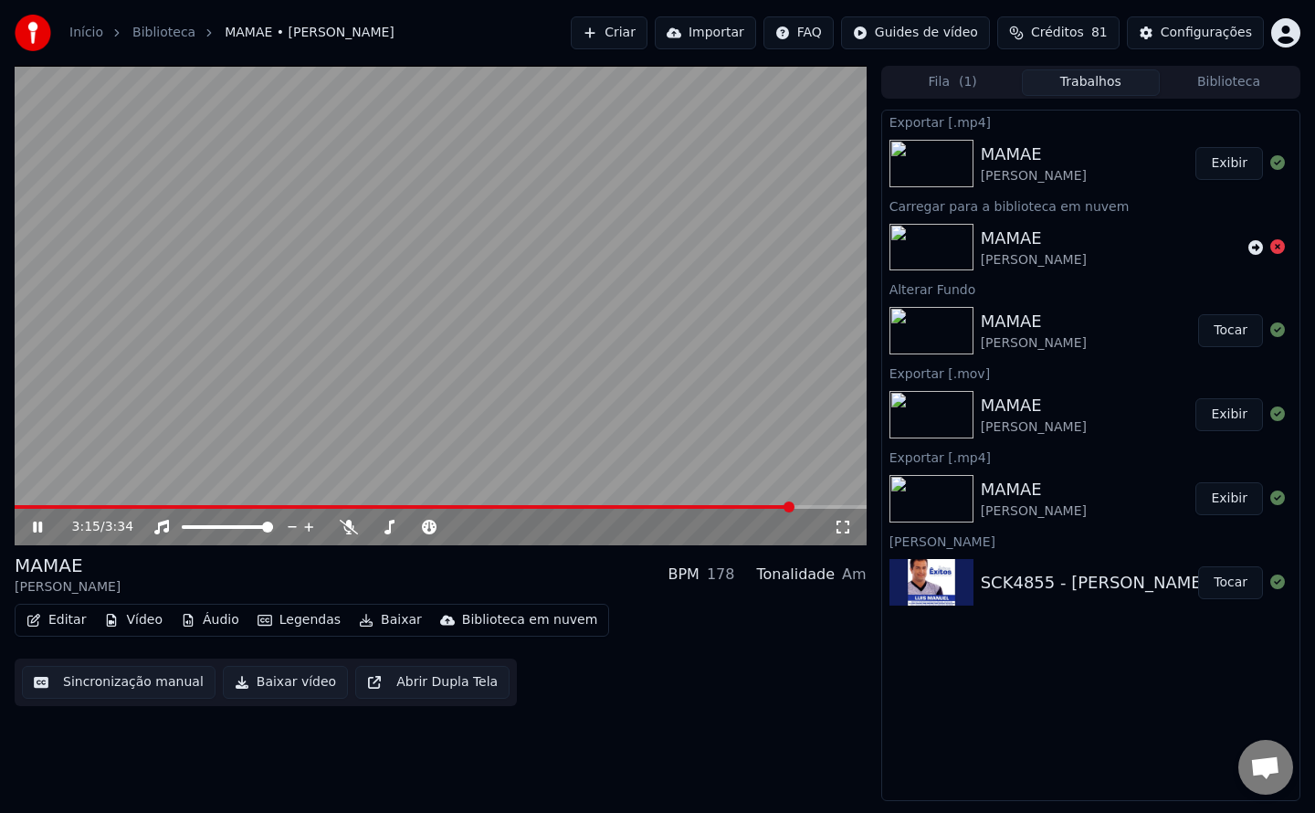
click at [768, 405] on video at bounding box center [441, 305] width 852 height 479
